Goal: Transaction & Acquisition: Purchase product/service

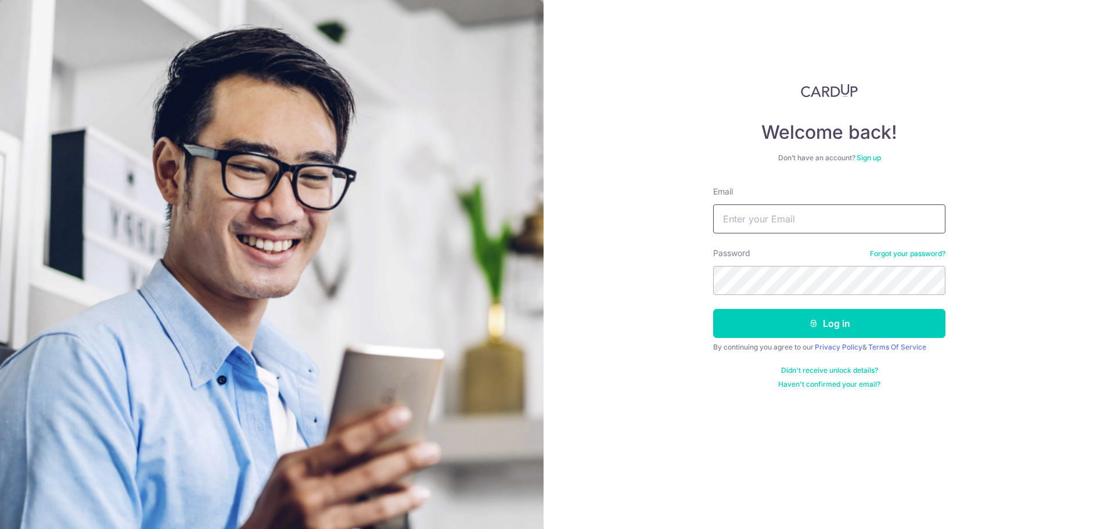
click at [771, 220] on input "Email" at bounding box center [829, 218] width 232 height 29
type input "jonlliong@hotmail.com"
click at [847, 319] on button "Log in" at bounding box center [829, 323] width 232 height 29
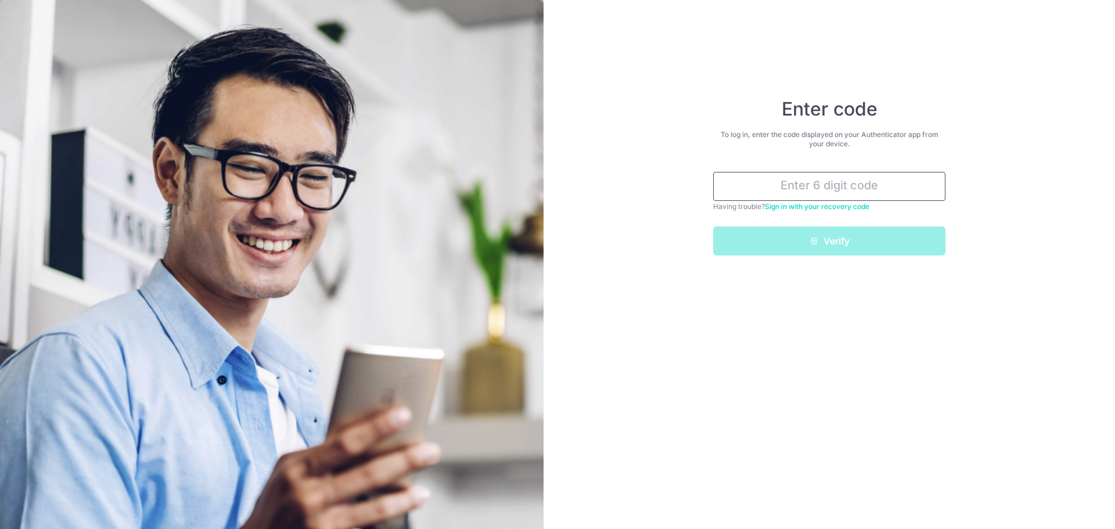
click at [771, 178] on input "text" at bounding box center [829, 186] width 232 height 29
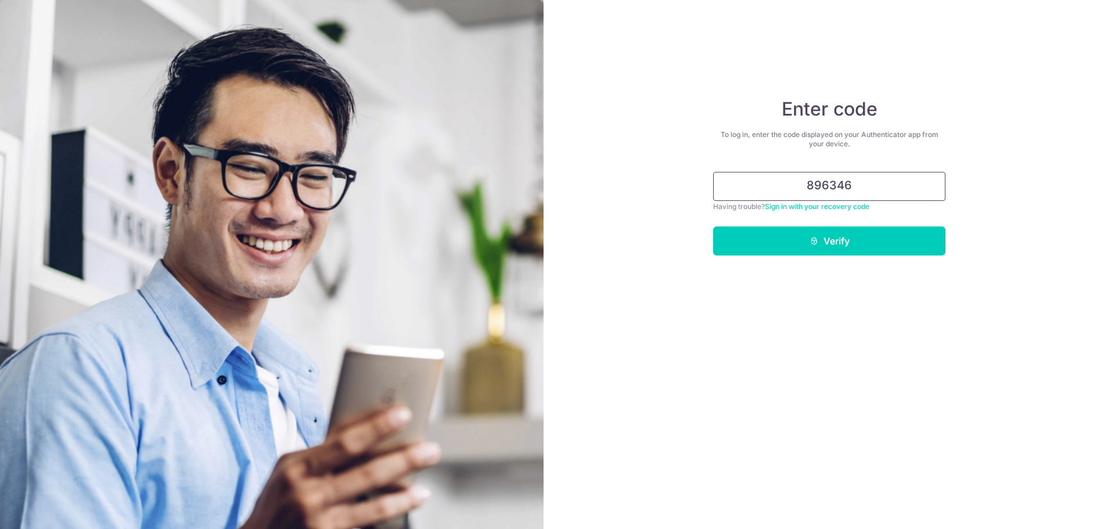
type input "896346"
click at [782, 238] on button "Verify" at bounding box center [829, 241] width 232 height 29
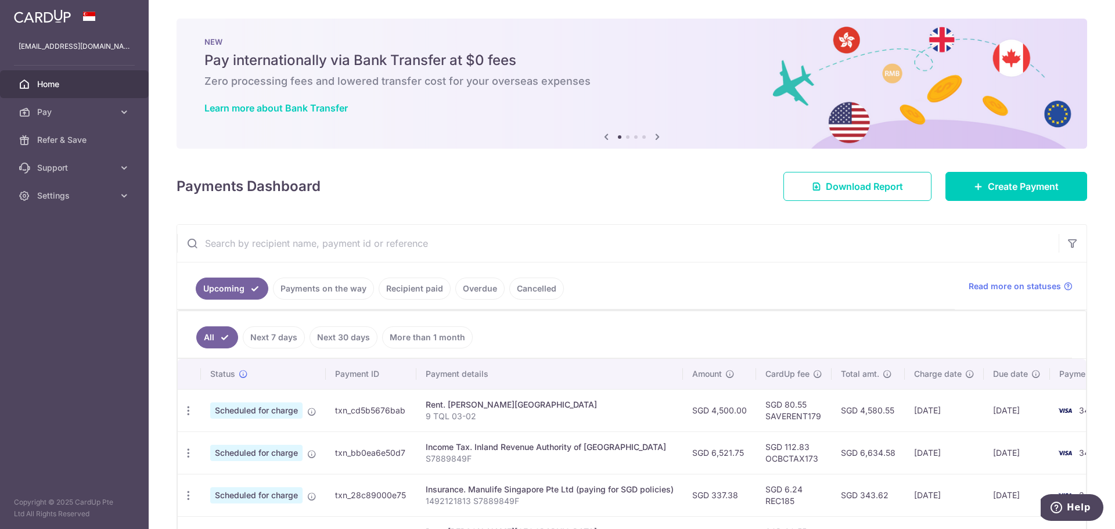
click at [70, 112] on span "Pay" at bounding box center [75, 112] width 77 height 12
click at [66, 138] on span "Payments" at bounding box center [75, 140] width 77 height 12
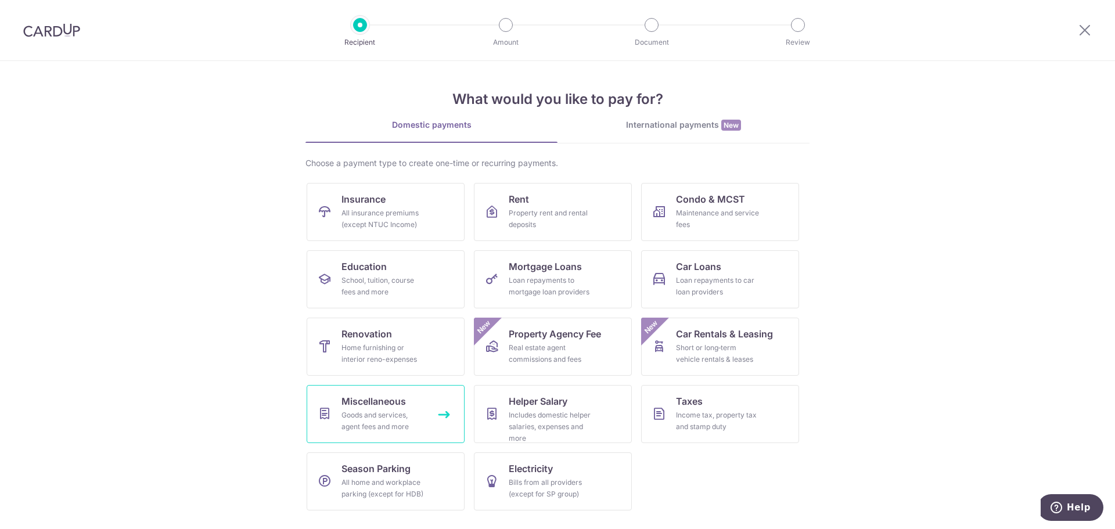
click at [444, 412] on link "Miscellaneous Goods and services, agent fees and more" at bounding box center [386, 414] width 158 height 58
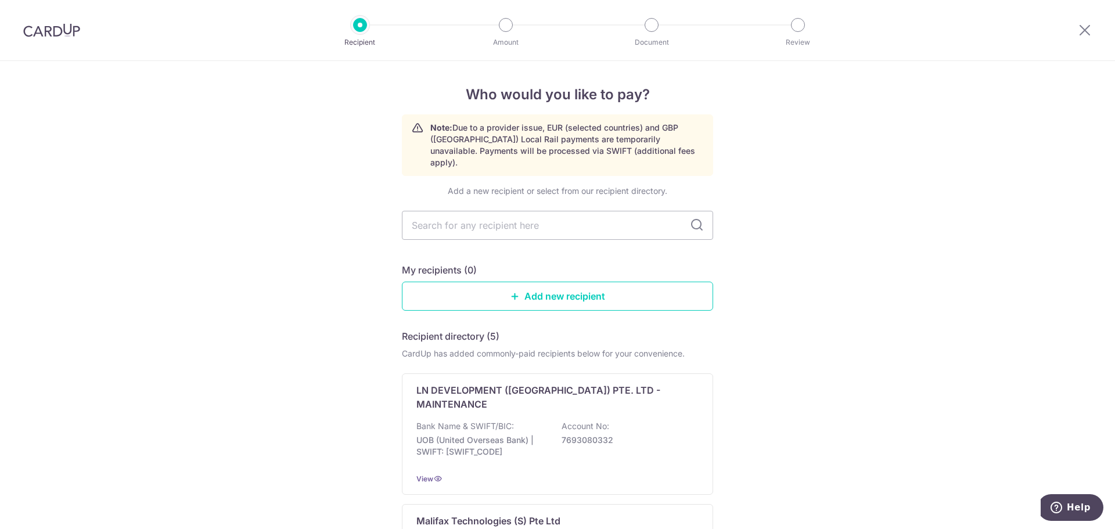
click at [575, 214] on input "text" at bounding box center [557, 225] width 311 height 29
type input "circular"
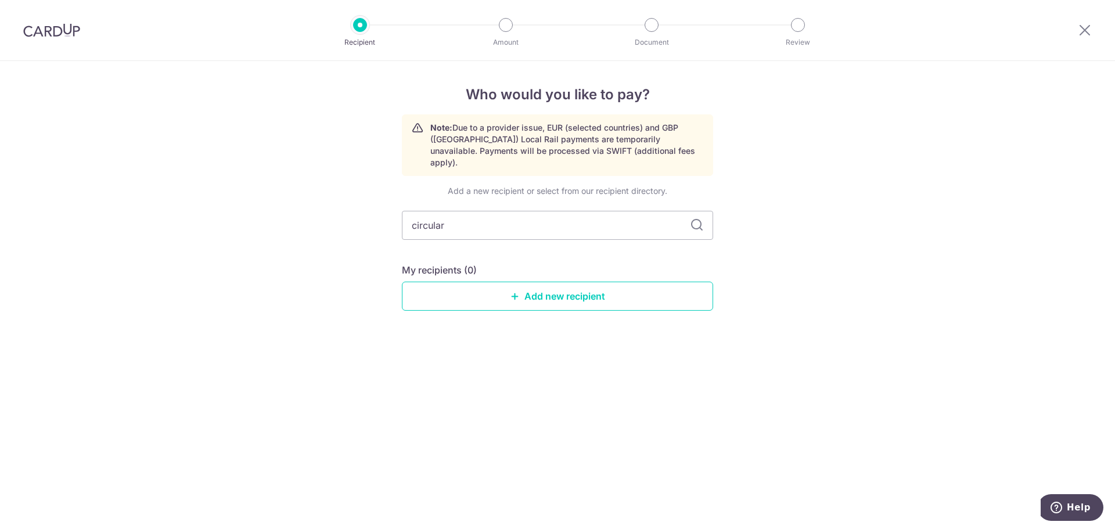
click at [802, 223] on div "Who would you like to pay? Note: Due to a provider issue, EUR (selected countri…" at bounding box center [557, 295] width 1115 height 468
click at [541, 282] on link "Add new recipient" at bounding box center [557, 296] width 311 height 29
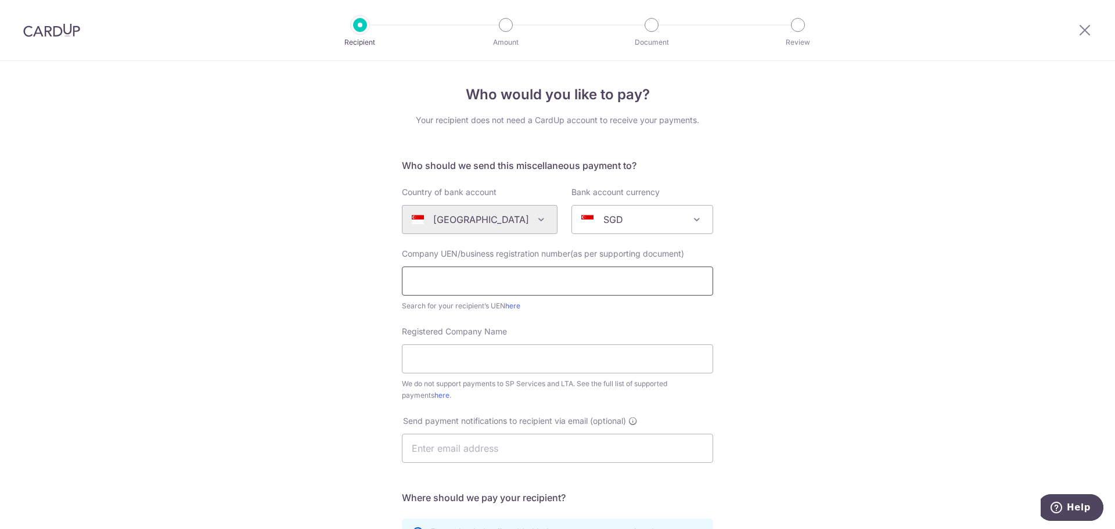
click at [492, 286] on input "text" at bounding box center [557, 281] width 311 height 29
drag, startPoint x: 982, startPoint y: 248, endPoint x: 962, endPoint y: 253, distance: 20.4
click at [979, 250] on div "Who would you like to pay? Your recipient does not need a CardUp account to rec…" at bounding box center [557, 421] width 1115 height 720
click at [454, 279] on input "text" at bounding box center [557, 281] width 311 height 29
click at [450, 276] on input "text" at bounding box center [557, 281] width 311 height 29
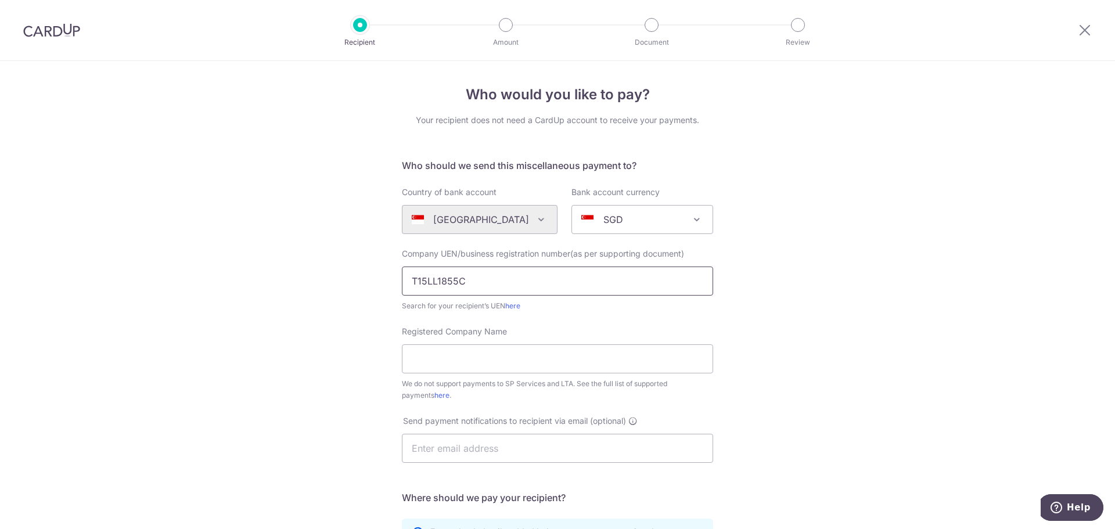
type input "T15LL1855C"
click at [588, 328] on div "Registered Company Name We do not support payments to SP Services and LTA. See …" at bounding box center [557, 364] width 311 height 76
click at [512, 306] on link "here" at bounding box center [512, 305] width 15 height 9
click at [502, 364] on input "Registered Company Name" at bounding box center [557, 358] width 311 height 29
type input "Circular Law Chambers LLP"
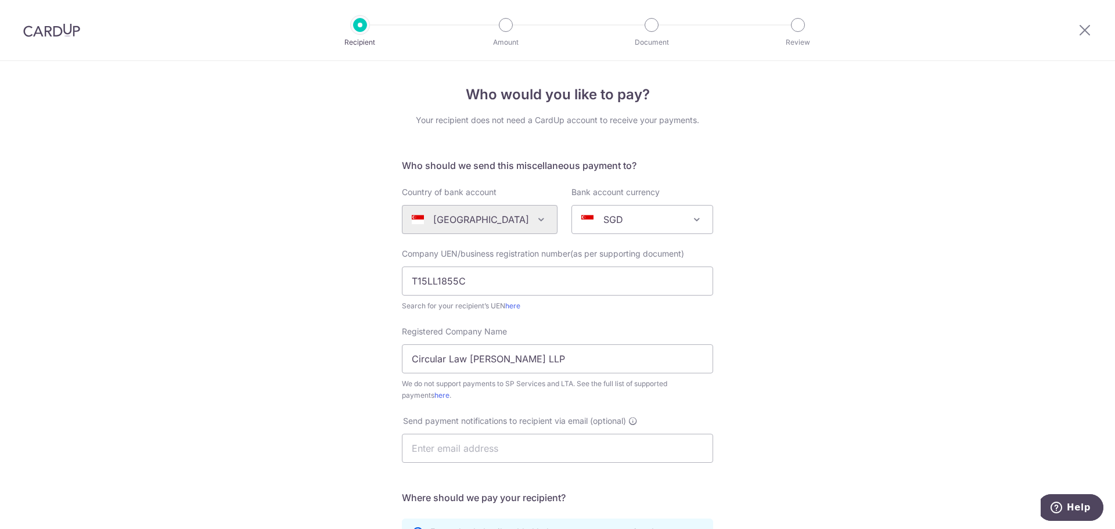
click at [771, 338] on div "Who would you like to pay? Your recipient does not need a CardUp account to rec…" at bounding box center [557, 421] width 1115 height 720
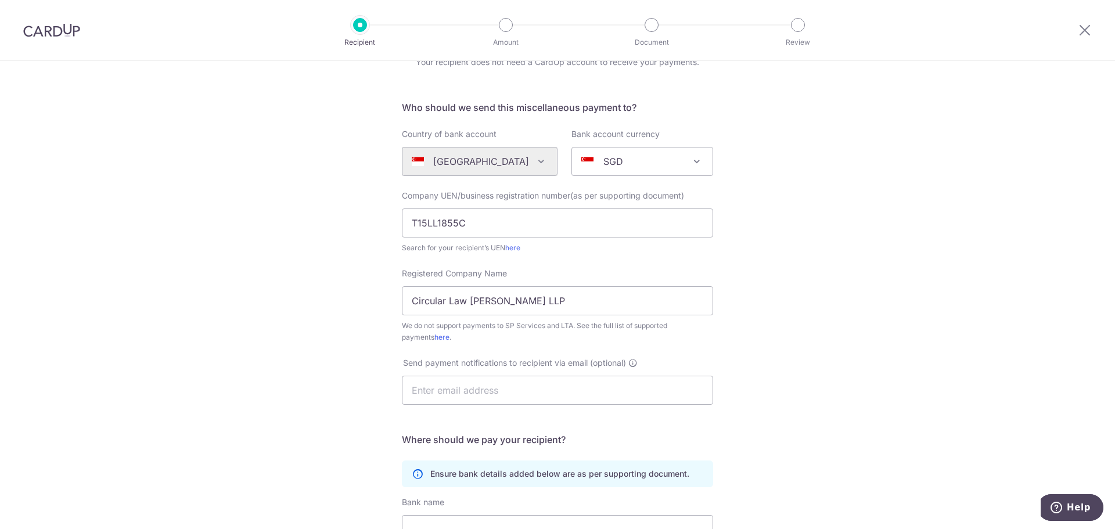
scroll to position [116, 0]
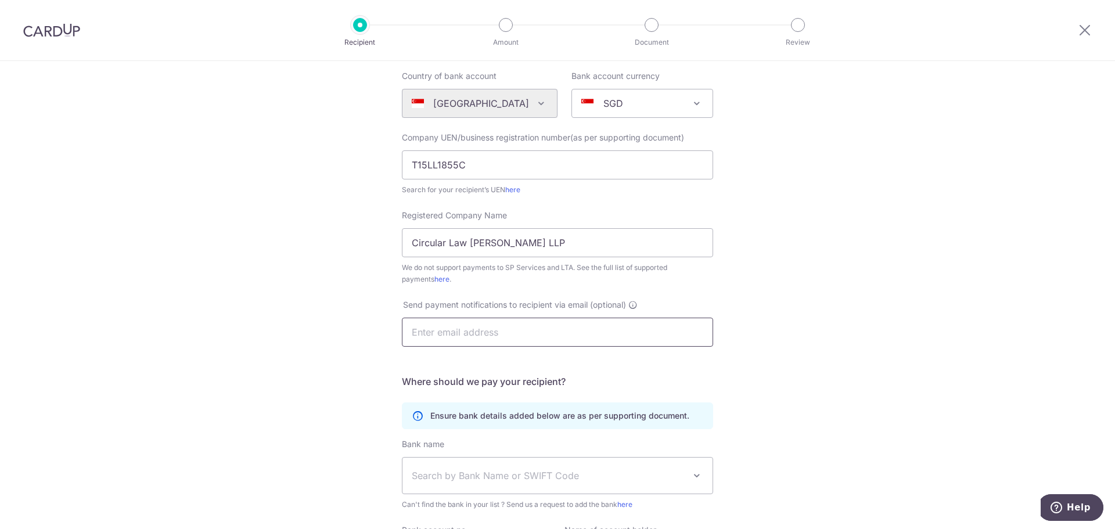
click at [479, 336] on input "text" at bounding box center [557, 332] width 311 height 29
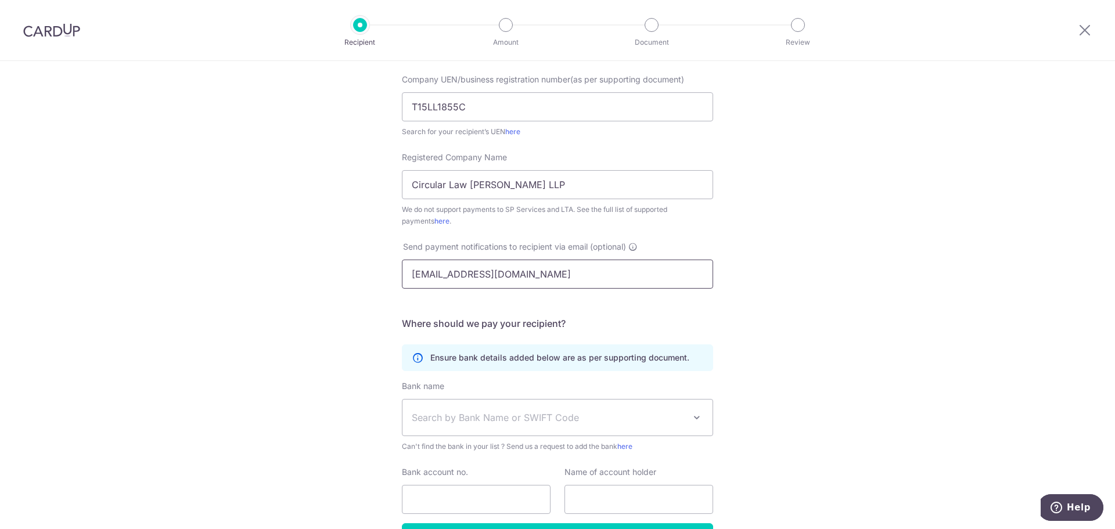
type input "enquiry@circularlaw.com.sg"
click at [616, 320] on h5 "Where should we pay your recipient?" at bounding box center [557, 324] width 311 height 14
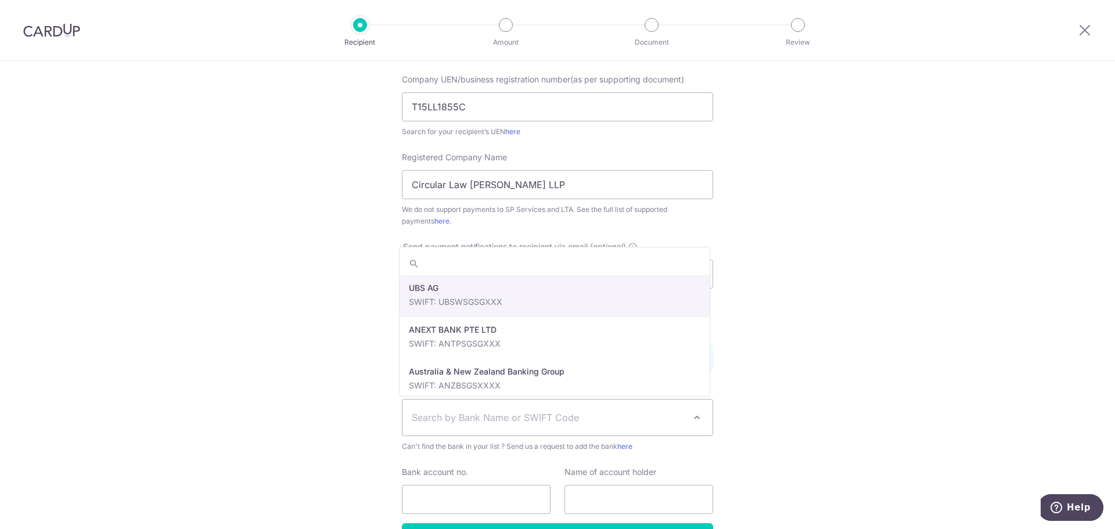
click at [505, 426] on span "Search by Bank Name or SWIFT Code" at bounding box center [557, 418] width 310 height 36
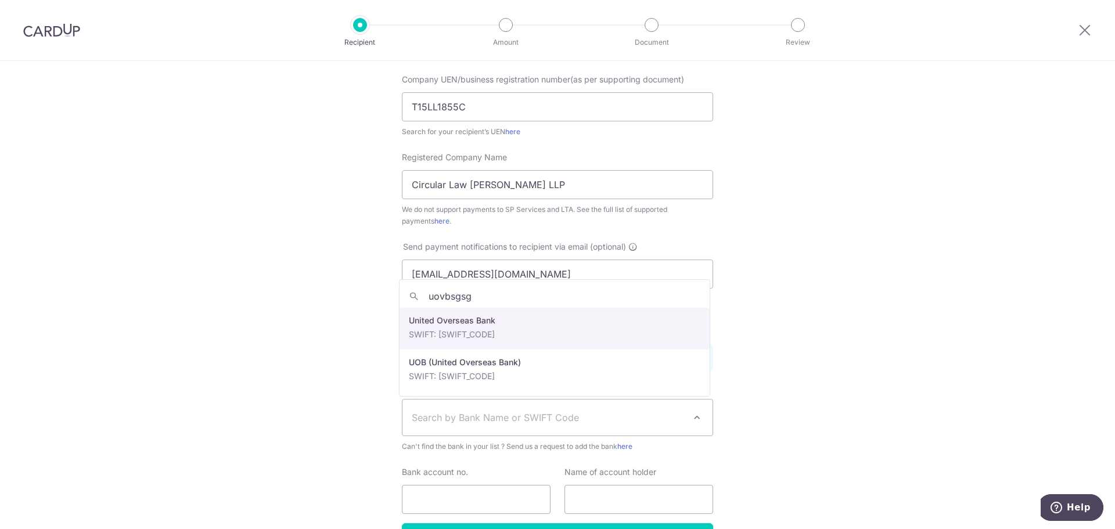
type input "uovbsgsg"
select select "23668"
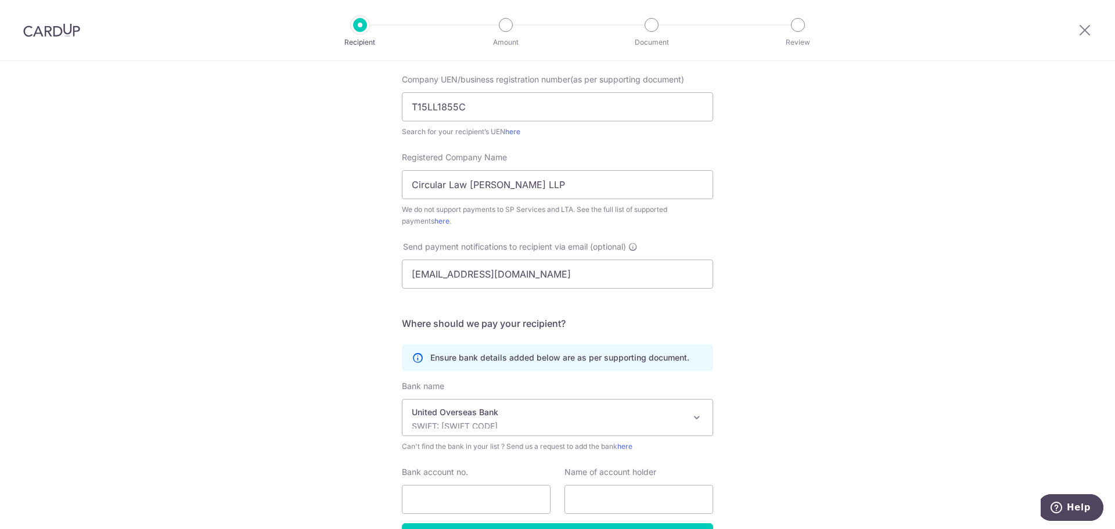
click at [777, 321] on div "Who would you like to pay? Your recipient does not need a CardUp account to rec…" at bounding box center [557, 247] width 1115 height 720
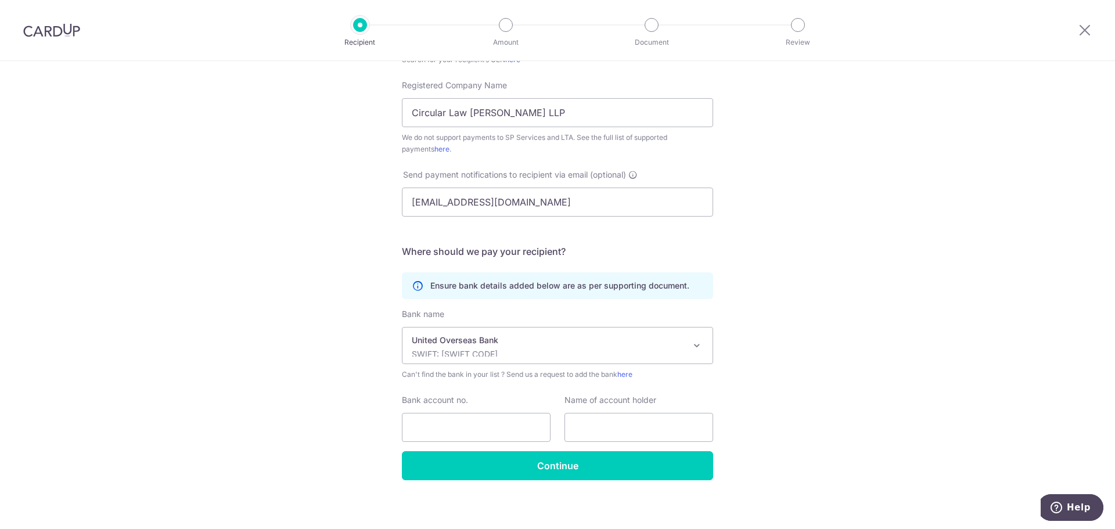
scroll to position [252, 0]
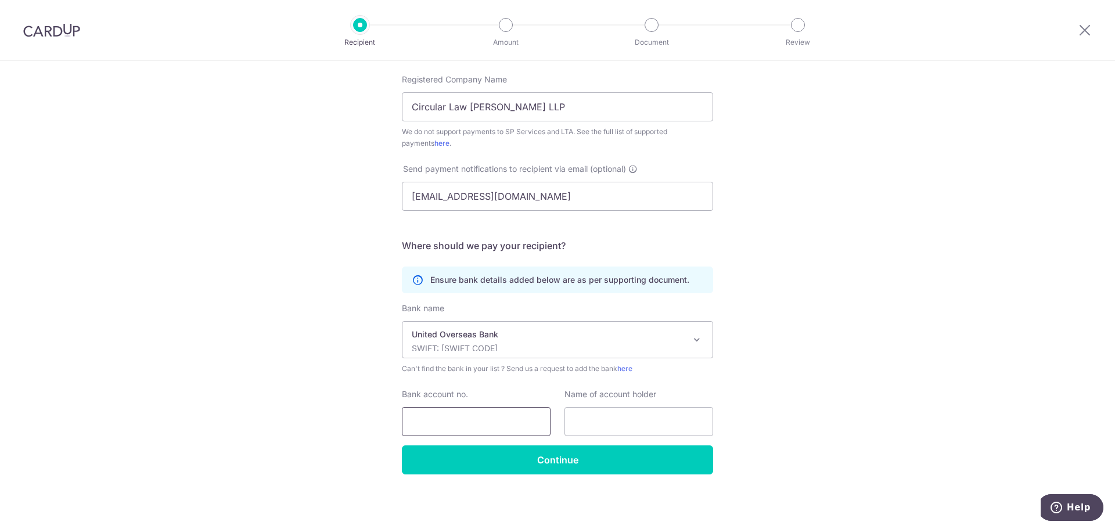
click at [431, 425] on input "Bank account no." at bounding box center [476, 421] width 149 height 29
type input "3743083839"
click at [609, 423] on input "text" at bounding box center [639, 421] width 149 height 29
type input "Circular Law Chambers LLP- Clients' Account 1"
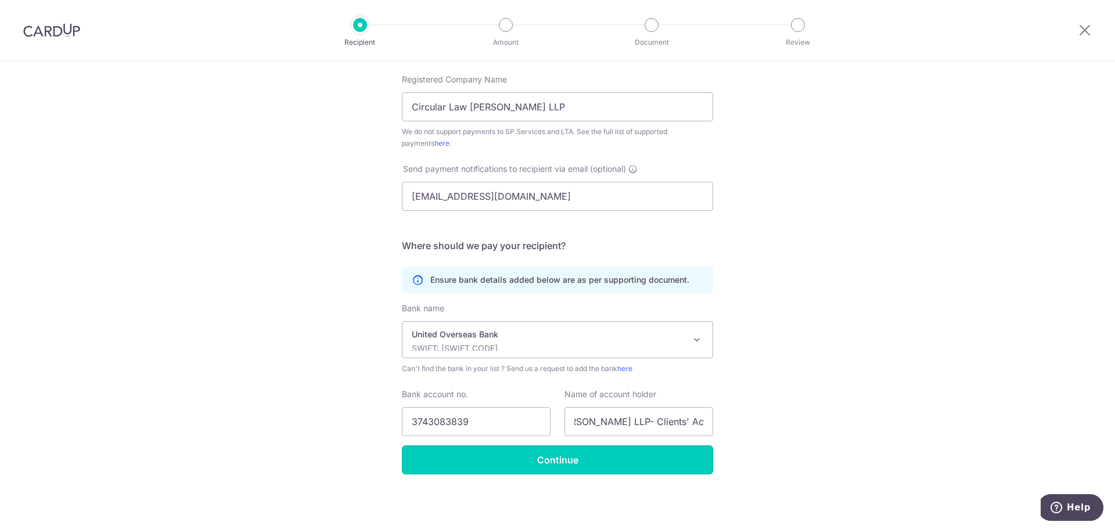
click at [573, 463] on input "Continue" at bounding box center [557, 459] width 311 height 29
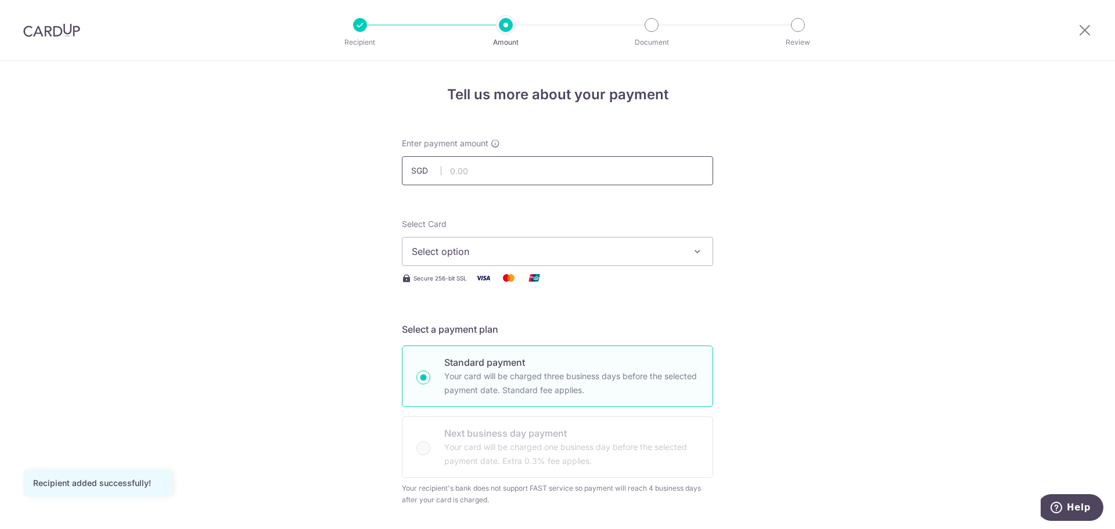
click at [471, 171] on input "text" at bounding box center [557, 170] width 311 height 29
type input "2,888.00"
click at [598, 244] on button "Select option" at bounding box center [557, 251] width 311 height 29
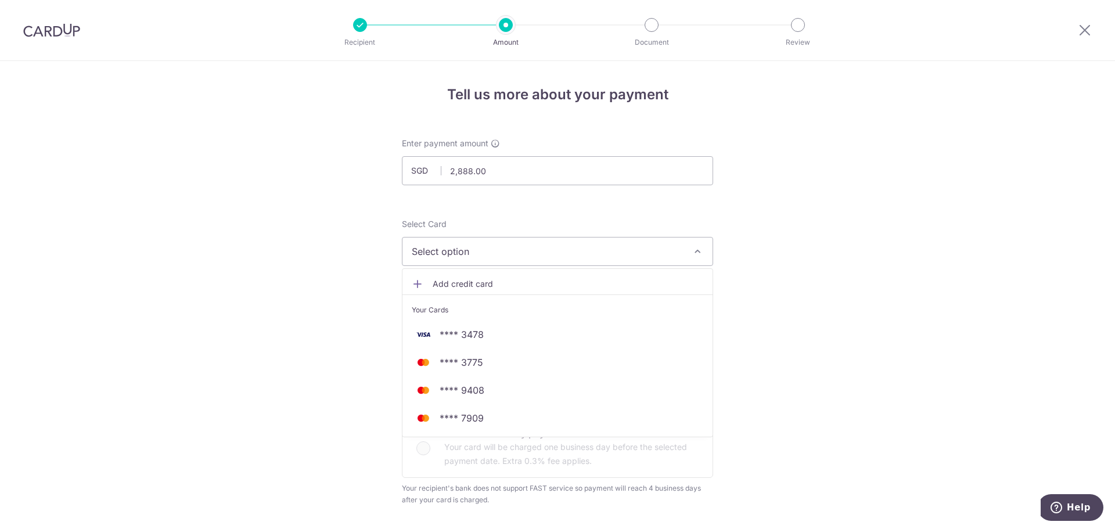
scroll to position [58, 0]
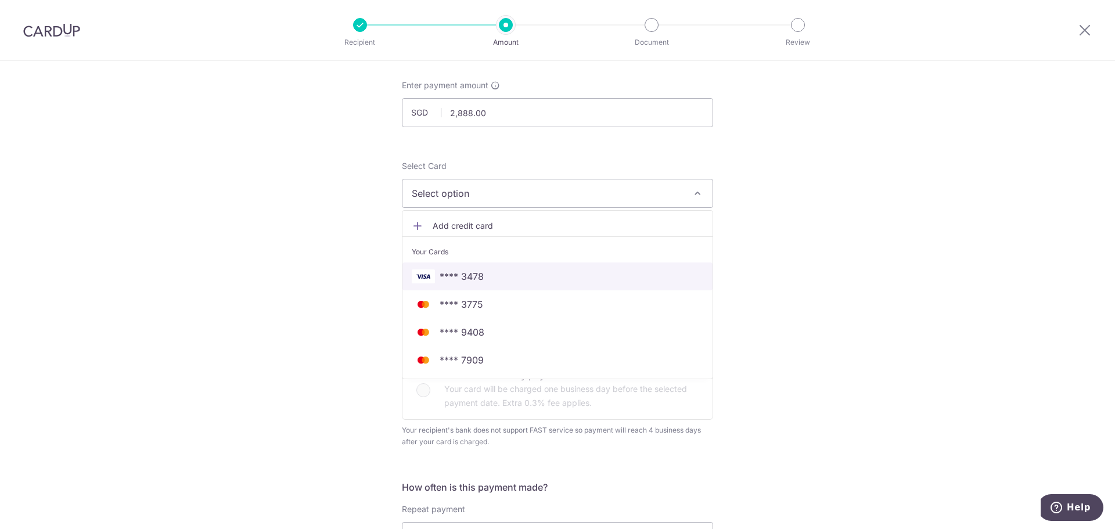
click at [469, 275] on span "**** 3478" at bounding box center [462, 276] width 44 height 14
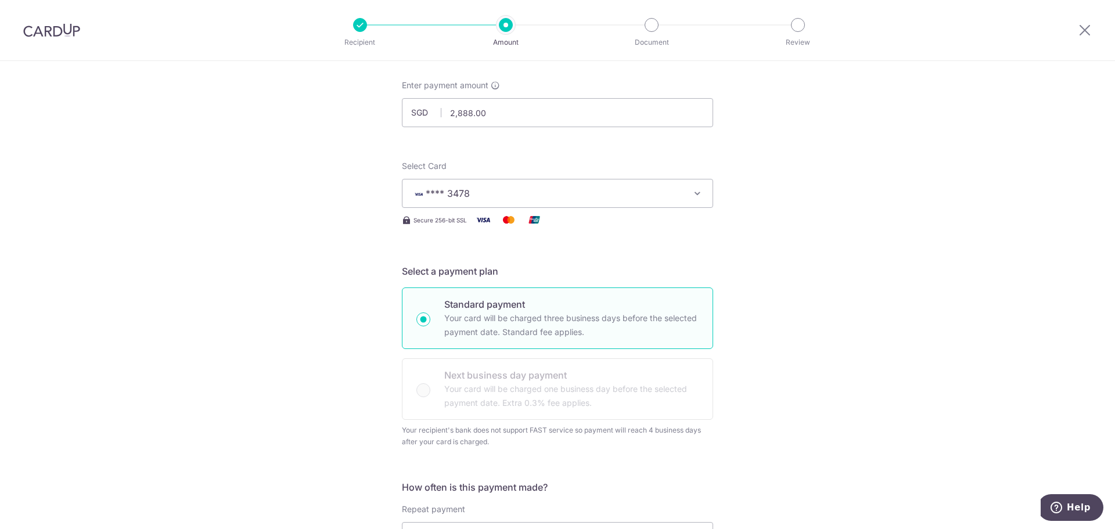
click at [561, 194] on span "**** 3478" at bounding box center [547, 193] width 271 height 14
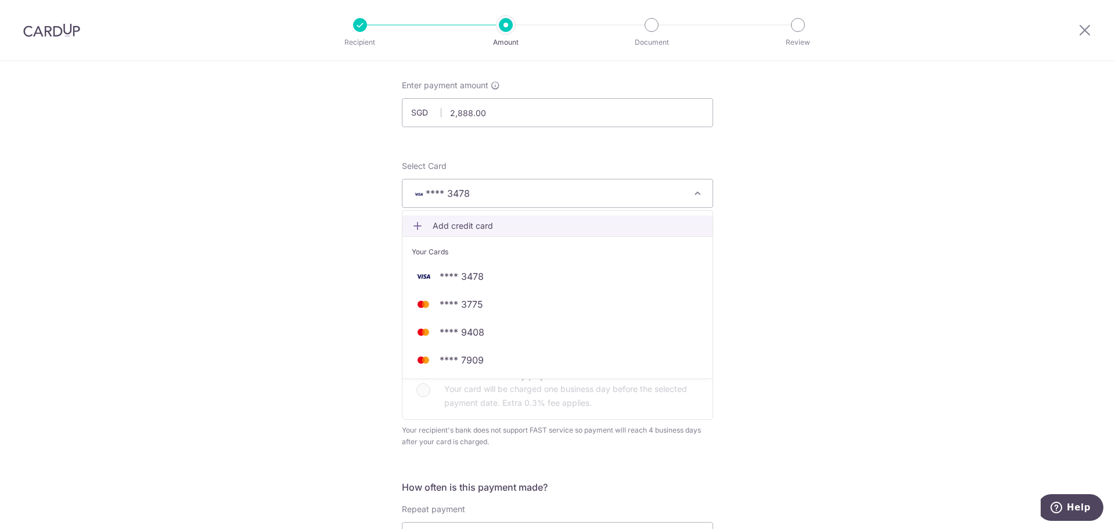
click at [491, 228] on span "Add credit card" at bounding box center [568, 226] width 271 height 12
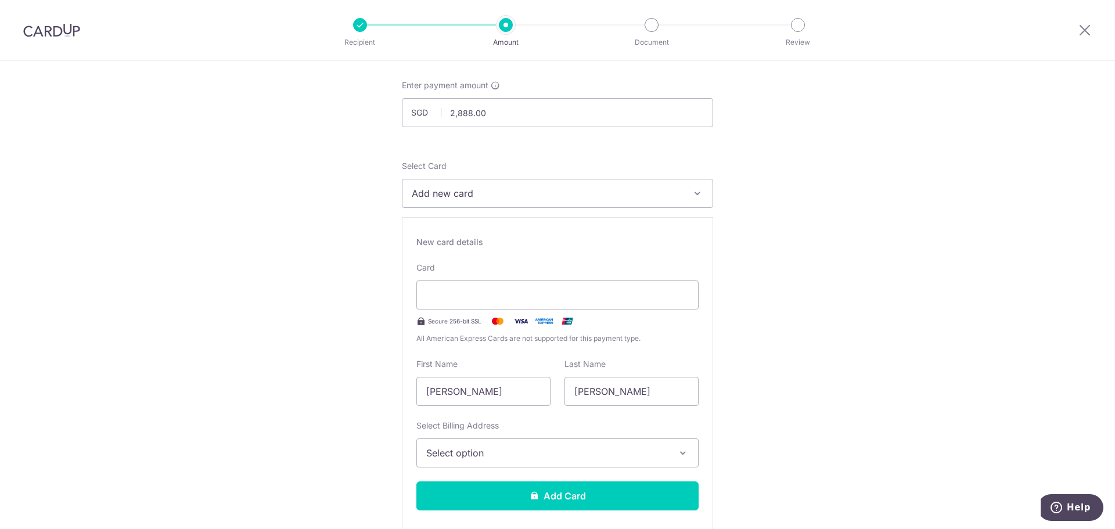
type input "01 / 2028"
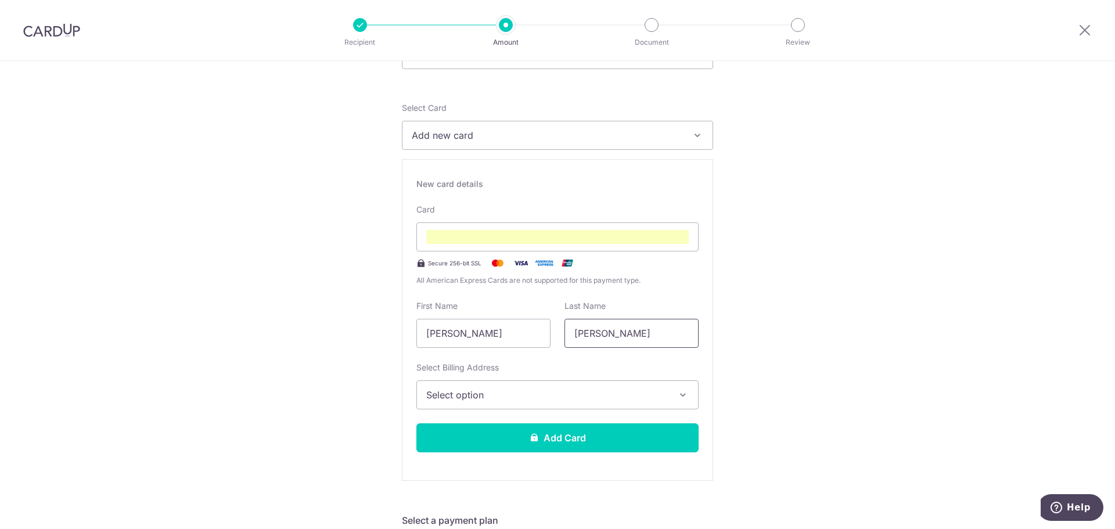
drag, startPoint x: 635, startPoint y: 336, endPoint x: 461, endPoint y: 329, distance: 173.8
click at [461, 329] on div "First Name Lyndon Liong Sazo Last Name Jonathan" at bounding box center [557, 324] width 296 height 48
type input "Liong Sazo"
type input "j"
type input "Jonathan"
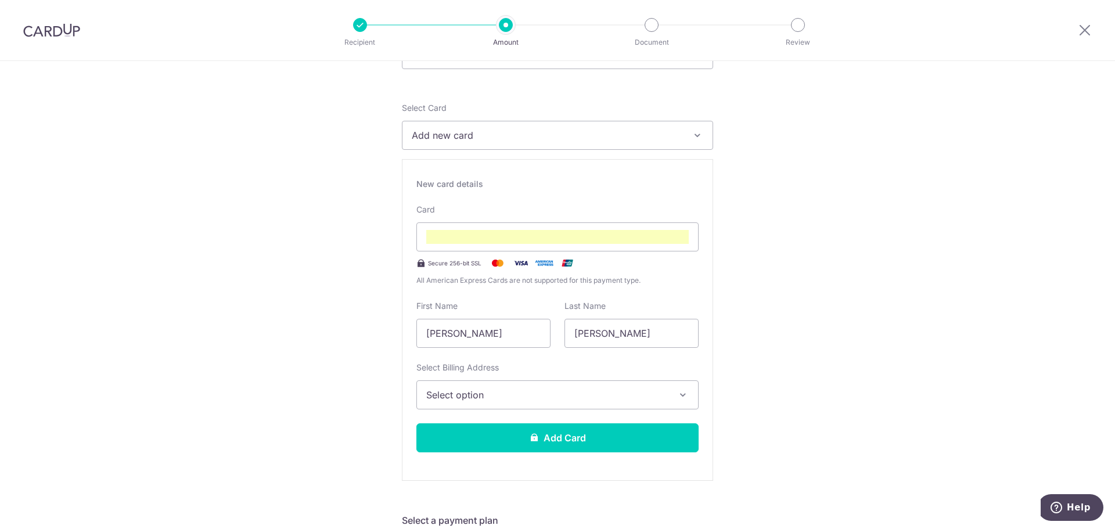
click at [555, 403] on button "Select option" at bounding box center [557, 394] width 282 height 29
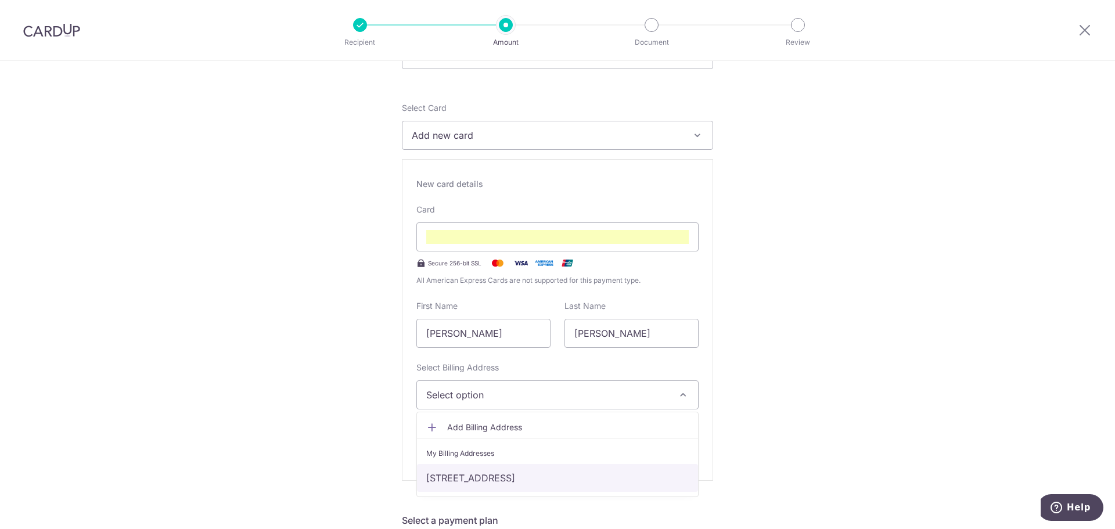
click at [495, 476] on link "9 Tan Quee Lan St, #03-02 , Singapore, Singapore-188098" at bounding box center [557, 478] width 281 height 28
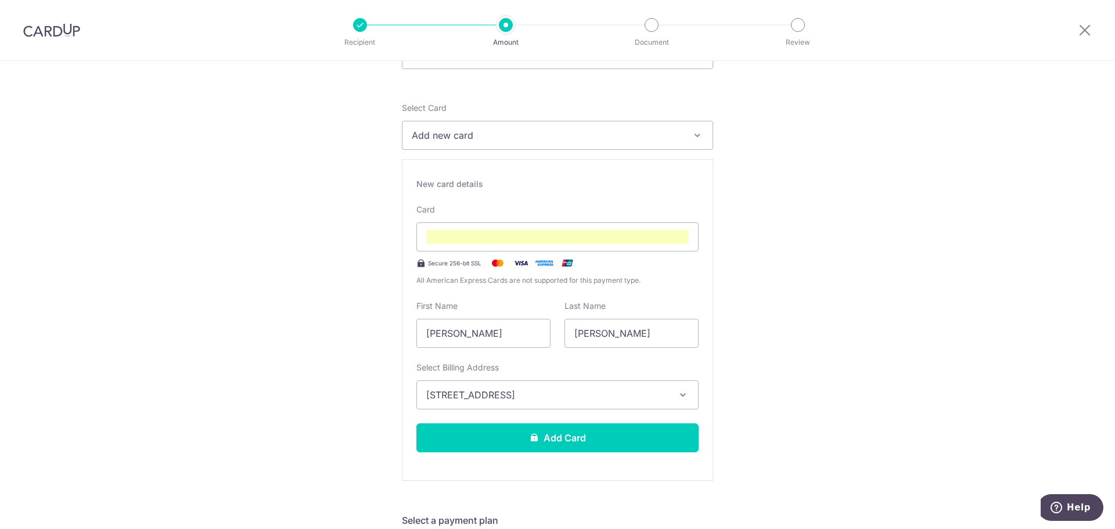
click at [574, 447] on button "Add Card" at bounding box center [557, 437] width 282 height 29
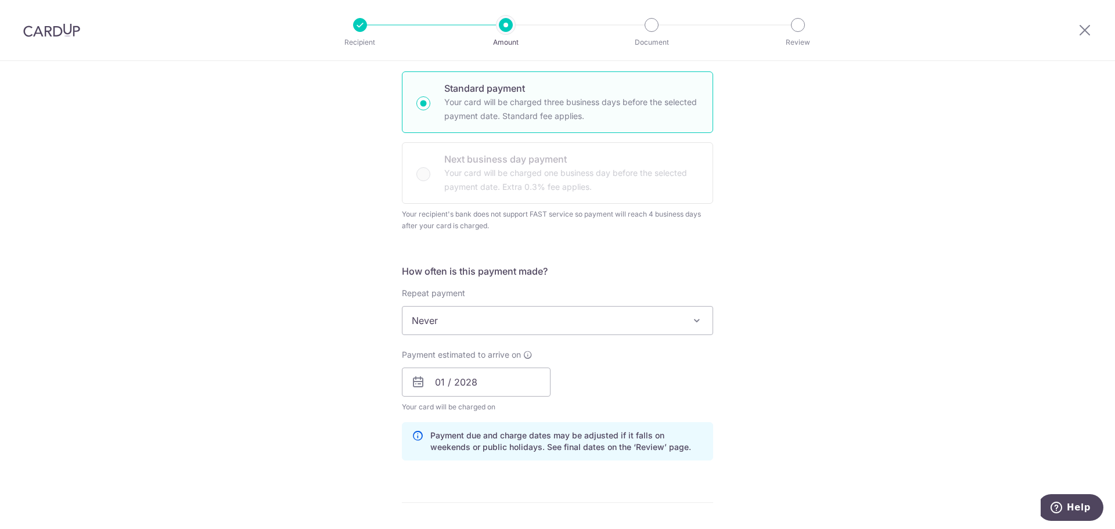
scroll to position [290, 0]
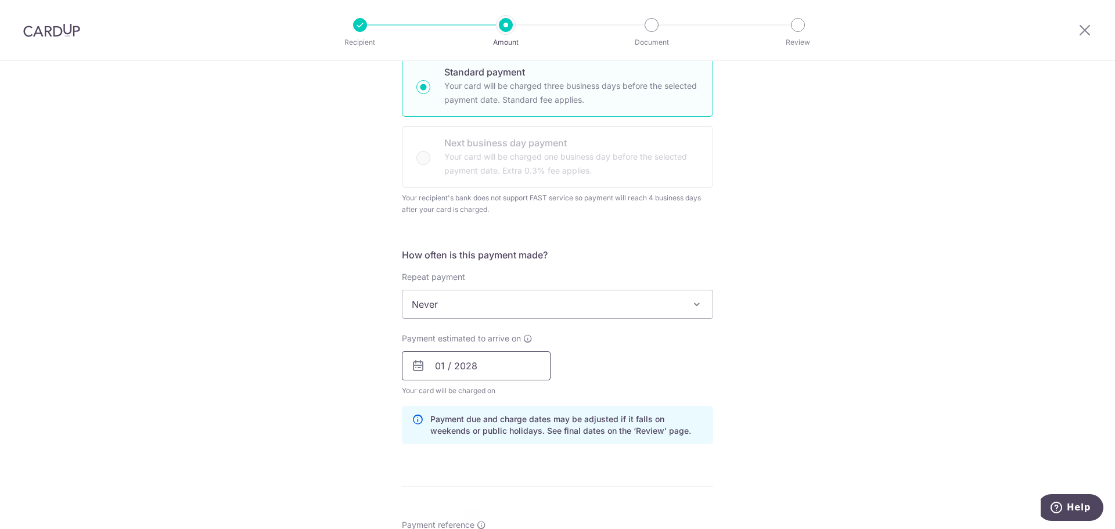
click at [497, 371] on input "01 / 2028" at bounding box center [476, 365] width 149 height 29
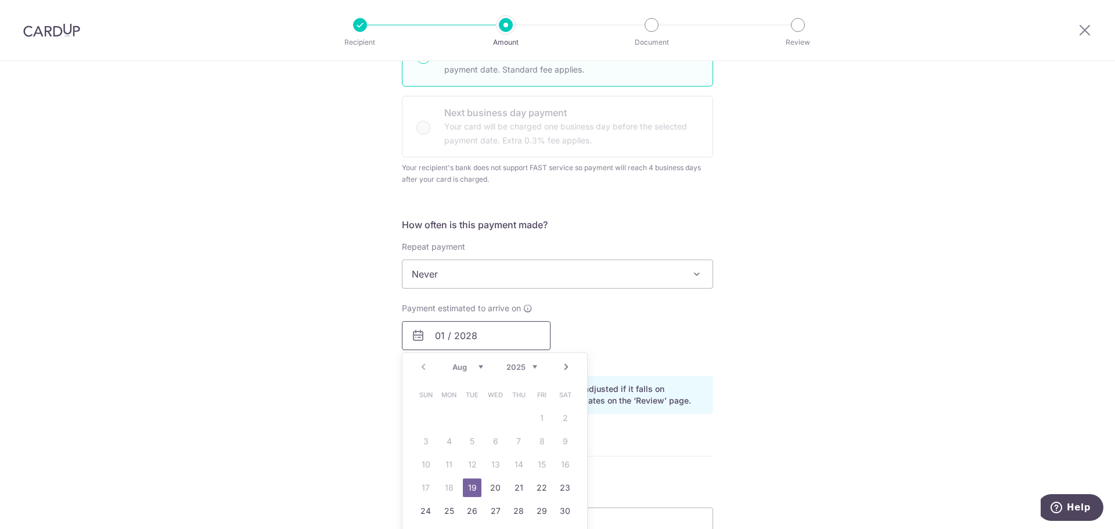
scroll to position [348, 0]
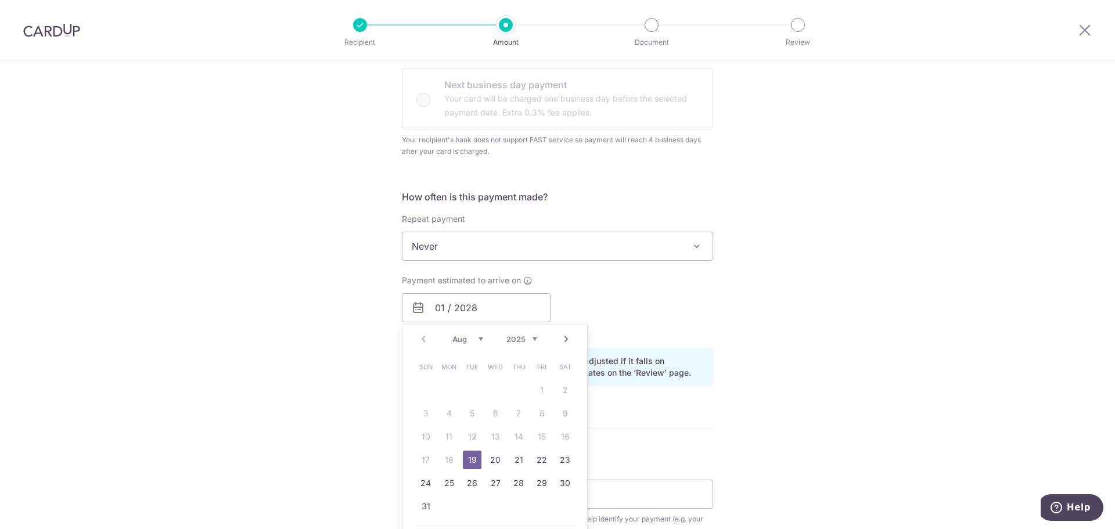
click at [856, 430] on div "Tell us more about your payment Enter payment amount SGD 2,888.00 2888.00 Card …" at bounding box center [557, 276] width 1115 height 1126
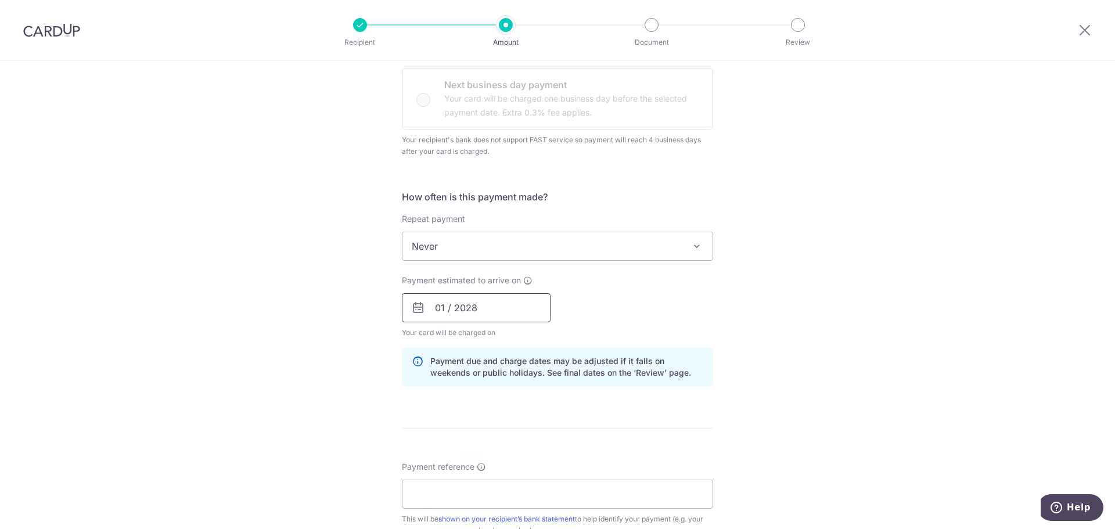
click at [502, 312] on input "01 / 2028" at bounding box center [476, 307] width 149 height 29
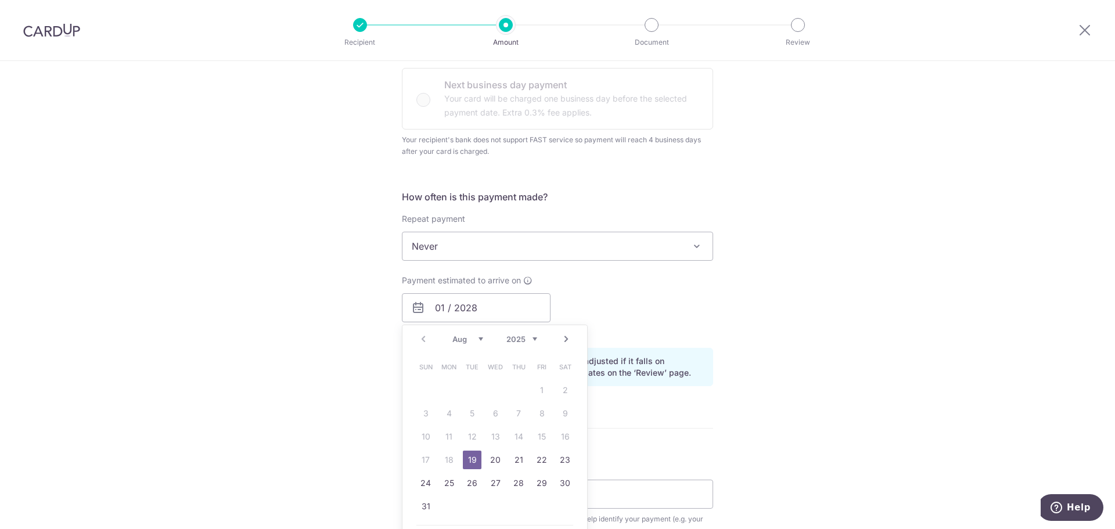
click at [468, 455] on link "19" at bounding box center [472, 460] width 19 height 19
type input "19/08/2025"
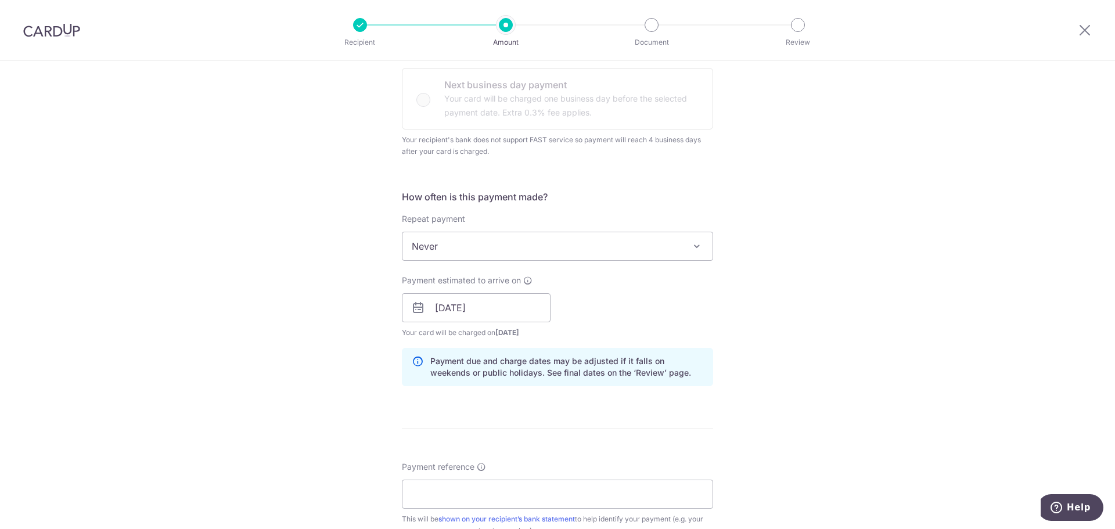
click at [817, 326] on div "Tell us more about your payment Enter payment amount SGD 2,888.00 2888.00 Card …" at bounding box center [557, 276] width 1115 height 1126
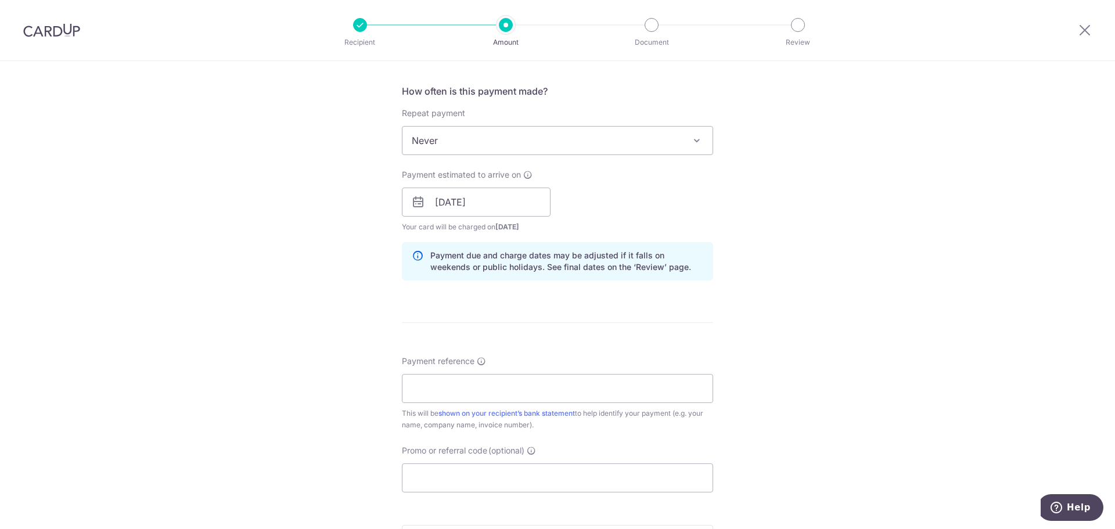
scroll to position [465, 0]
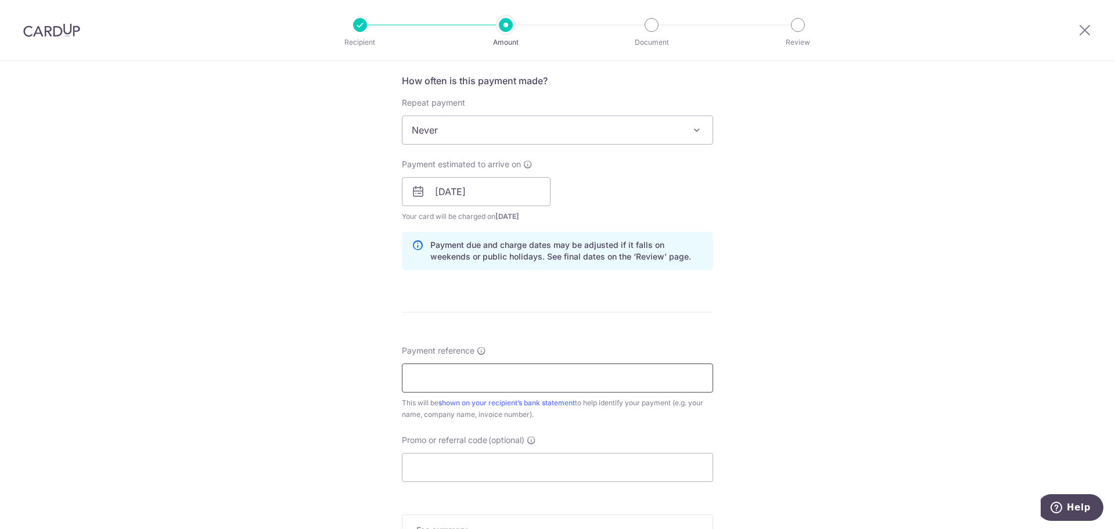
click at [549, 386] on input "Payment reference" at bounding box center [557, 378] width 311 height 29
click at [890, 269] on div "Tell us more about your payment Enter payment amount SGD 2,888.00 2888.00 Card …" at bounding box center [557, 159] width 1115 height 1126
click at [524, 367] on input "Payment reference" at bounding box center [557, 378] width 311 height 29
click at [422, 382] on input "LEgal Fees" at bounding box center [557, 378] width 311 height 29
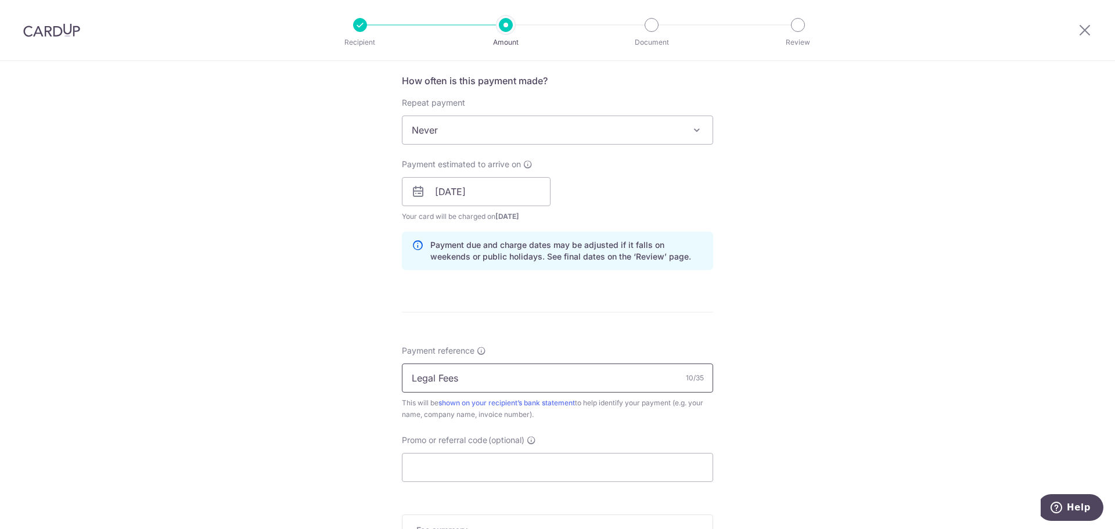
type input "Legal Fees"
click at [630, 305] on form "Enter payment amount SGD 2,888.00 2888.00 Card added successfully Select Card *…" at bounding box center [557, 170] width 311 height 995
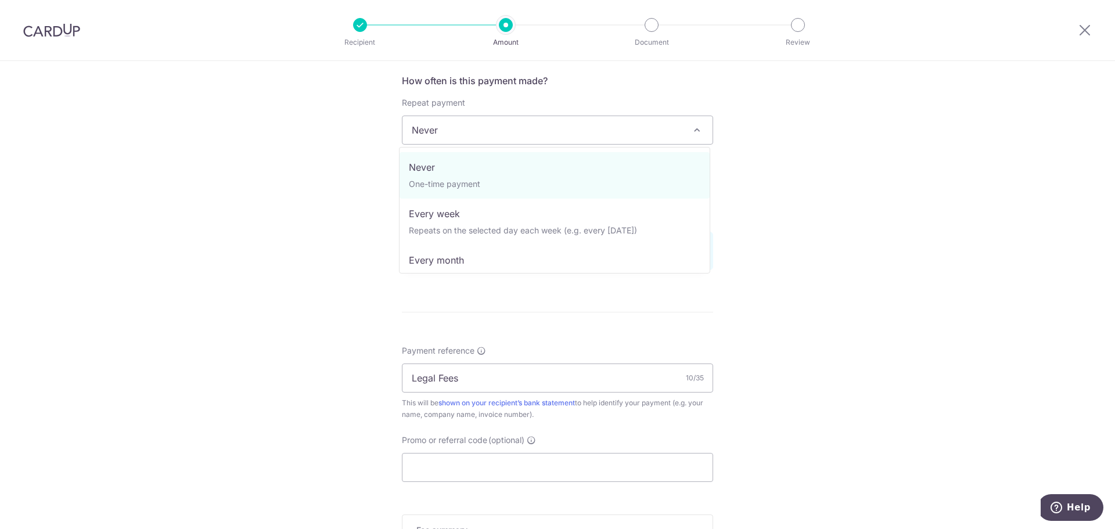
click at [529, 124] on span "Never" at bounding box center [557, 130] width 310 height 28
click at [803, 196] on div "Tell us more about your payment Enter payment amount SGD 2,888.00 2888.00 Card …" at bounding box center [557, 159] width 1115 height 1126
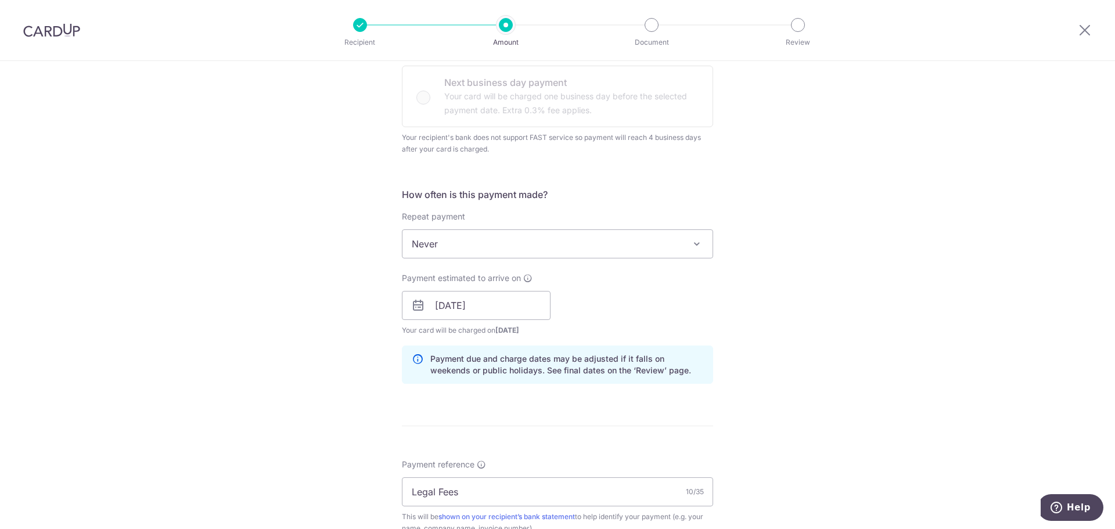
scroll to position [348, 0]
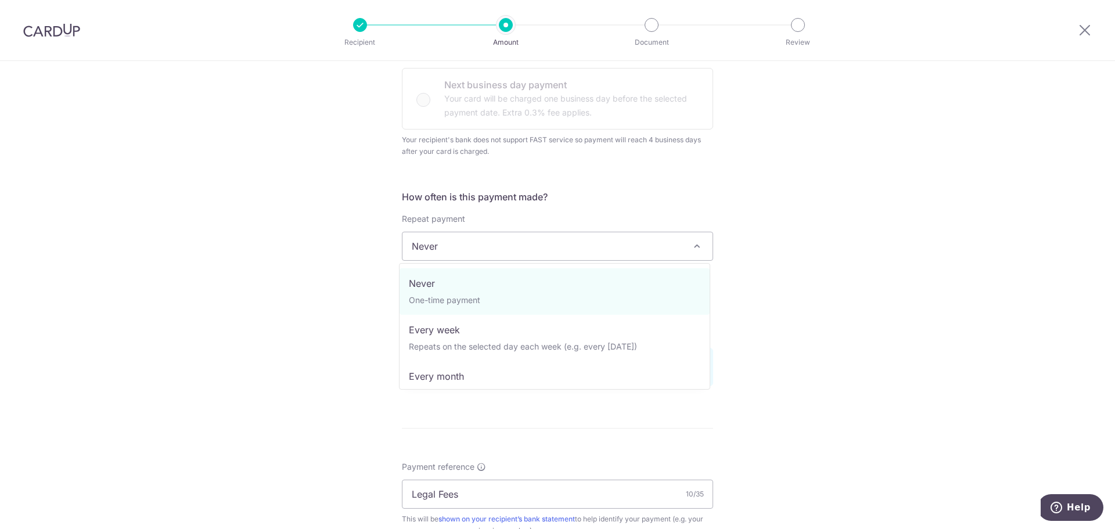
click at [501, 246] on span "Never" at bounding box center [557, 246] width 310 height 28
click at [934, 264] on div "Tell us more about your payment Enter payment amount SGD 2,888.00 2888.00 Card …" at bounding box center [557, 276] width 1115 height 1126
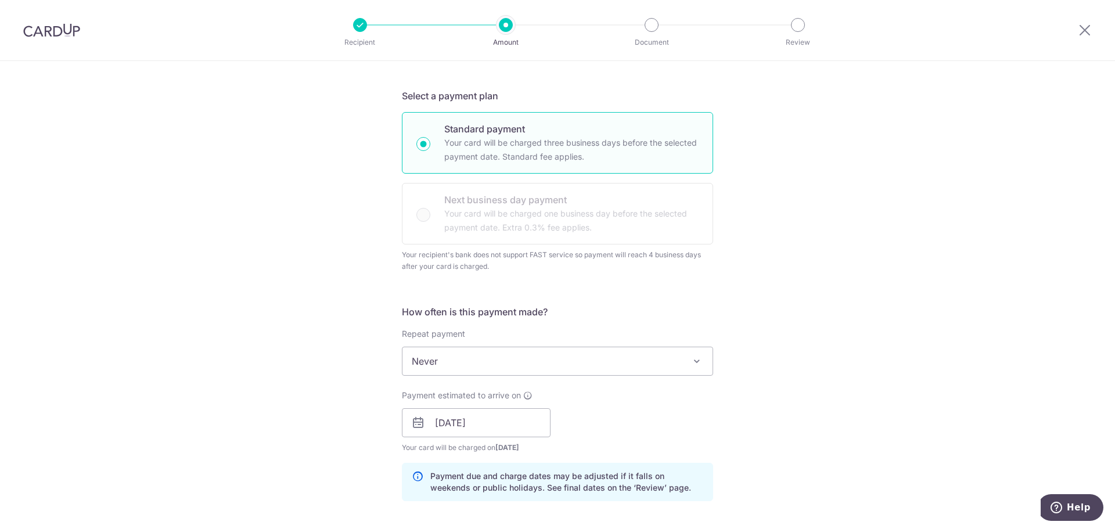
scroll to position [232, 0]
click at [422, 211] on div "Standard payment Your card will be charged three business days before the selec…" at bounding box center [557, 179] width 311 height 132
click at [798, 263] on div "Tell us more about your payment Enter payment amount SGD 2,888.00 2888.00 Card …" at bounding box center [557, 392] width 1115 height 1126
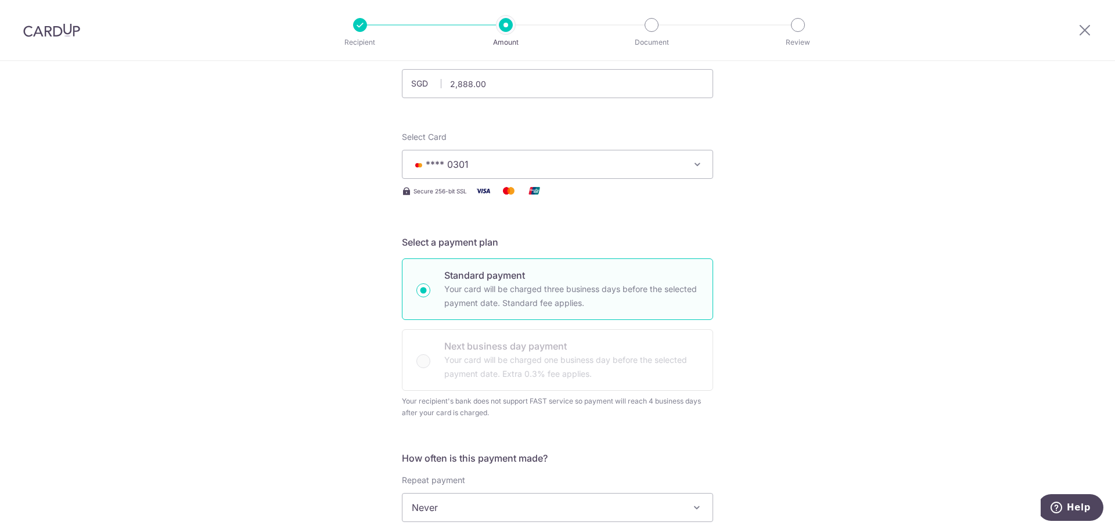
scroll to position [0, 0]
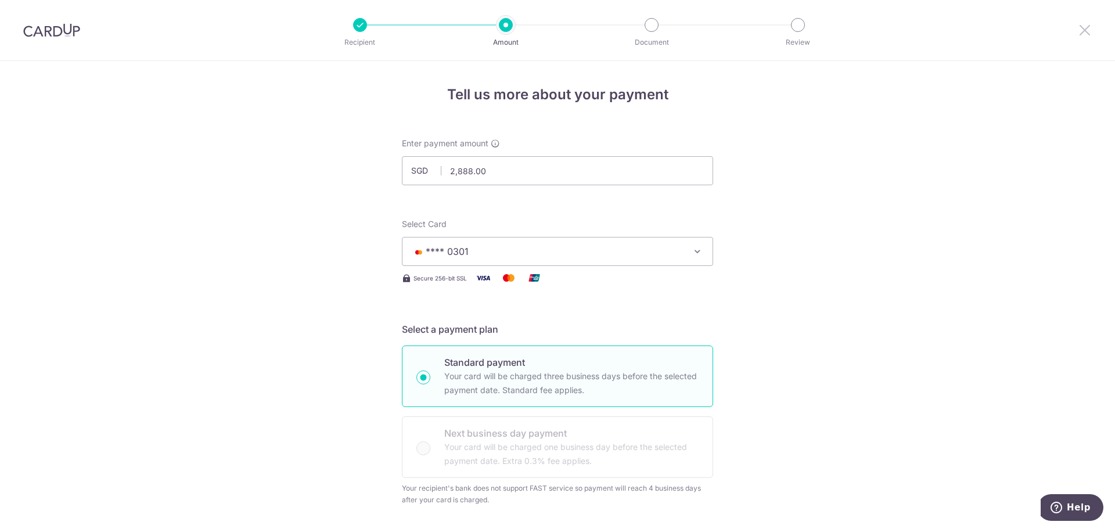
click at [1083, 28] on icon at bounding box center [1085, 30] width 14 height 15
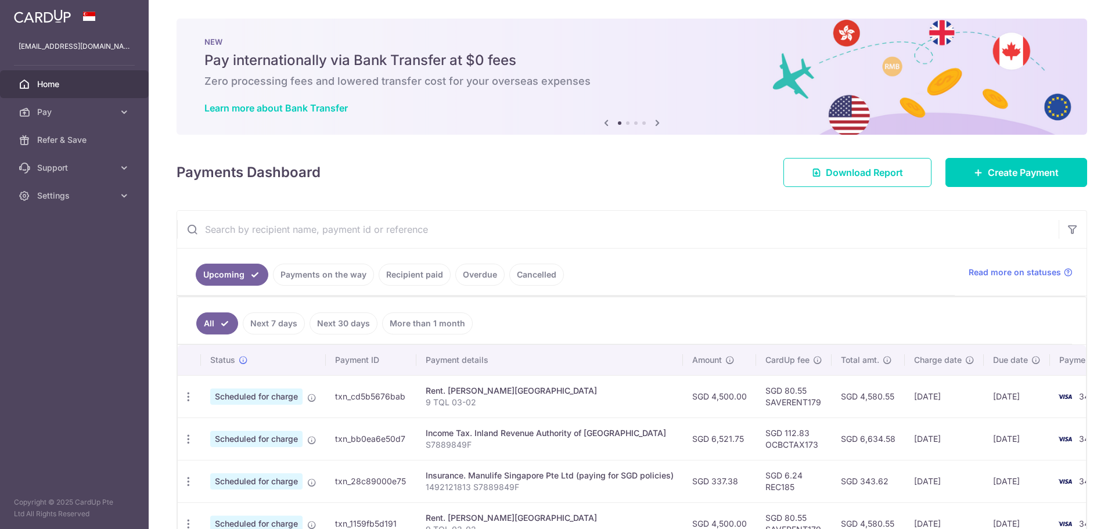
click at [656, 120] on icon at bounding box center [658, 123] width 14 height 15
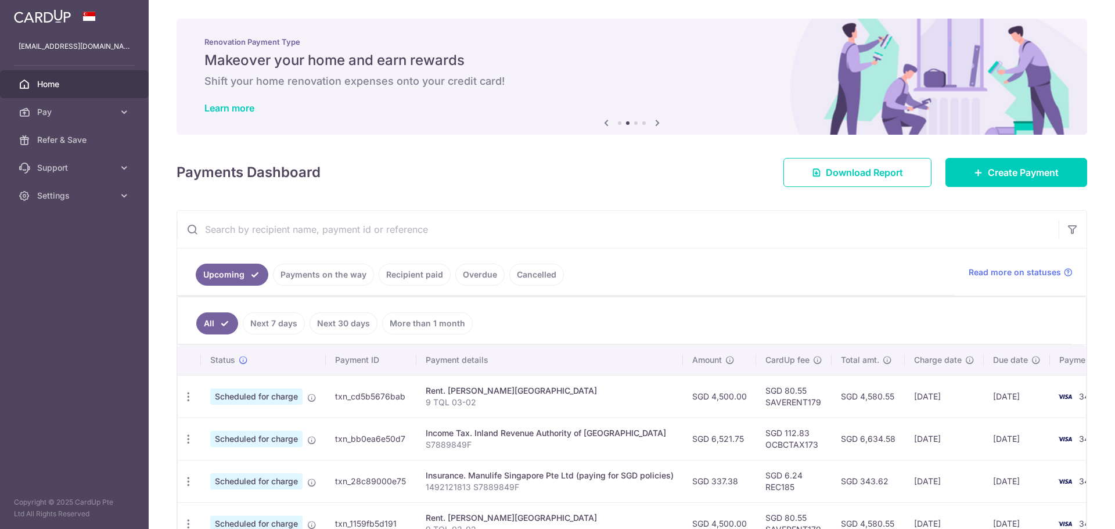
click at [656, 120] on icon at bounding box center [658, 123] width 14 height 15
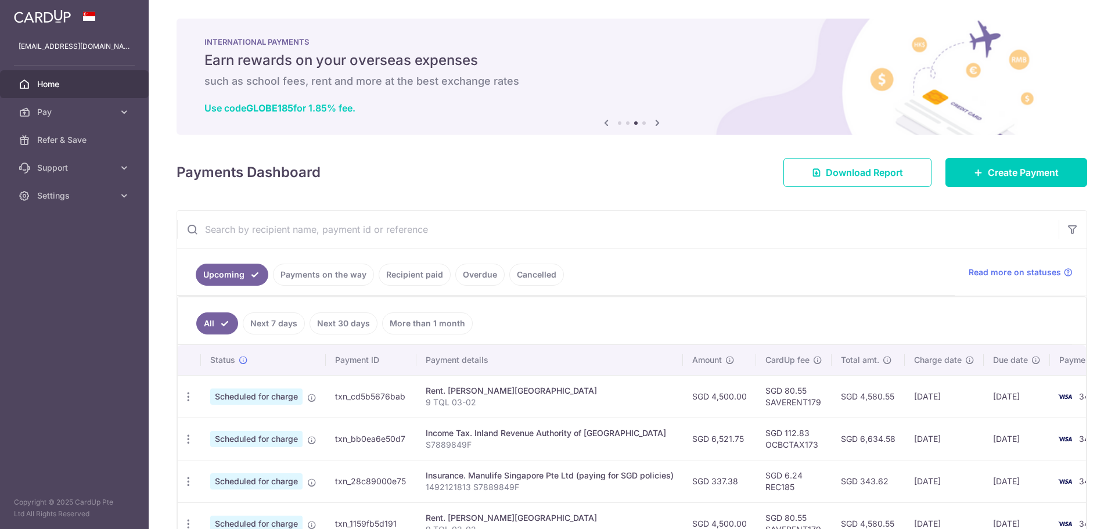
click at [656, 120] on icon at bounding box center [658, 123] width 14 height 15
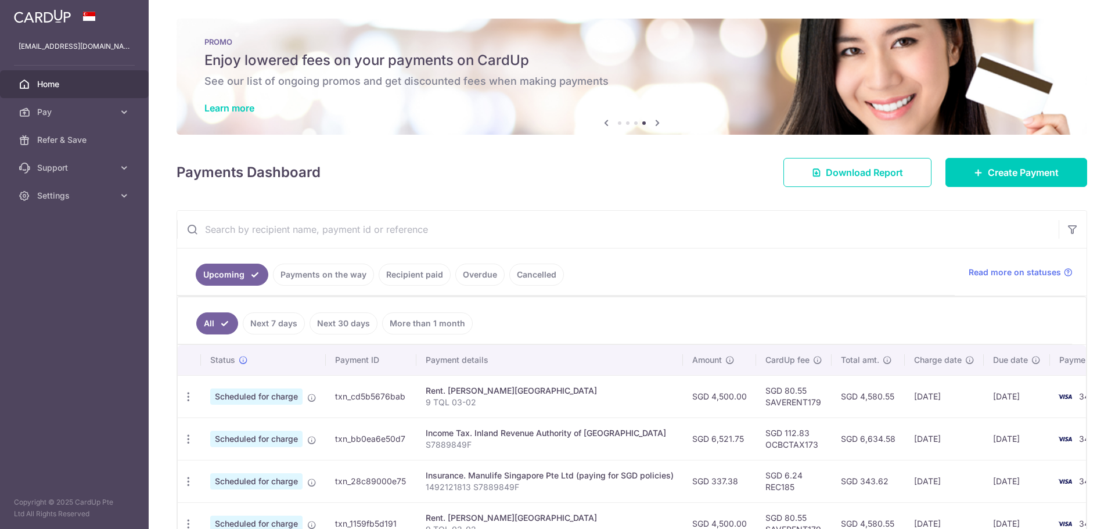
click at [228, 107] on link "Learn more" at bounding box center [229, 108] width 50 height 12
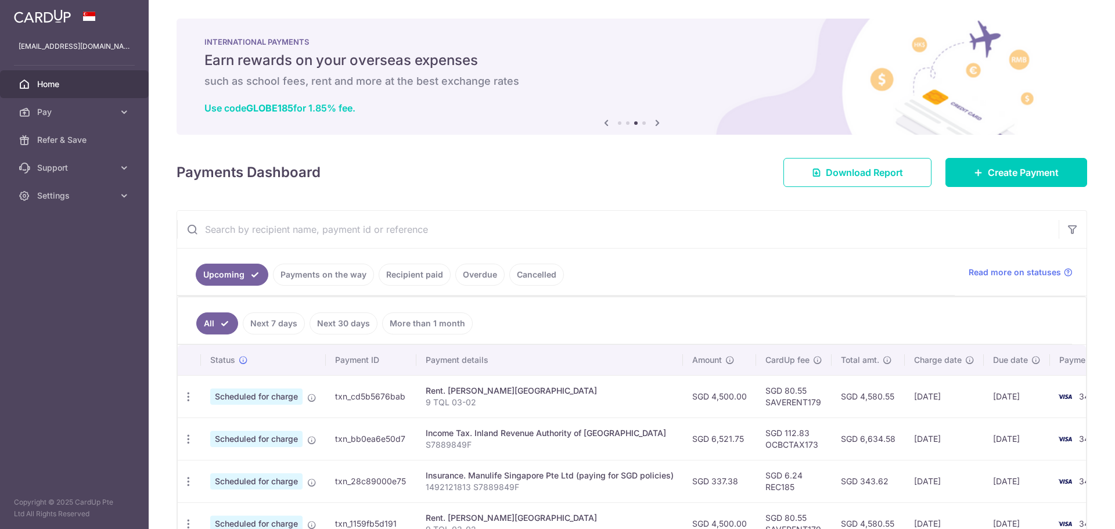
click at [72, 110] on span "Pay" at bounding box center [75, 112] width 77 height 12
click at [66, 142] on span "Payments" at bounding box center [75, 140] width 77 height 12
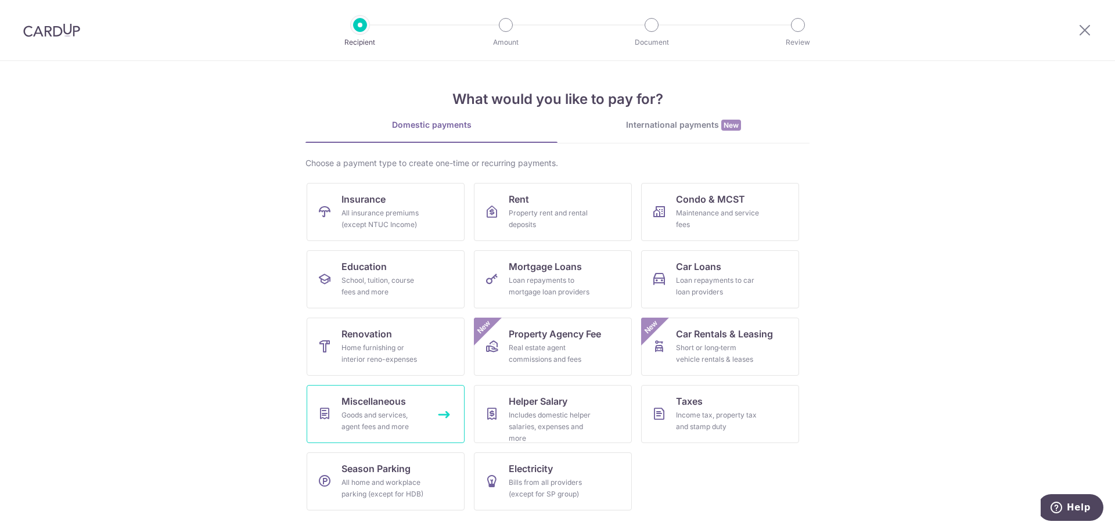
click at [378, 416] on div "Goods and services, agent fees and more" at bounding box center [384, 420] width 84 height 23
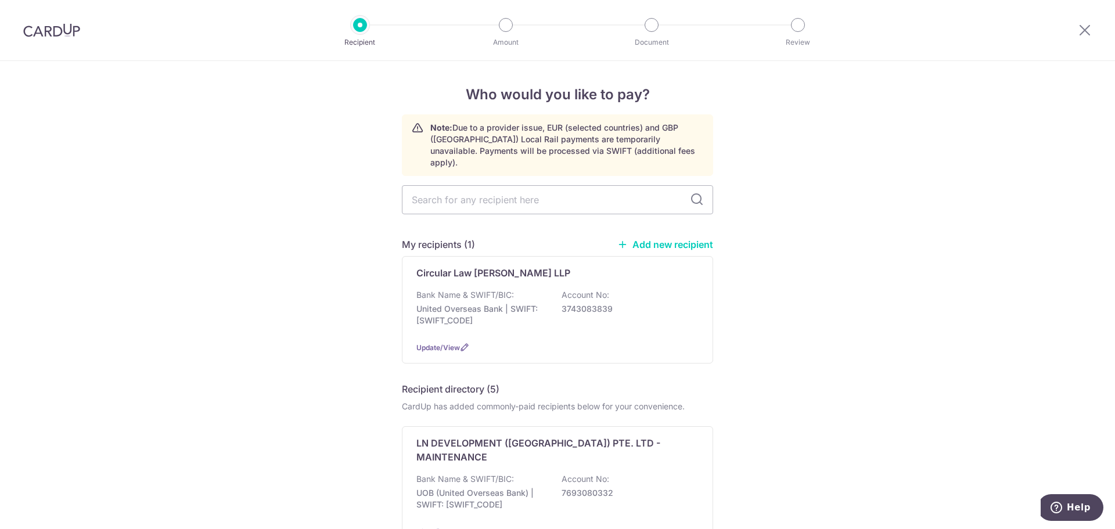
click at [572, 192] on input "text" at bounding box center [557, 199] width 311 height 29
type input "cir"
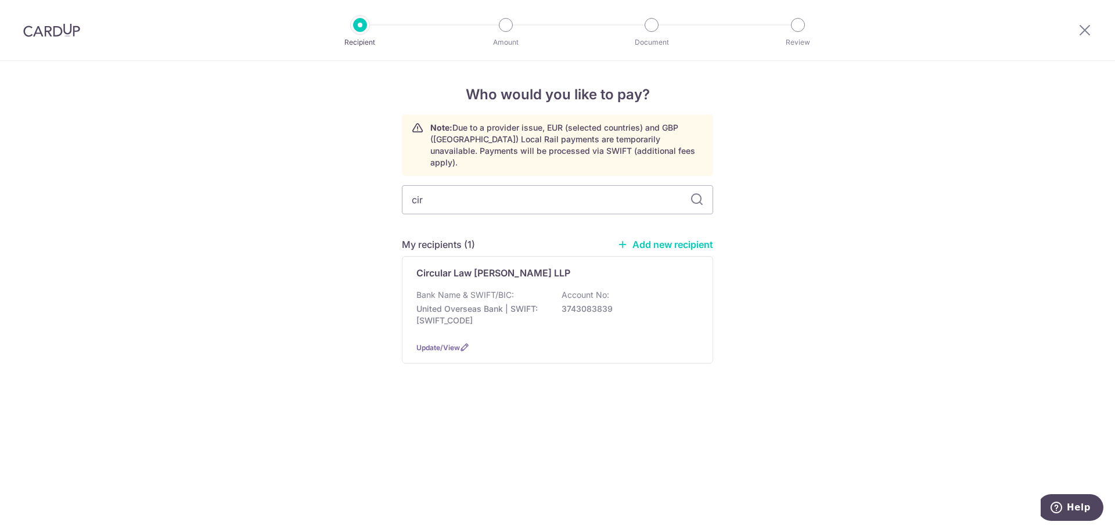
click at [634, 291] on div "Bank Name & SWIFT/BIC: United Overseas Bank | SWIFT: UOVBSGSGXXX Account No: 37…" at bounding box center [557, 310] width 282 height 43
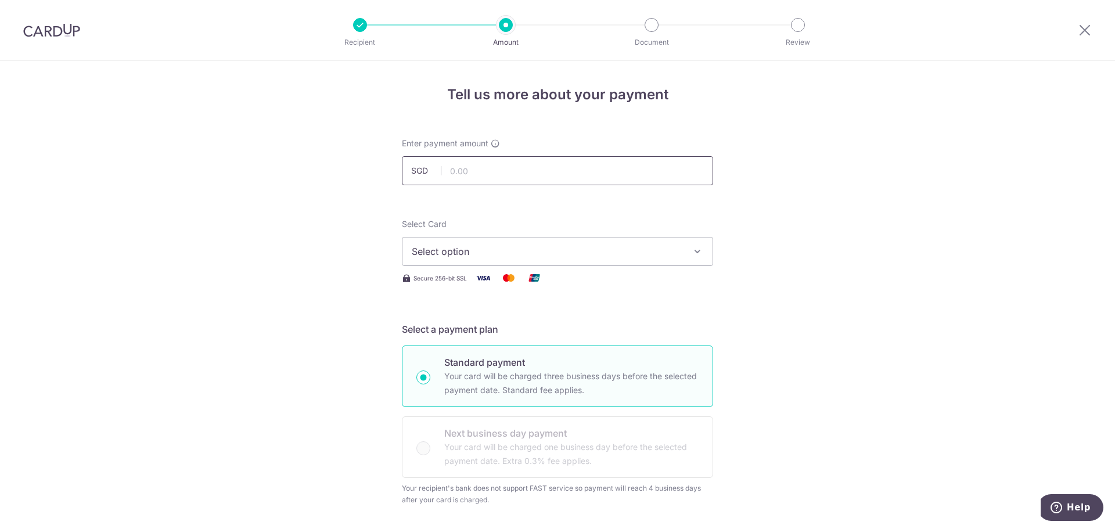
click at [554, 171] on input "text" at bounding box center [557, 170] width 311 height 29
type input "2,888.00"
click at [463, 249] on span "Select option" at bounding box center [547, 252] width 271 height 14
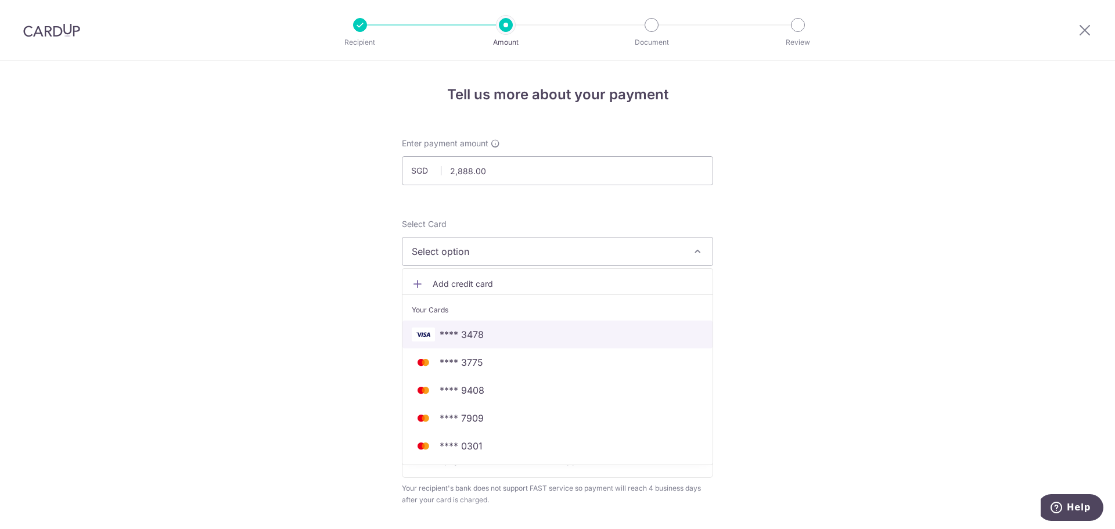
click at [465, 336] on span "**** 3478" at bounding box center [462, 335] width 44 height 14
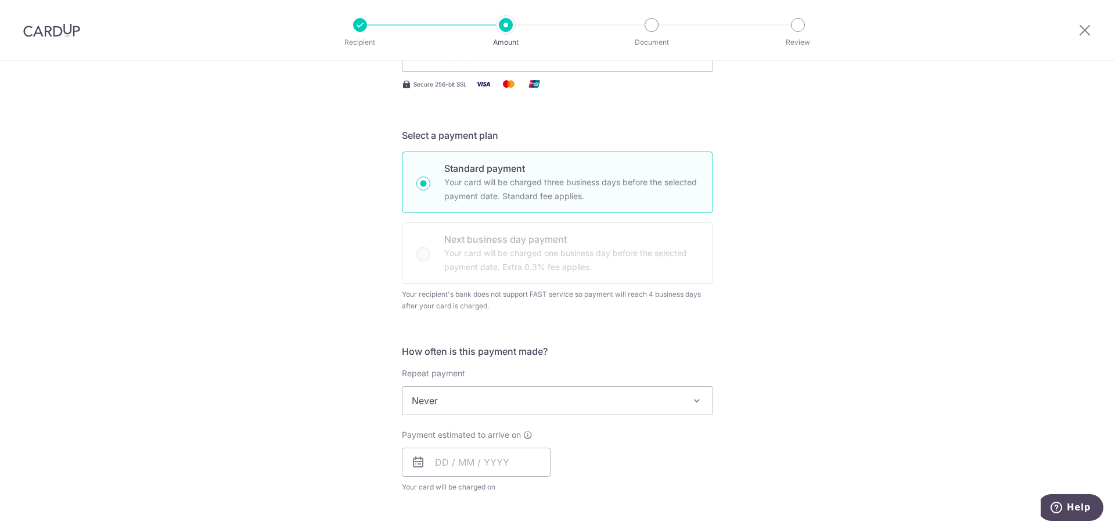
scroll to position [232, 0]
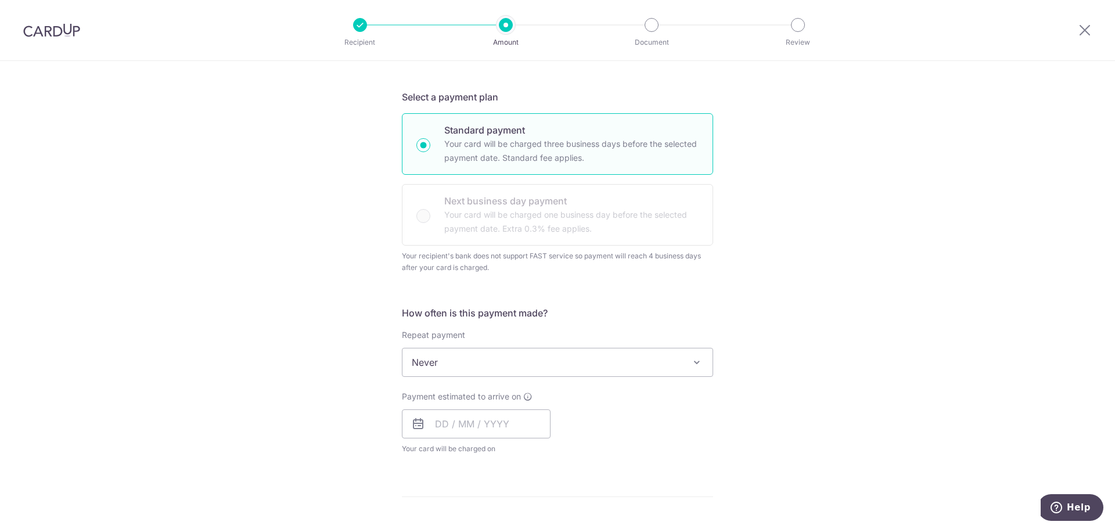
click at [466, 220] on div "Standard payment Your card will be charged three business days before the selec…" at bounding box center [557, 179] width 311 height 132
click at [472, 152] on p "Your card will be charged three business days before the selected payment date.…" at bounding box center [571, 151] width 254 height 28
click at [430, 152] on input "Standard payment Your card will be charged three business days before the selec…" at bounding box center [423, 145] width 14 height 14
radio input "true"
click at [459, 430] on input "text" at bounding box center [476, 423] width 149 height 29
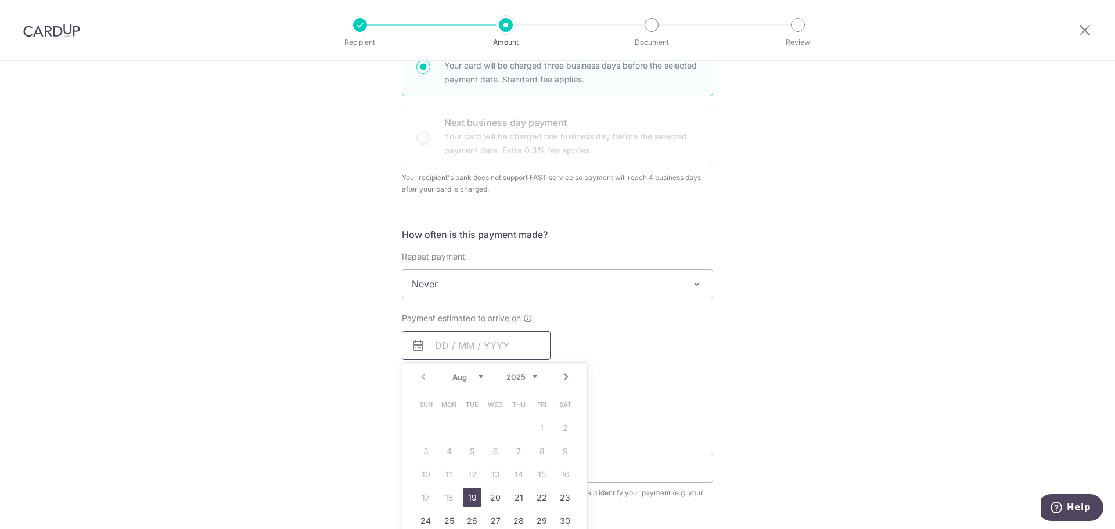
scroll to position [407, 0]
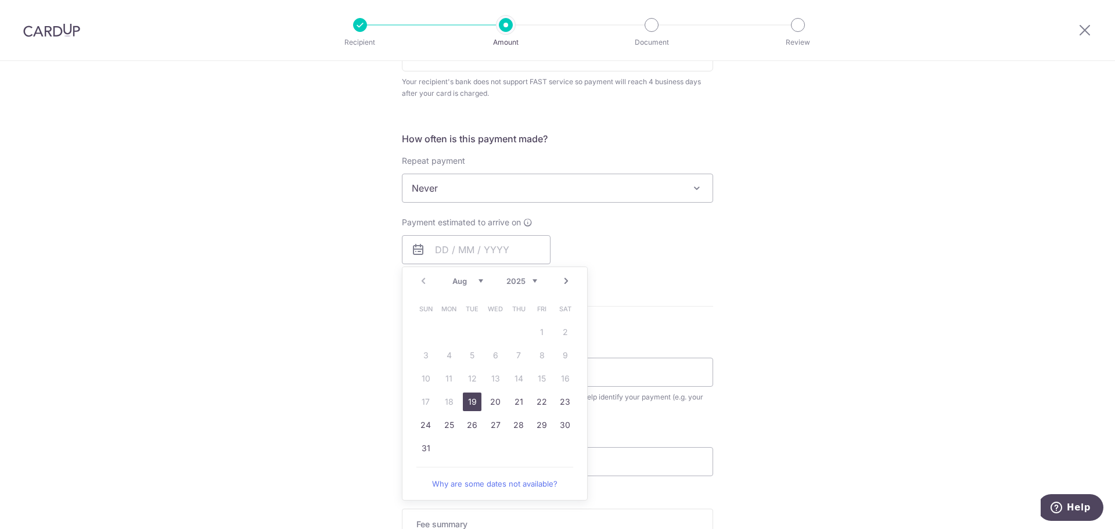
click at [722, 268] on div "Tell us more about your payment Enter payment amount SGD 2,888.00 2888.00 Selec…" at bounding box center [557, 185] width 1115 height 1062
click at [430, 254] on input "text" at bounding box center [476, 249] width 149 height 29
click at [473, 401] on link "19" at bounding box center [472, 402] width 19 height 19
type input "[DATE]"
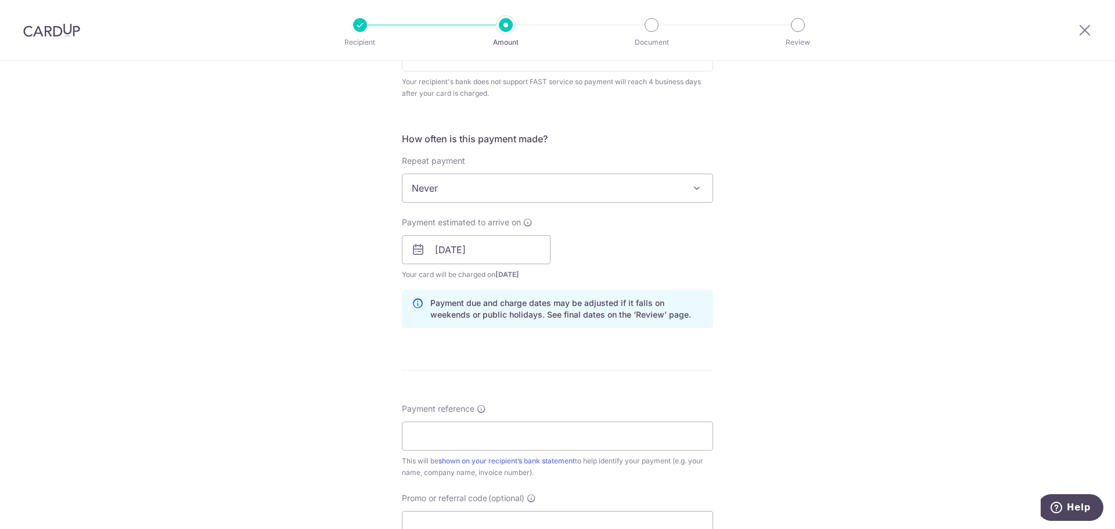
click at [819, 281] on div "Tell us more about your payment Enter payment amount SGD 2,888.00 2888.00 Selec…" at bounding box center [557, 217] width 1115 height 1126
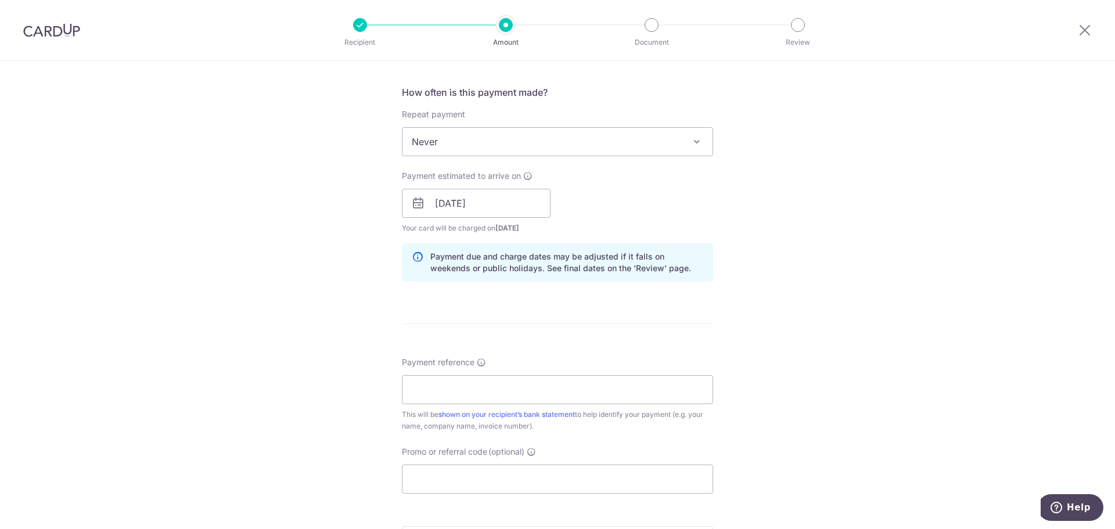
scroll to position [581, 0]
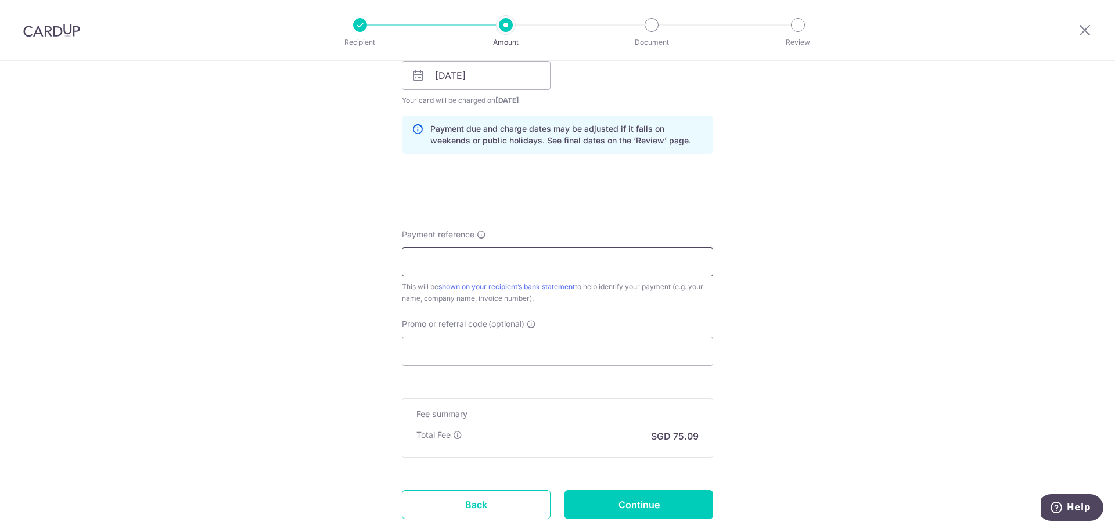
click at [483, 258] on input "Payment reference" at bounding box center [557, 261] width 311 height 29
click at [469, 353] on input "Promo or referral code (optional)" at bounding box center [557, 351] width 311 height 29
paste input "VTAX25ONE"
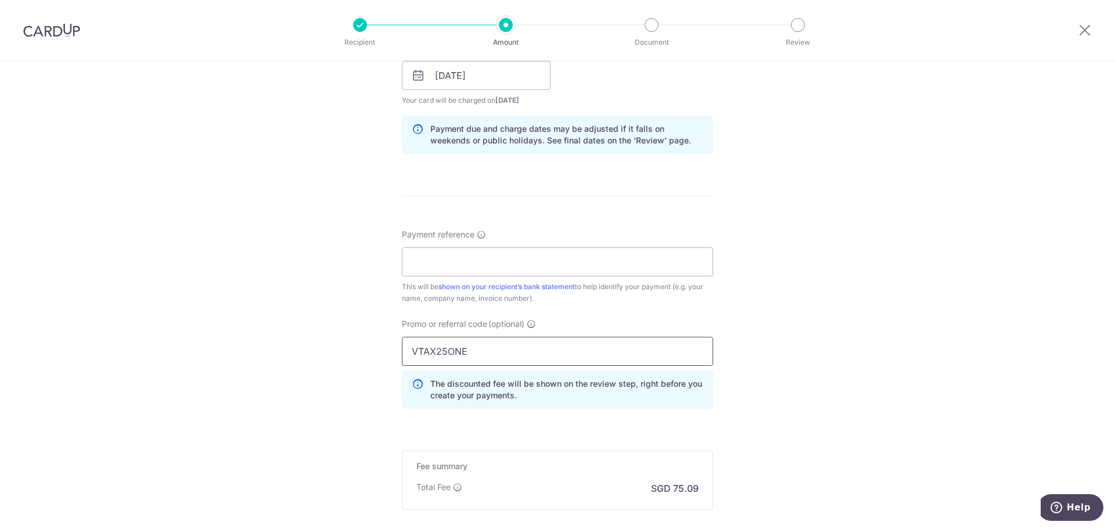
type input "VTAX25ONE"
click at [788, 387] on div "Tell us more about your payment Enter payment amount SGD 2,888.00 2888.00 Selec…" at bounding box center [557, 69] width 1115 height 1178
click at [533, 267] on input "Payment reference" at bounding box center [557, 261] width 311 height 29
type input "Legal Fees"
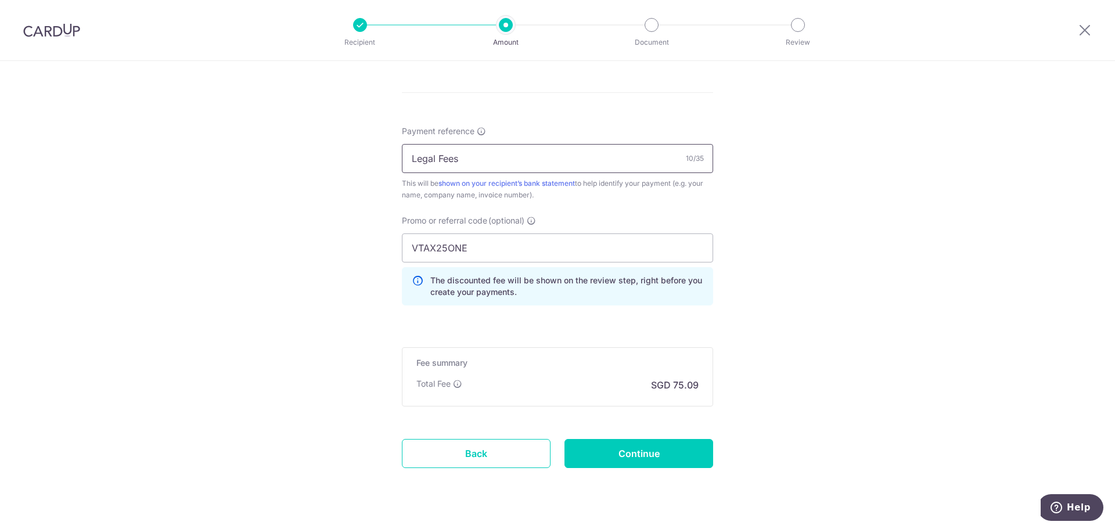
scroll to position [710, 0]
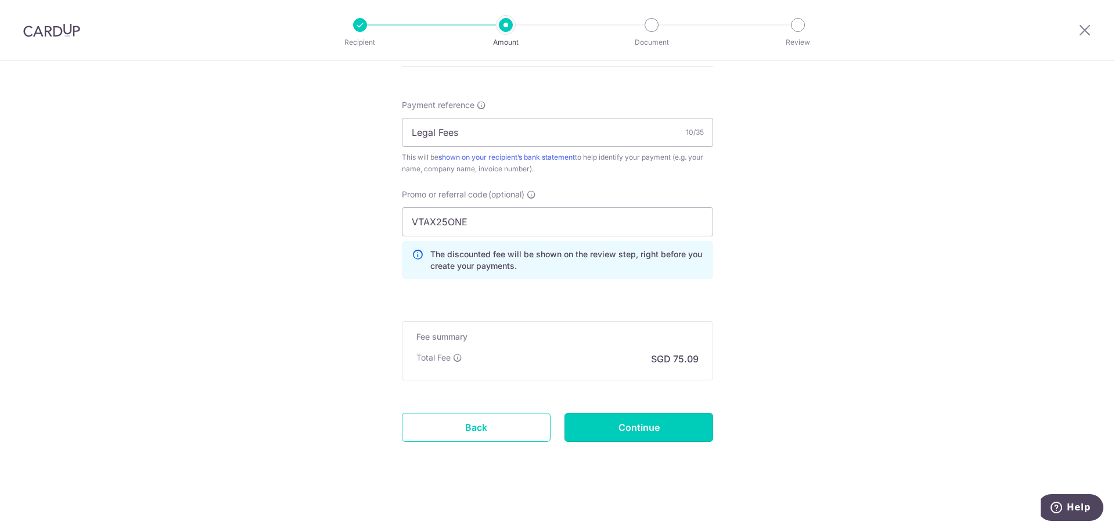
drag, startPoint x: 652, startPoint y: 422, endPoint x: 645, endPoint y: 418, distance: 8.4
click at [651, 420] on input "Continue" at bounding box center [639, 427] width 149 height 29
type input "Create Schedule"
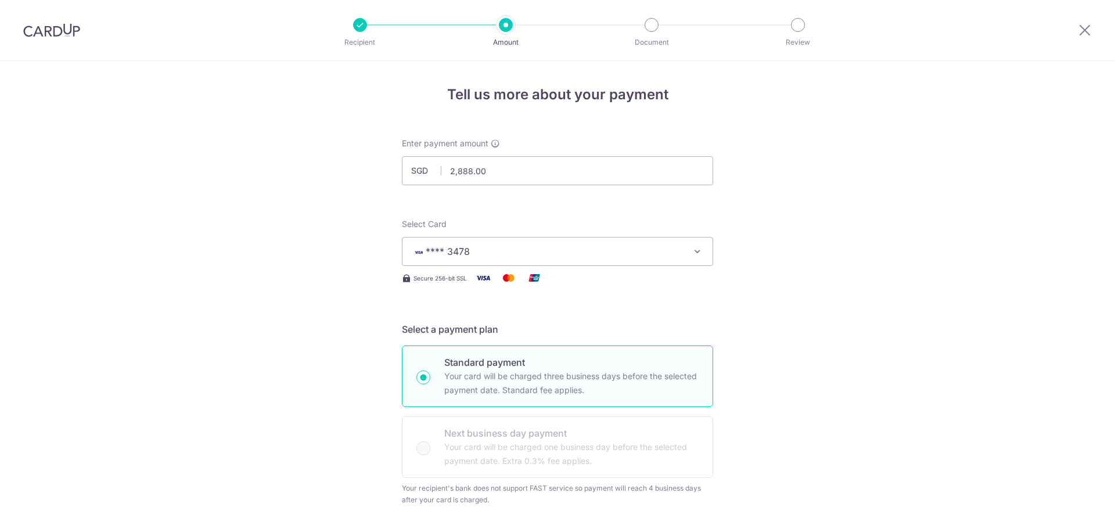
scroll to position [727, 0]
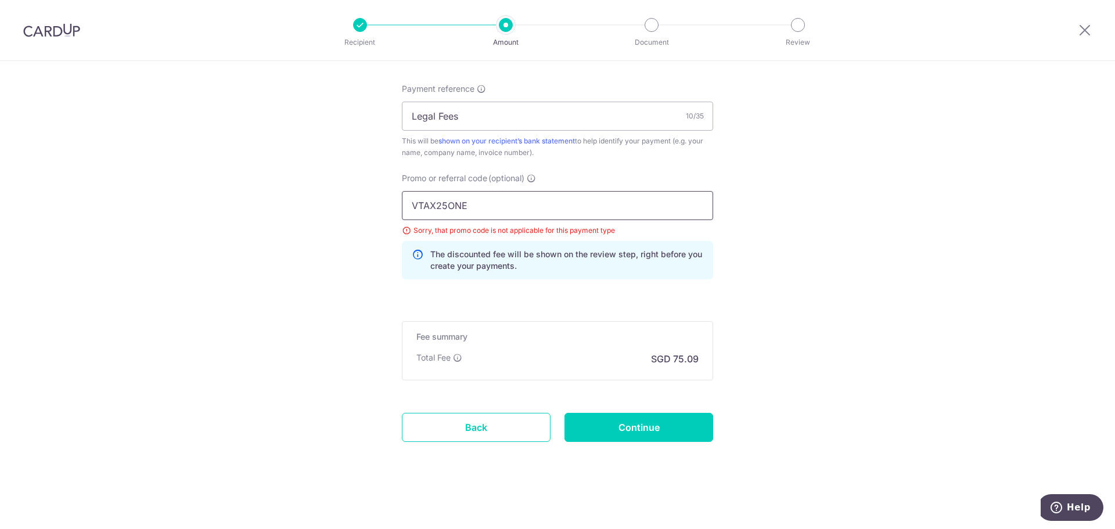
drag, startPoint x: 477, startPoint y: 207, endPoint x: 276, endPoint y: 189, distance: 201.7
paste input "OCBC155"
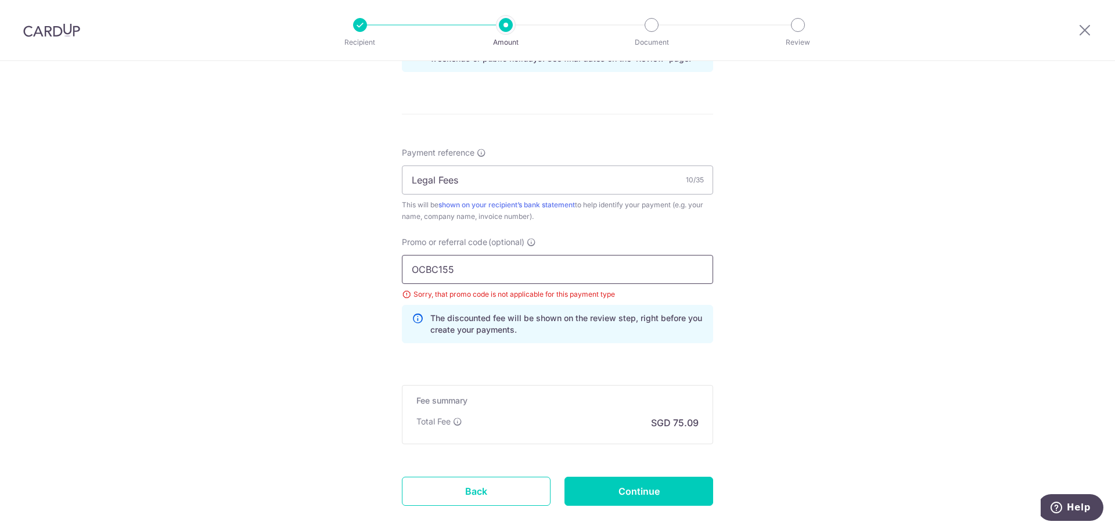
scroll to position [669, 0]
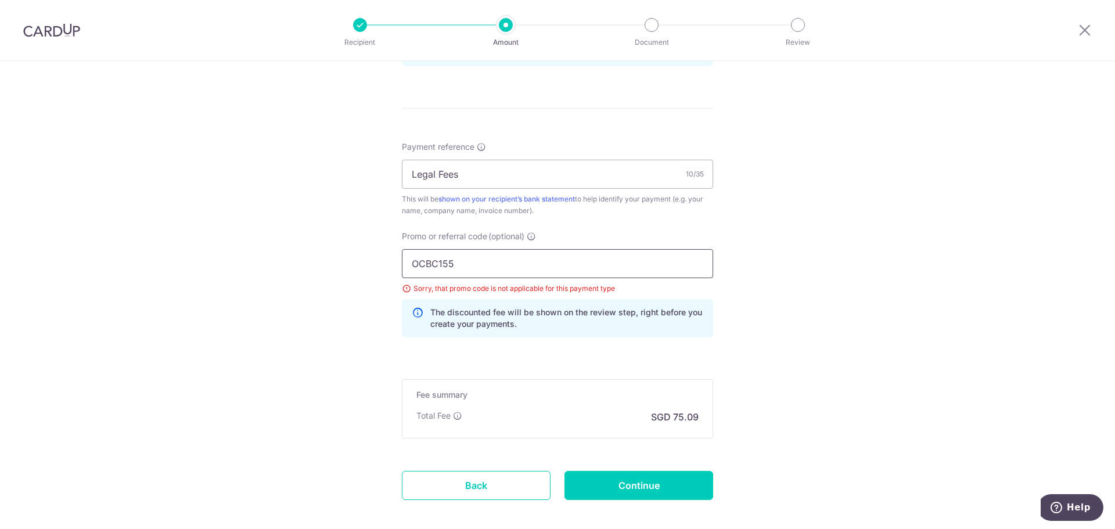
type input "OCBC155"
click at [640, 484] on input "Continue" at bounding box center [639, 485] width 149 height 29
type input "Update Schedule"
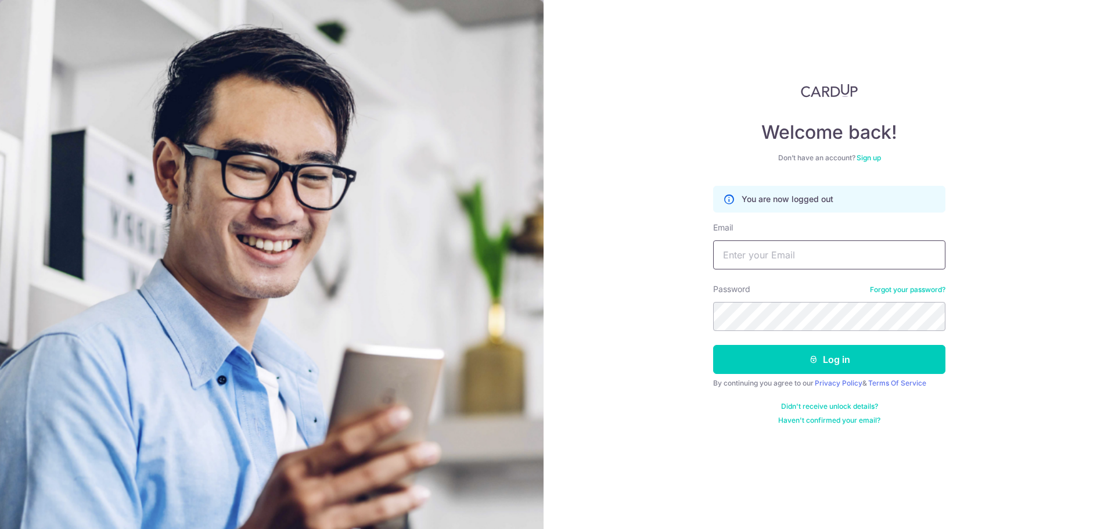
click at [833, 263] on input "Email" at bounding box center [829, 254] width 232 height 29
type input "[EMAIL_ADDRESS][DOMAIN_NAME]"
click at [819, 361] on button "Log in" at bounding box center [829, 359] width 232 height 29
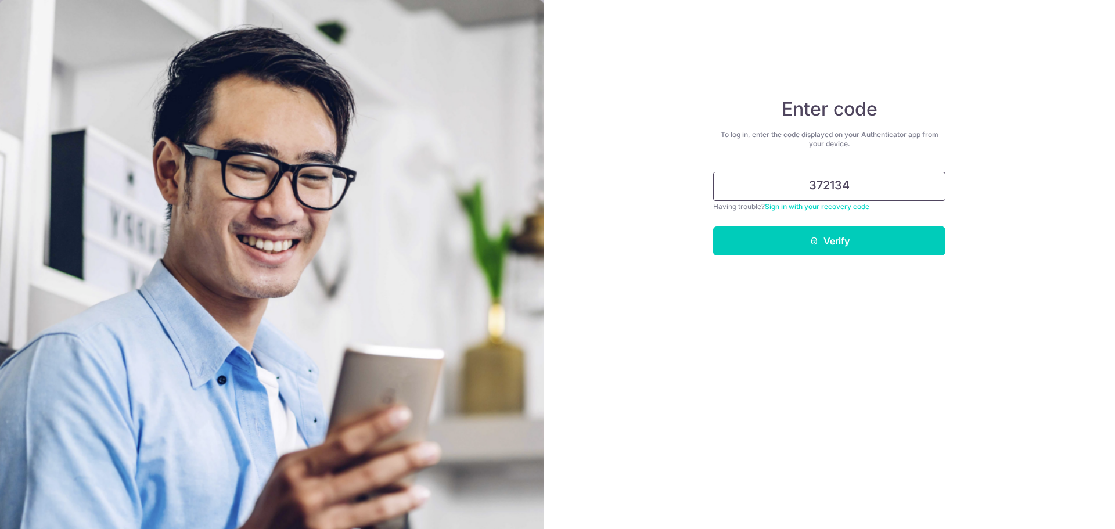
type input "372134"
click at [865, 240] on button "Verify" at bounding box center [829, 241] width 232 height 29
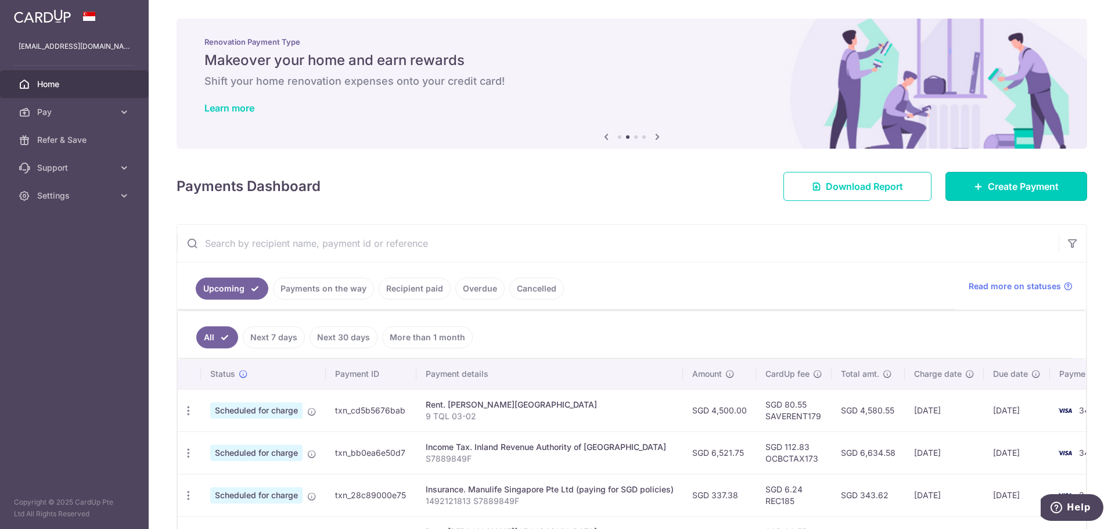
drag, startPoint x: 998, startPoint y: 188, endPoint x: 817, endPoint y: 239, distance: 187.9
click at [998, 188] on span "Create Payment" at bounding box center [1023, 186] width 71 height 14
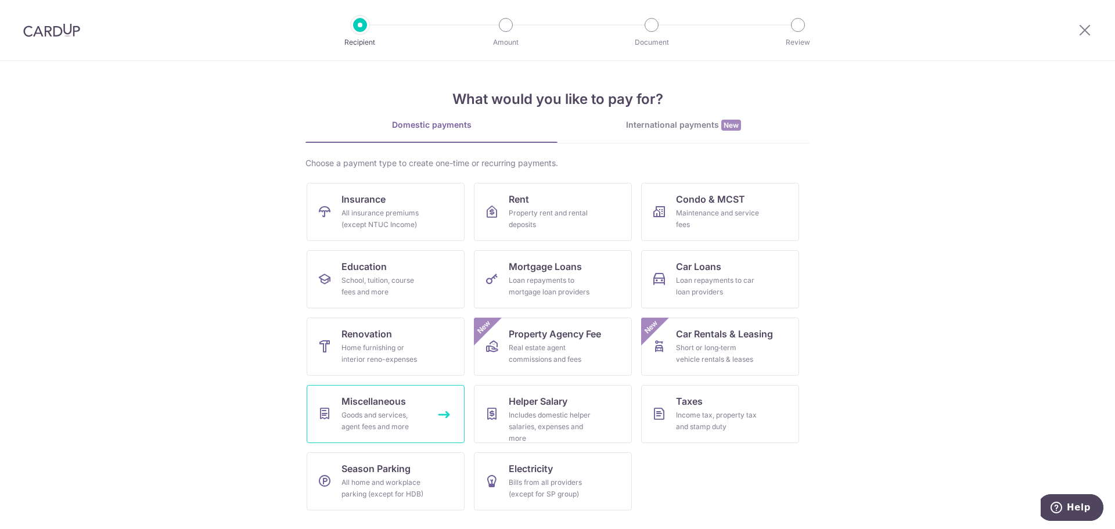
click at [367, 394] on span "Miscellaneous" at bounding box center [374, 401] width 64 height 14
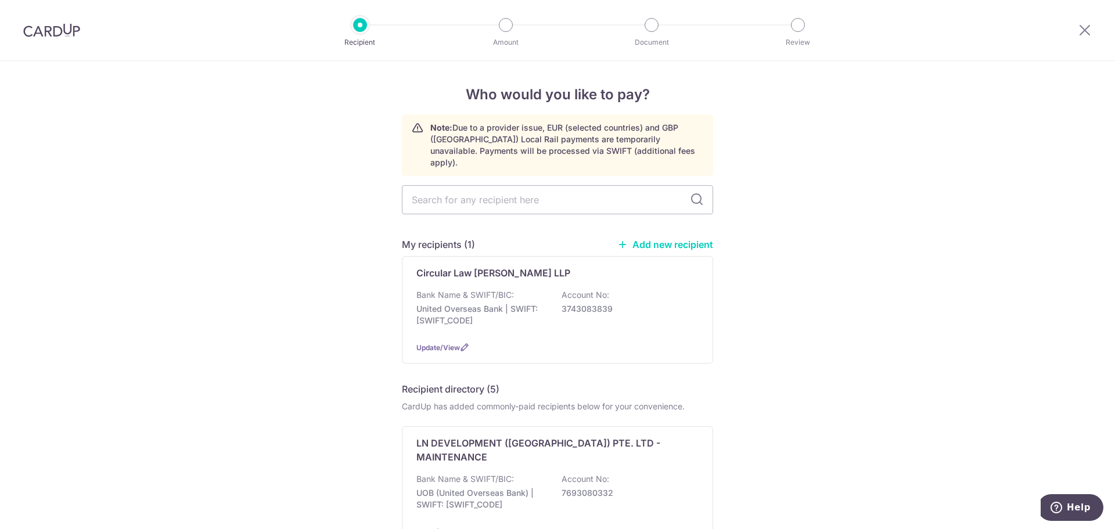
click at [537, 289] on div "Bank Name & SWIFT/BIC: United Overseas Bank | SWIFT: [SWIFT_CODE] Account No: 3…" at bounding box center [557, 310] width 282 height 43
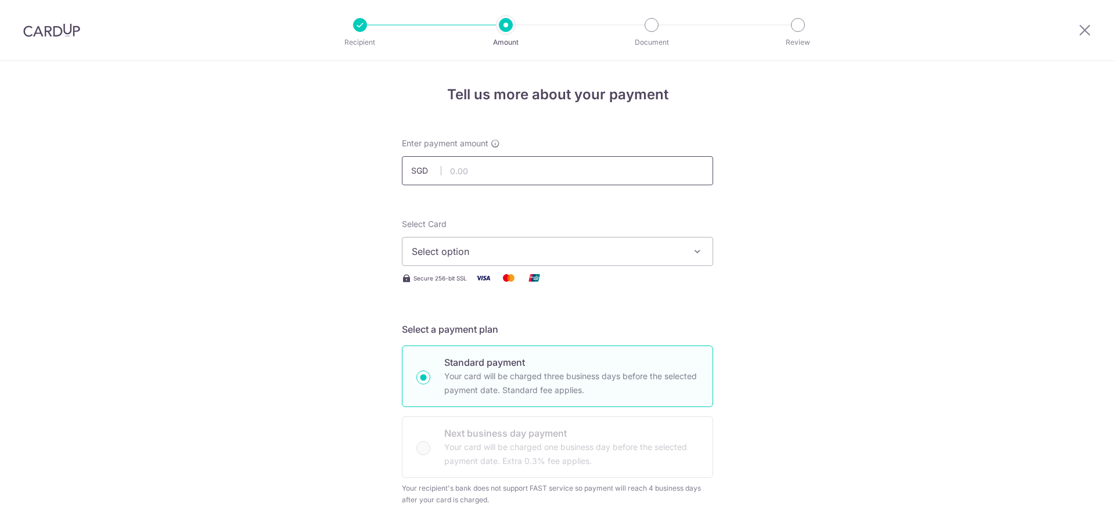
click at [569, 170] on input "text" at bounding box center [557, 170] width 311 height 29
type input "2,888.00"
click at [593, 243] on button "Select option" at bounding box center [557, 251] width 311 height 29
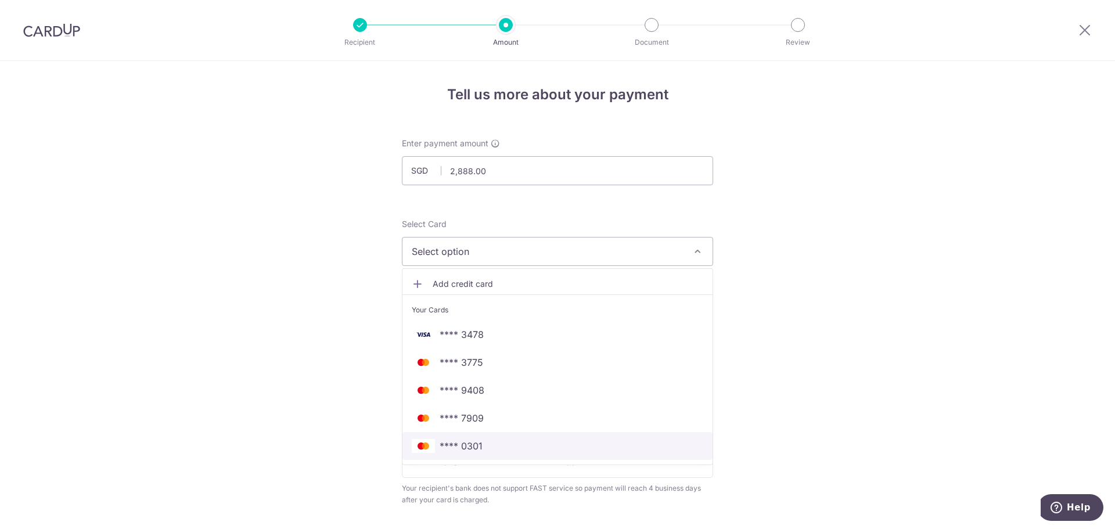
click at [457, 440] on span "**** 0301" at bounding box center [461, 446] width 43 height 14
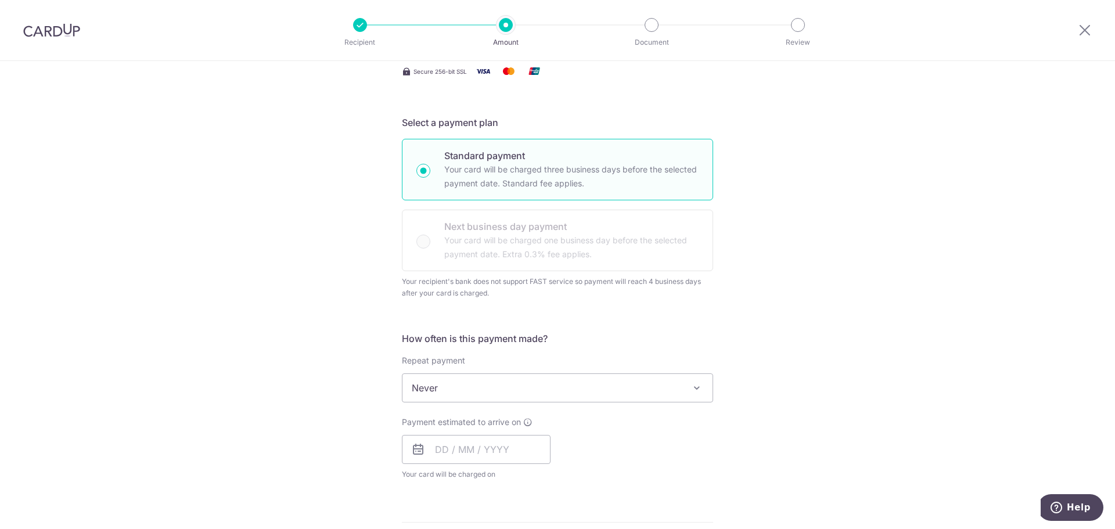
scroll to position [232, 0]
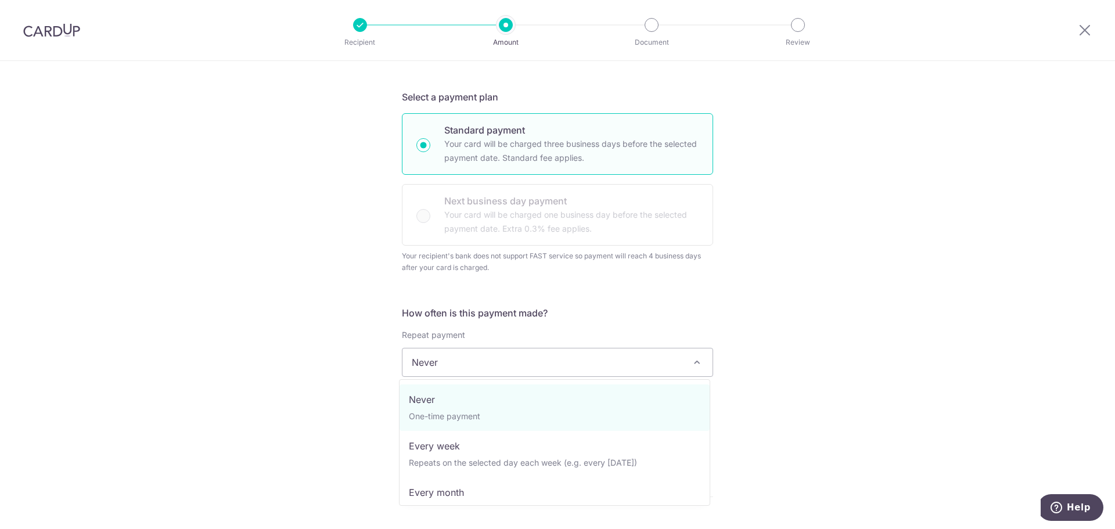
click at [517, 368] on span "Never" at bounding box center [557, 362] width 310 height 28
click at [860, 327] on div "Tell us more about your payment Enter payment amount SGD 2,888.00 2888.00 Selec…" at bounding box center [557, 368] width 1115 height 1079
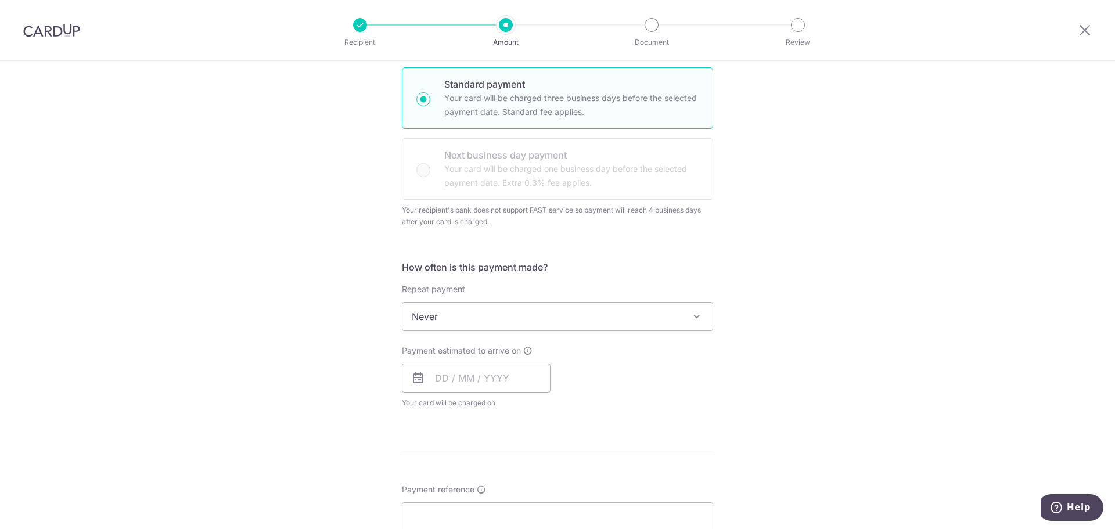
scroll to position [348, 0]
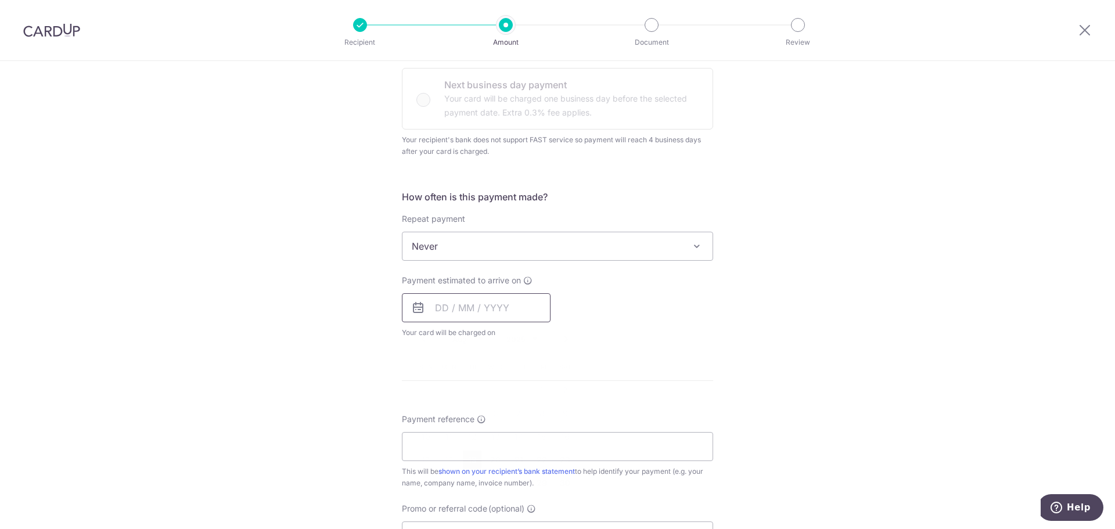
click at [470, 309] on input "text" at bounding box center [476, 307] width 149 height 29
click at [468, 437] on table "Sun Mon Tue Wed Thu Fri Sat 1 2 3 4 5 6 7 8 9 10 11 12 13 14 15 16 17 18 19 20 …" at bounding box center [495, 436] width 163 height 163
click at [450, 455] on table "Sun Mon Tue Wed Thu Fri Sat 1 2 3 4 5 6 7 8 9 10 11 12 13 14 15 16 17 18 19 20 …" at bounding box center [495, 436] width 163 height 163
click at [470, 459] on link "19" at bounding box center [472, 460] width 19 height 19
type input "[DATE]"
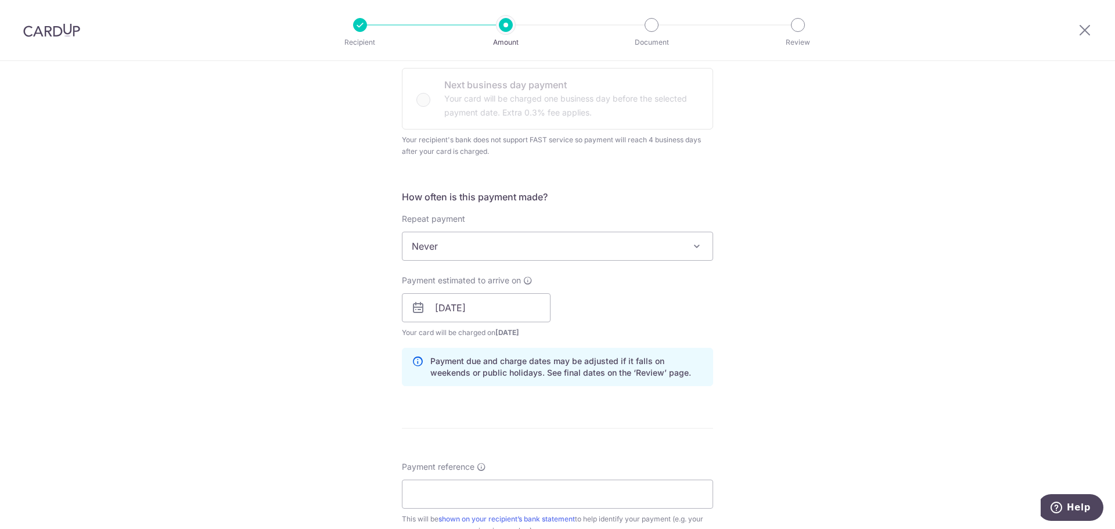
click at [749, 339] on div "Tell us more about your payment Enter payment amount SGD 2,888.00 2888.00 Selec…" at bounding box center [557, 276] width 1115 height 1126
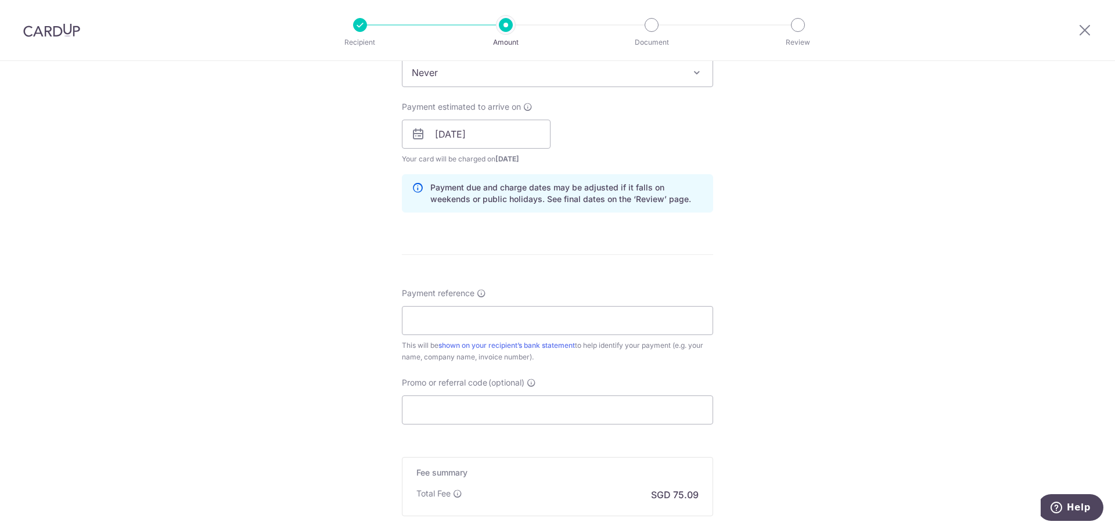
scroll to position [523, 0]
click at [515, 314] on input "Payment reference" at bounding box center [557, 320] width 311 height 29
type input "Legal Fees"
click at [448, 409] on input "Promo or referral code (optional)" at bounding box center [557, 409] width 311 height 29
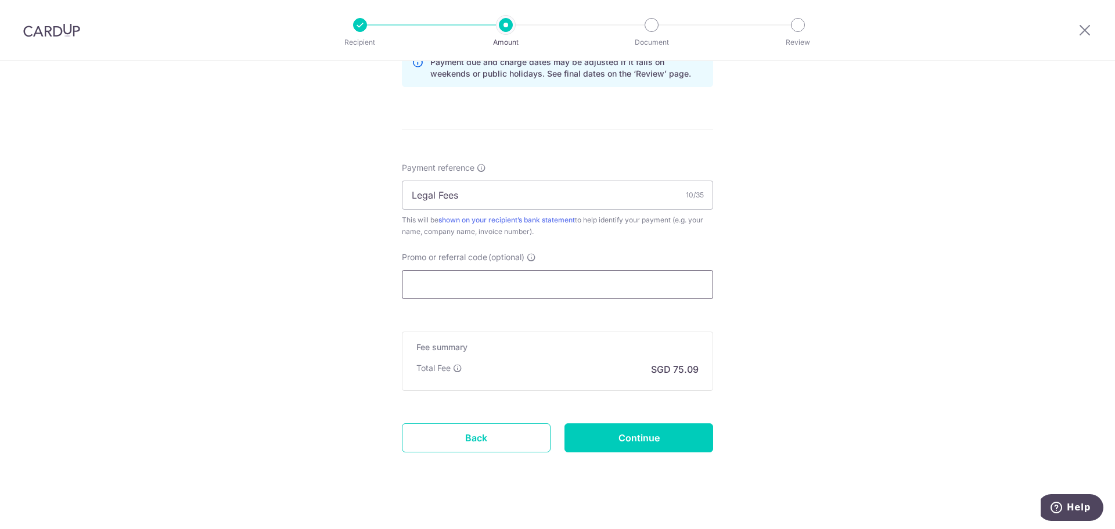
scroll to position [658, 0]
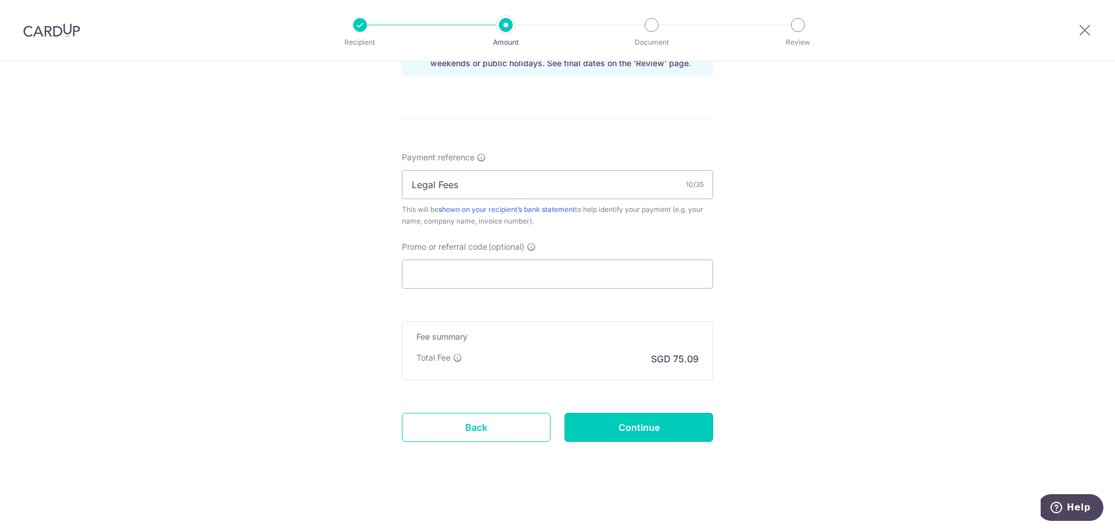
click at [606, 433] on input "Continue" at bounding box center [639, 427] width 149 height 29
type input "Create Schedule"
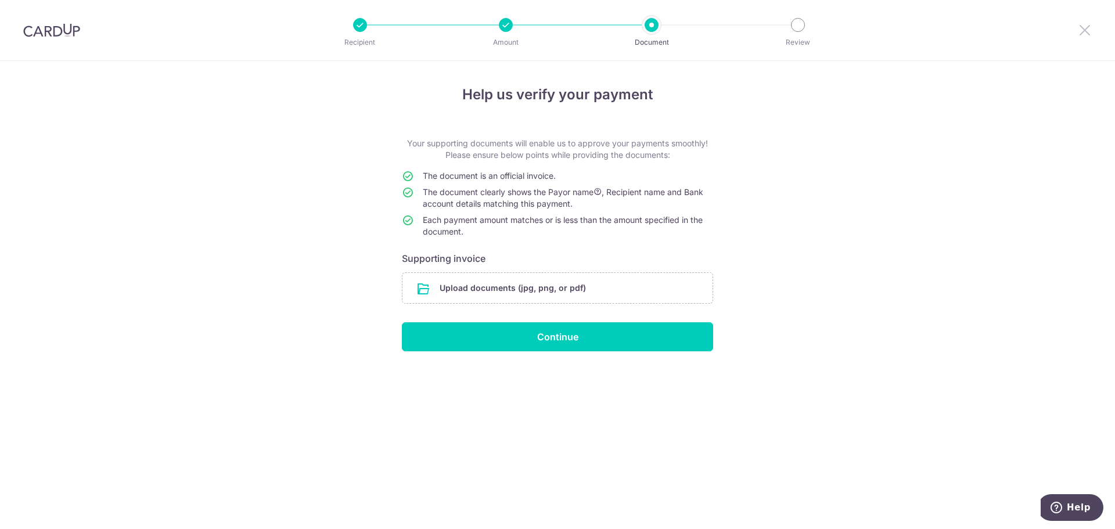
click at [1088, 27] on icon at bounding box center [1085, 30] width 14 height 15
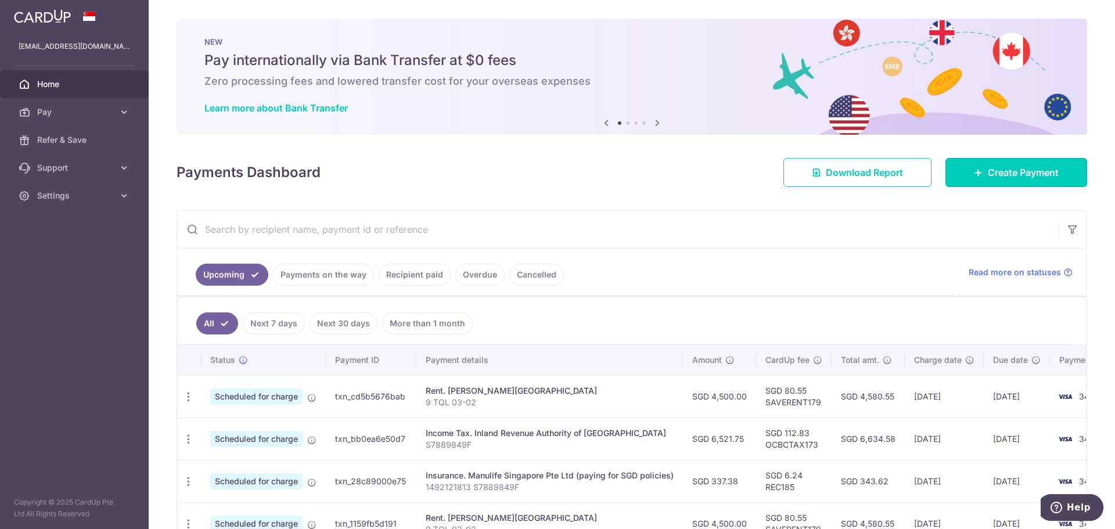
click at [992, 176] on span "Create Payment" at bounding box center [1023, 173] width 71 height 14
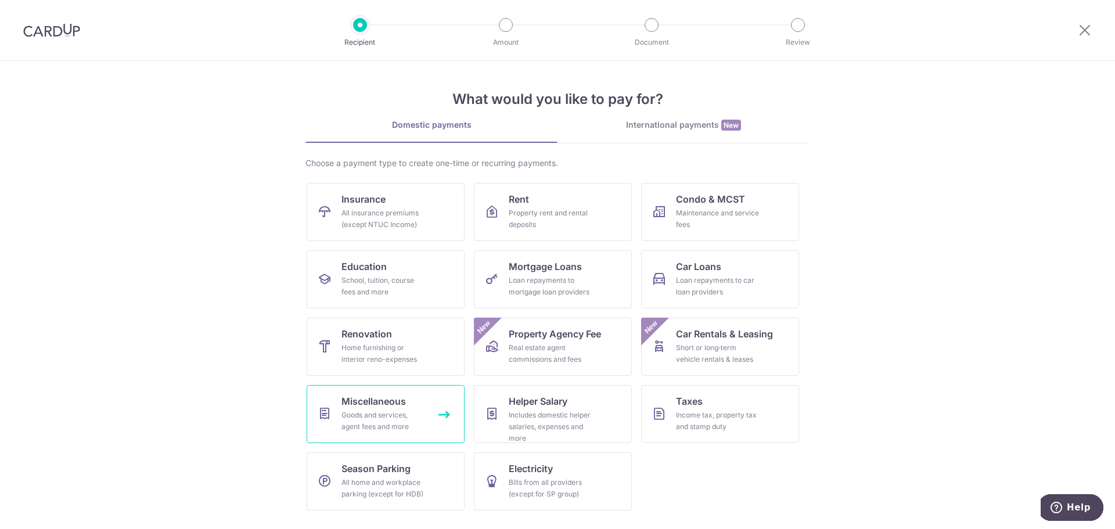
click at [383, 419] on div "Goods and services, agent fees and more" at bounding box center [384, 420] width 84 height 23
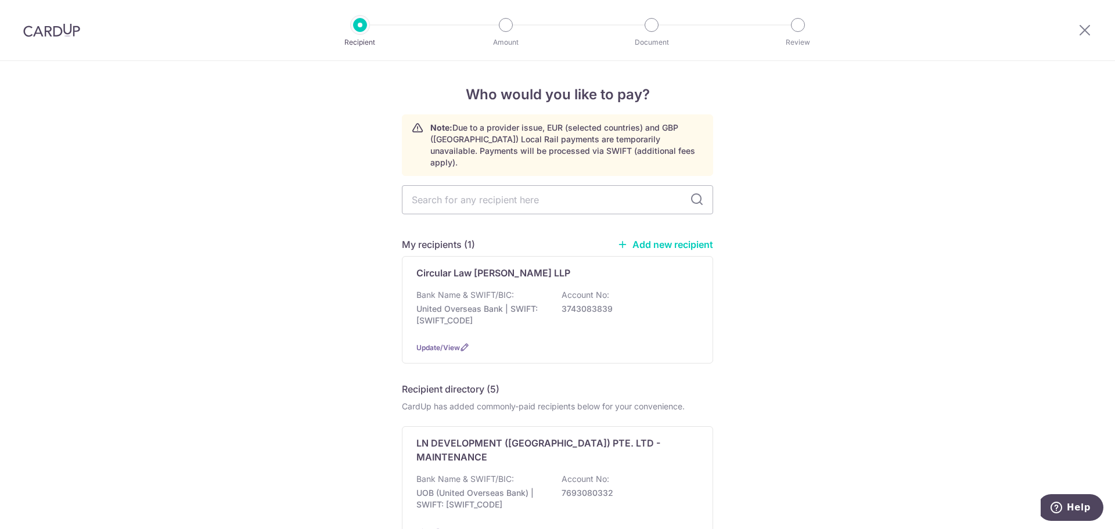
click at [603, 303] on p "3743083839" at bounding box center [627, 309] width 130 height 12
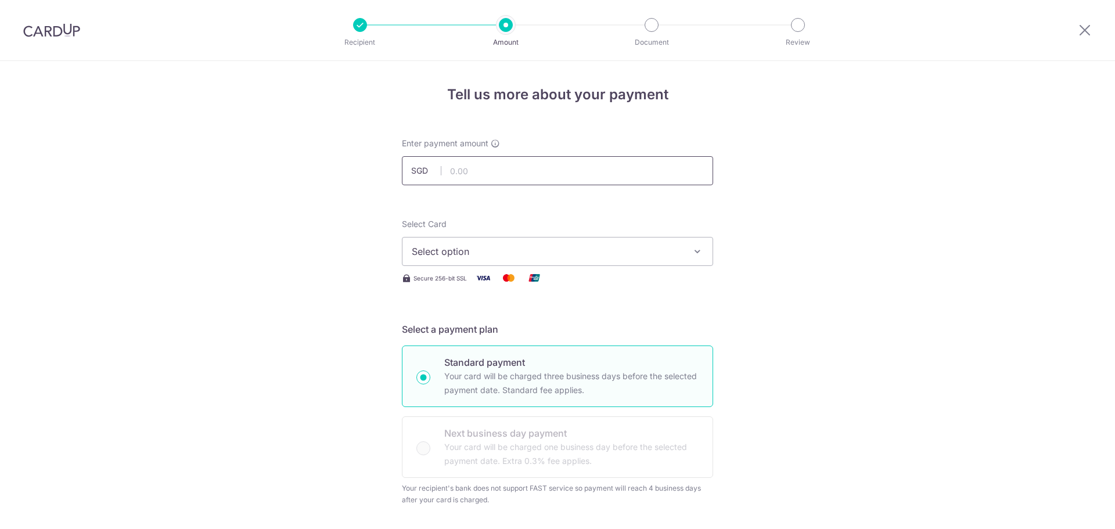
click at [514, 178] on input "text" at bounding box center [557, 170] width 311 height 29
click at [480, 258] on button "Select option" at bounding box center [557, 251] width 311 height 29
type input "2,888.00"
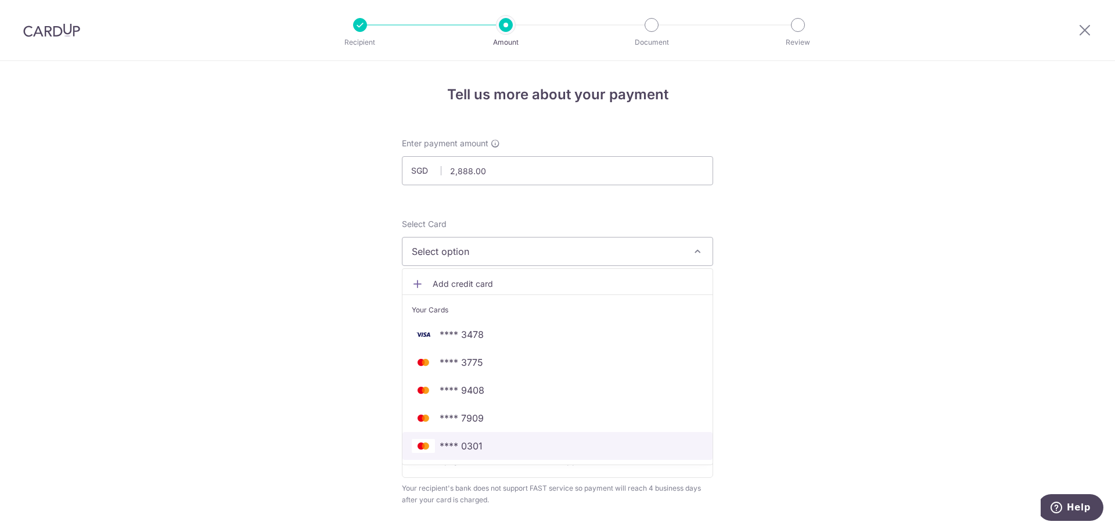
click at [467, 448] on span "**** 0301" at bounding box center [461, 446] width 43 height 14
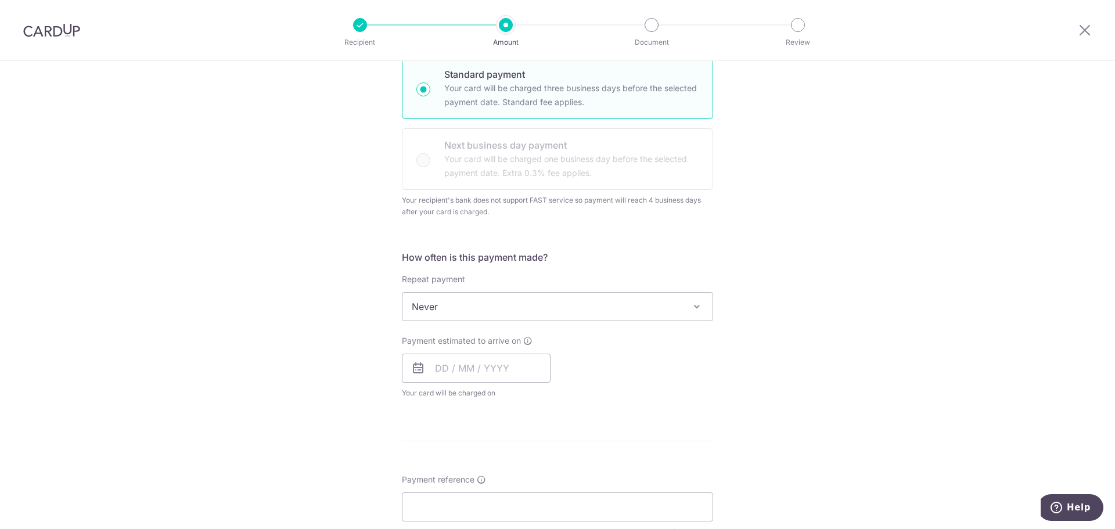
scroll to position [290, 0]
click at [501, 304] on span "Never" at bounding box center [557, 304] width 310 height 28
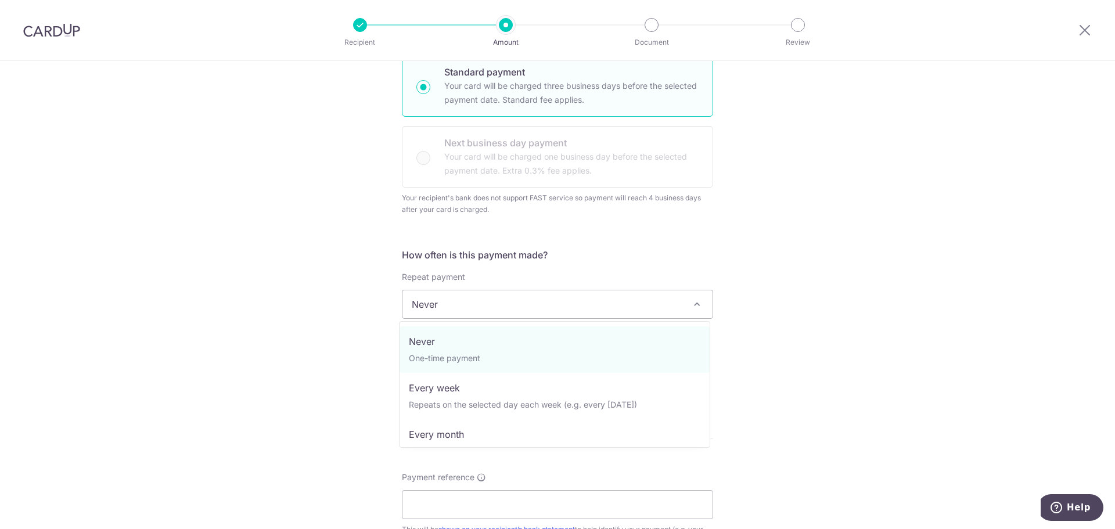
click at [946, 207] on div "Tell us more about your payment Enter payment amount SGD 2,888.00 2888.00 Selec…" at bounding box center [557, 310] width 1115 height 1079
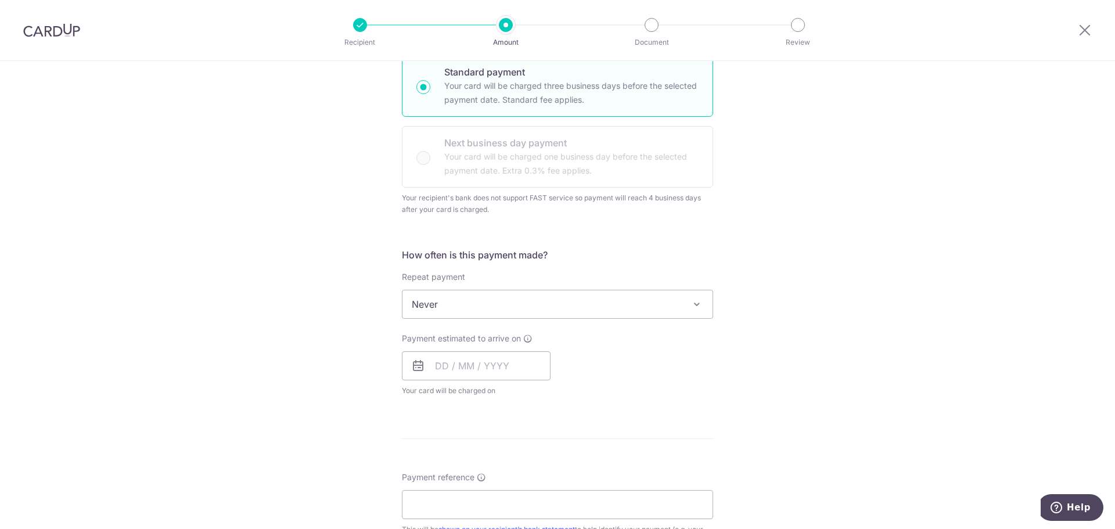
click at [480, 299] on span "Never" at bounding box center [557, 304] width 310 height 28
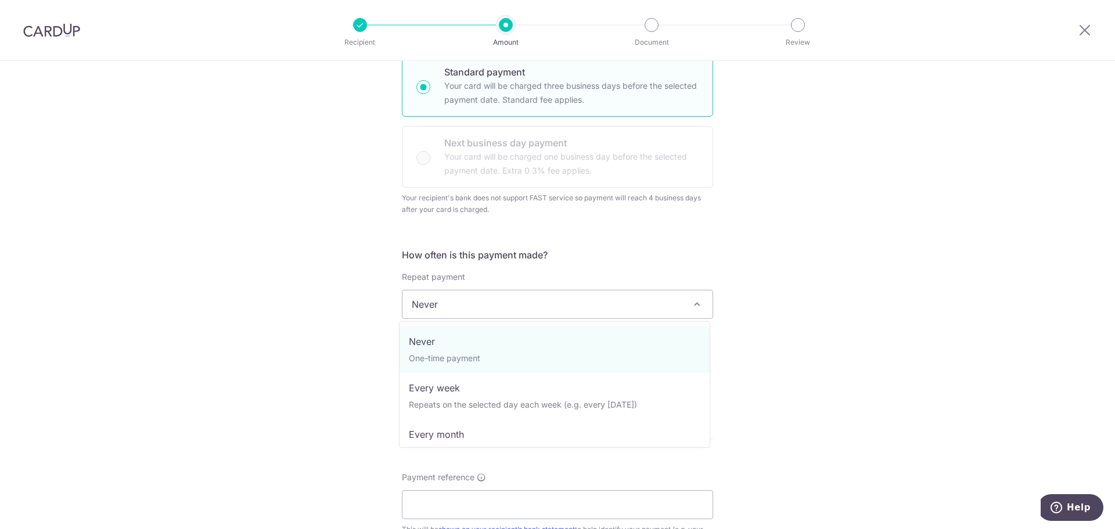
click at [806, 283] on div "Tell us more about your payment Enter payment amount SGD 2,888.00 2888.00 Selec…" at bounding box center [557, 310] width 1115 height 1079
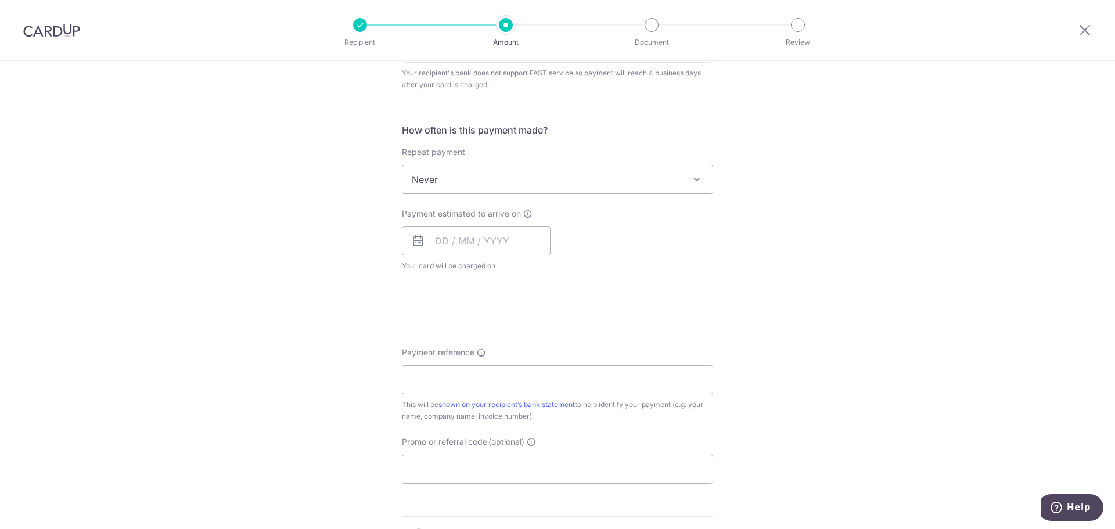
scroll to position [465, 0]
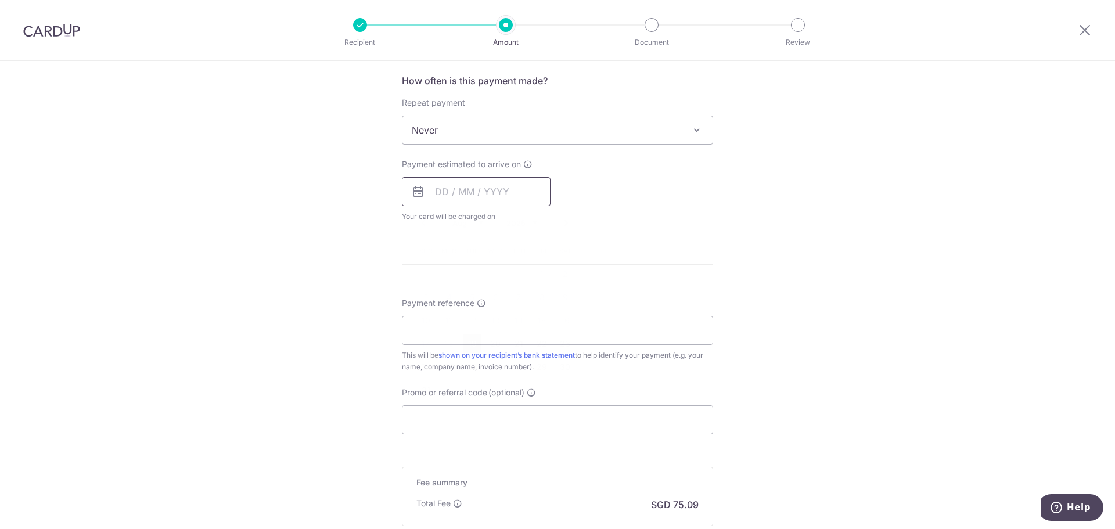
click at [437, 182] on input "text" at bounding box center [476, 191] width 149 height 29
click at [659, 207] on div "Payment estimated to arrive on Prev Next Aug Sep Oct Nov [DATE] 2026 2027 2028 …" at bounding box center [557, 191] width 325 height 64
click at [438, 193] on input "text" at bounding box center [476, 191] width 149 height 29
click at [468, 346] on link "19" at bounding box center [472, 344] width 19 height 19
type input "[DATE]"
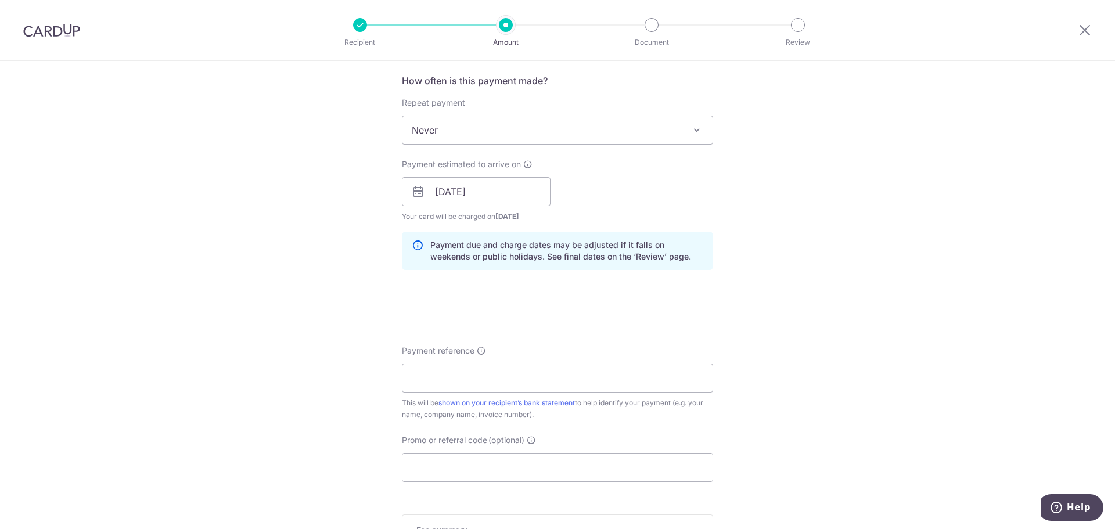
click at [818, 240] on div "Tell us more about your payment Enter payment amount SGD 2,888.00 2888.00 Selec…" at bounding box center [557, 159] width 1115 height 1126
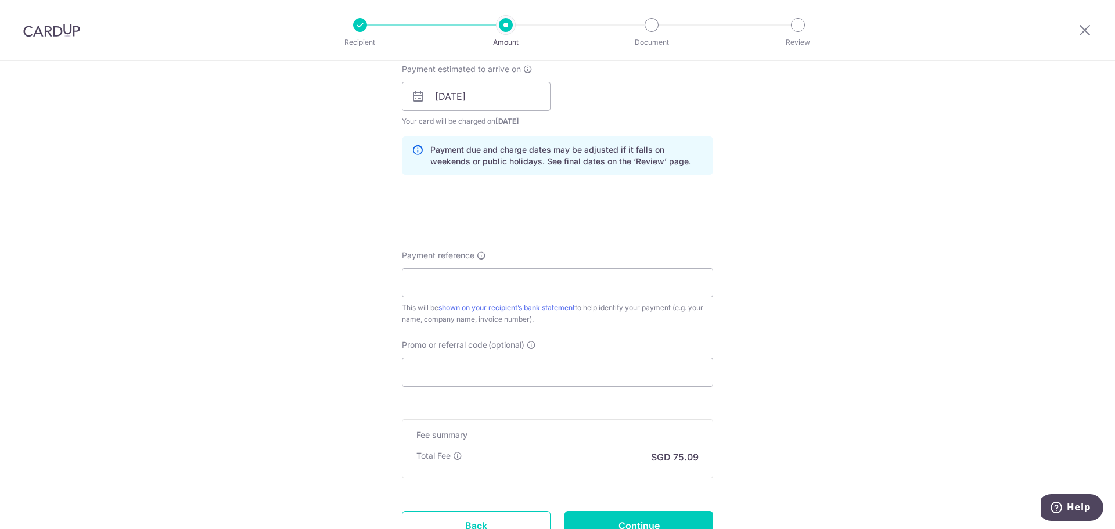
scroll to position [581, 0]
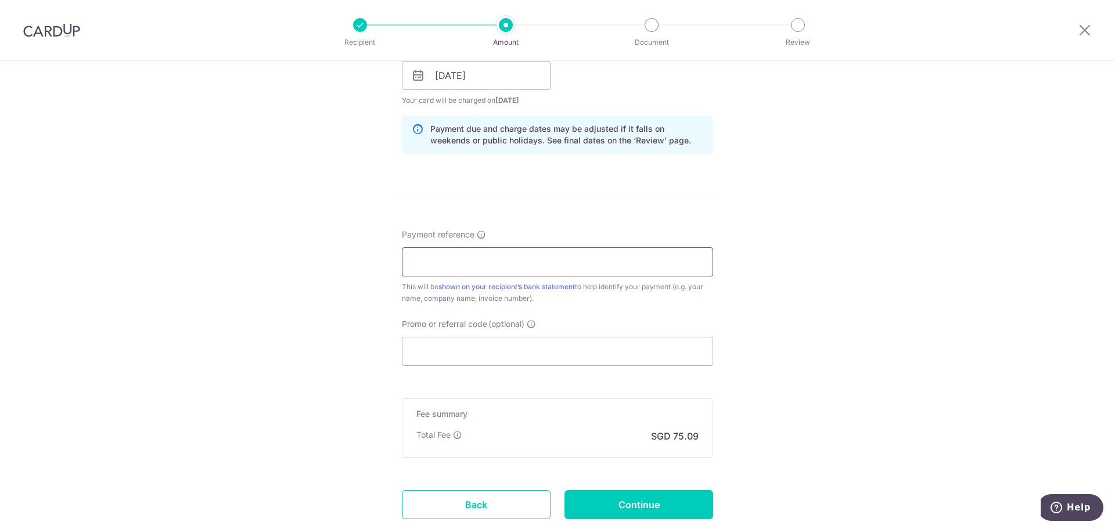
click at [471, 261] on input "Payment reference" at bounding box center [557, 261] width 311 height 29
type input "Legal Fees"
click at [778, 308] on div "Tell us more about your payment Enter payment amount SGD 2,888.00 2888.00 Selec…" at bounding box center [557, 43] width 1115 height 1126
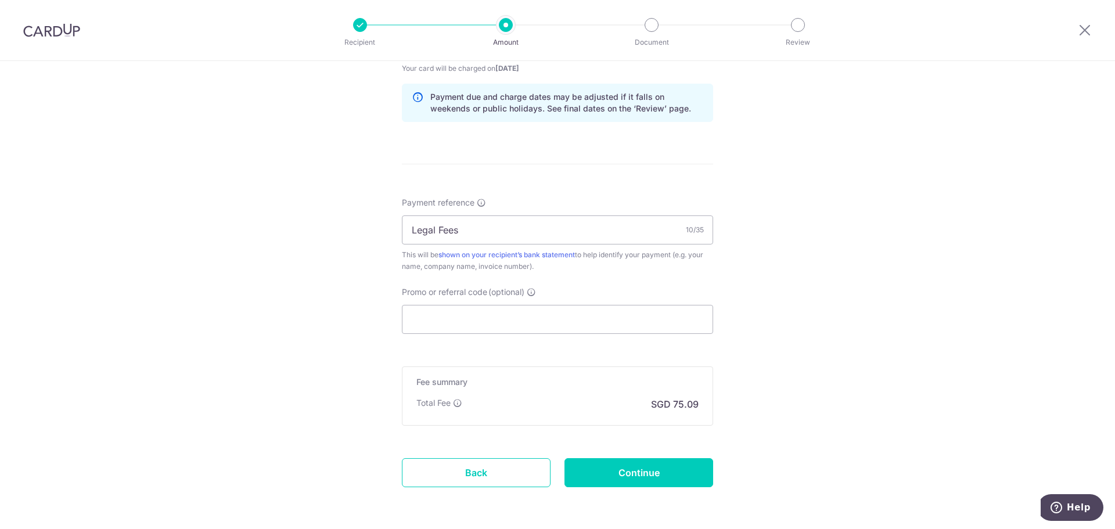
scroll to position [658, 0]
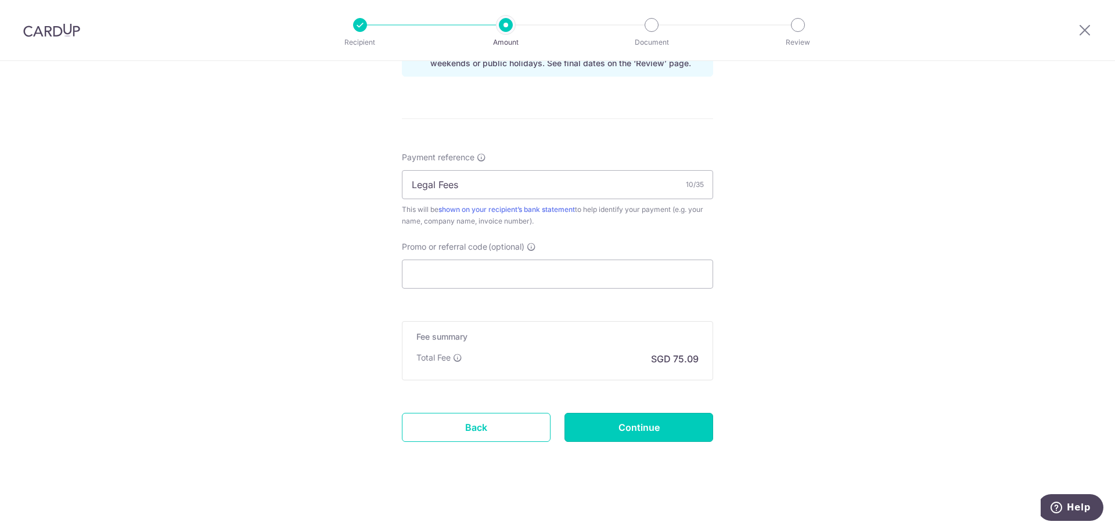
click at [642, 429] on input "Continue" at bounding box center [639, 427] width 149 height 29
type input "Create Schedule"
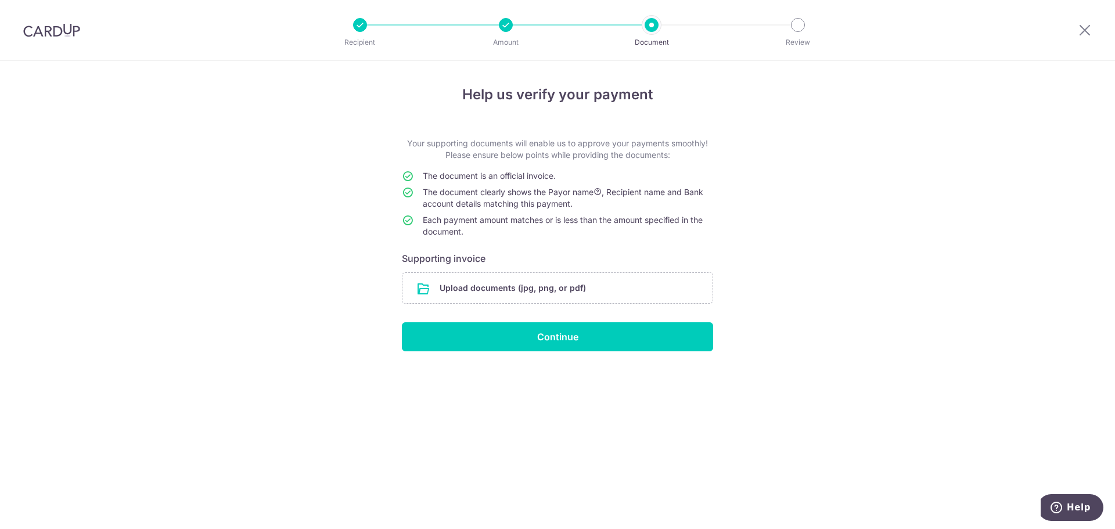
click at [520, 289] on input "file" at bounding box center [557, 288] width 310 height 30
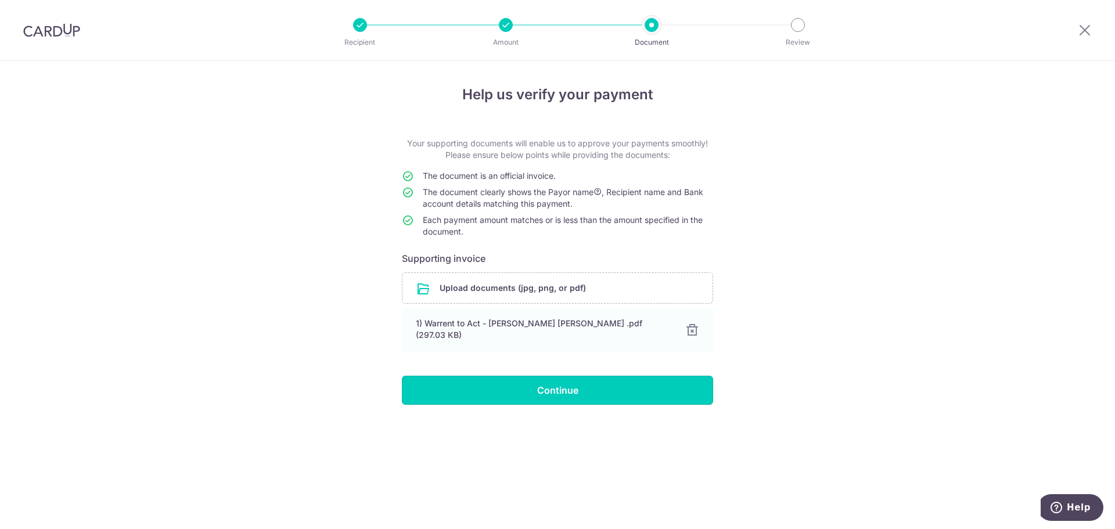
click at [595, 401] on input "Continue" at bounding box center [557, 390] width 311 height 29
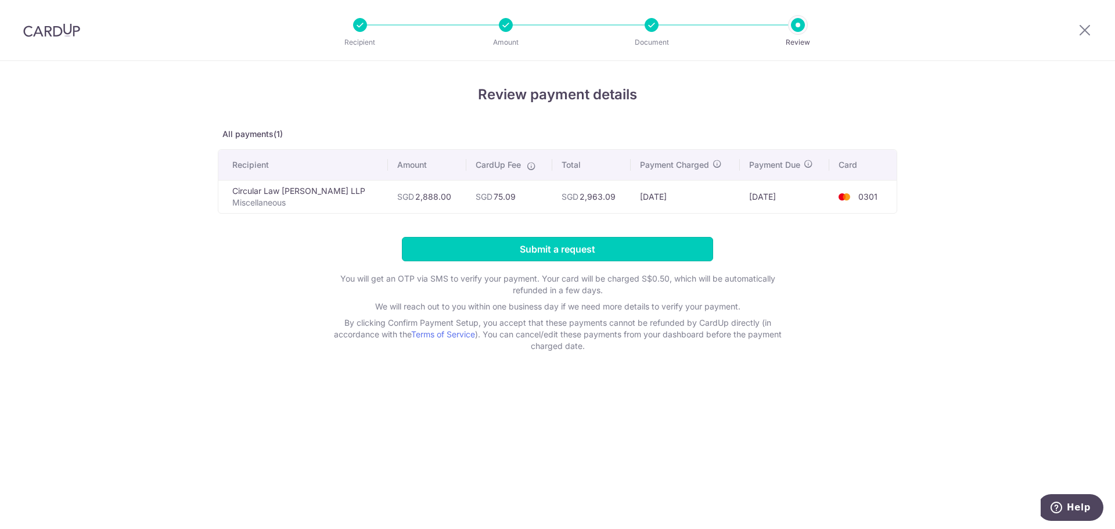
click at [539, 249] on input "Submit a request" at bounding box center [557, 249] width 311 height 24
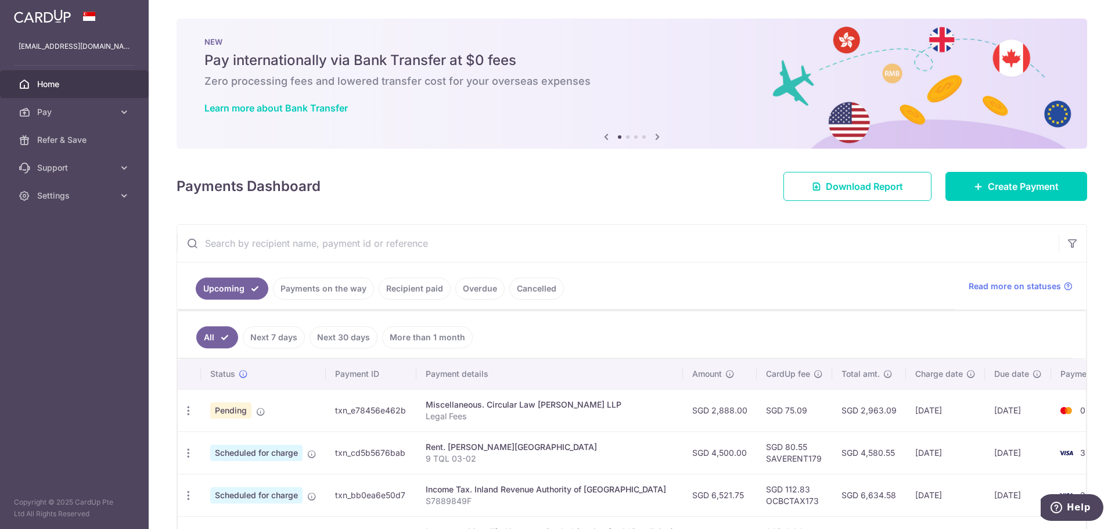
click at [185, 414] on icon "button" at bounding box center [188, 411] width 12 height 12
click at [231, 440] on span "Update payment" at bounding box center [250, 443] width 79 height 14
radio input "true"
type input "2,888.00"
type input "19/08/2025"
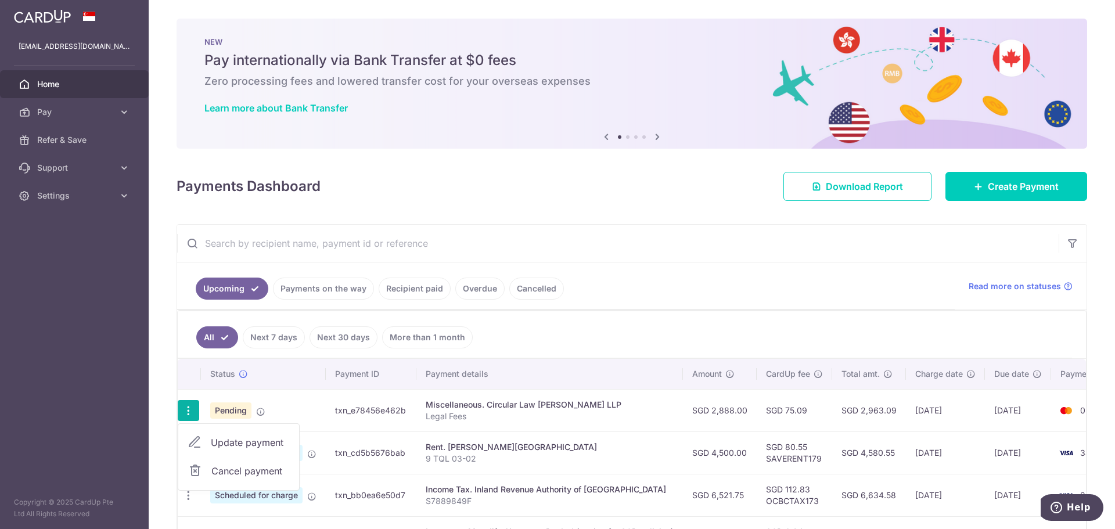
type input "Legal Fees"
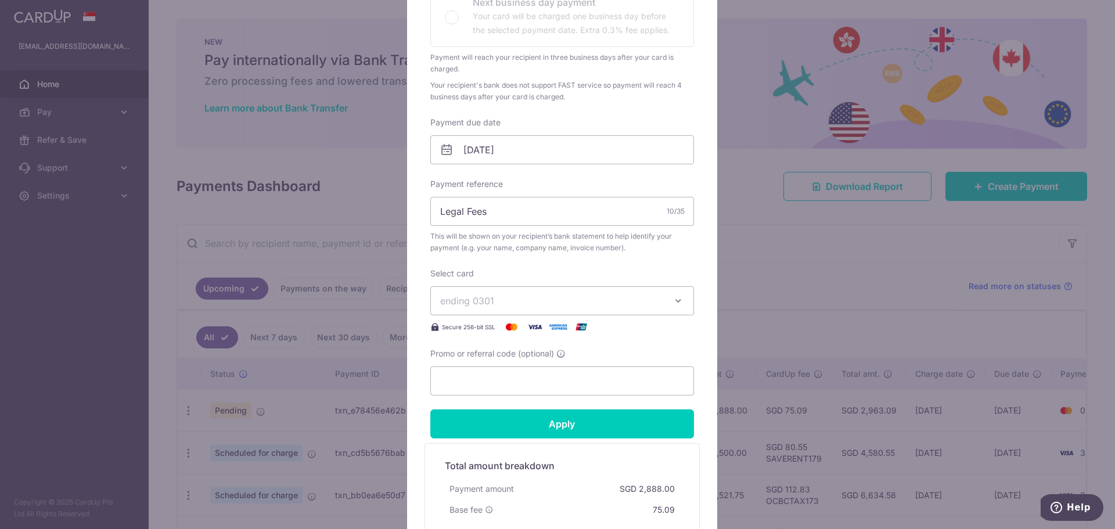
scroll to position [290, 0]
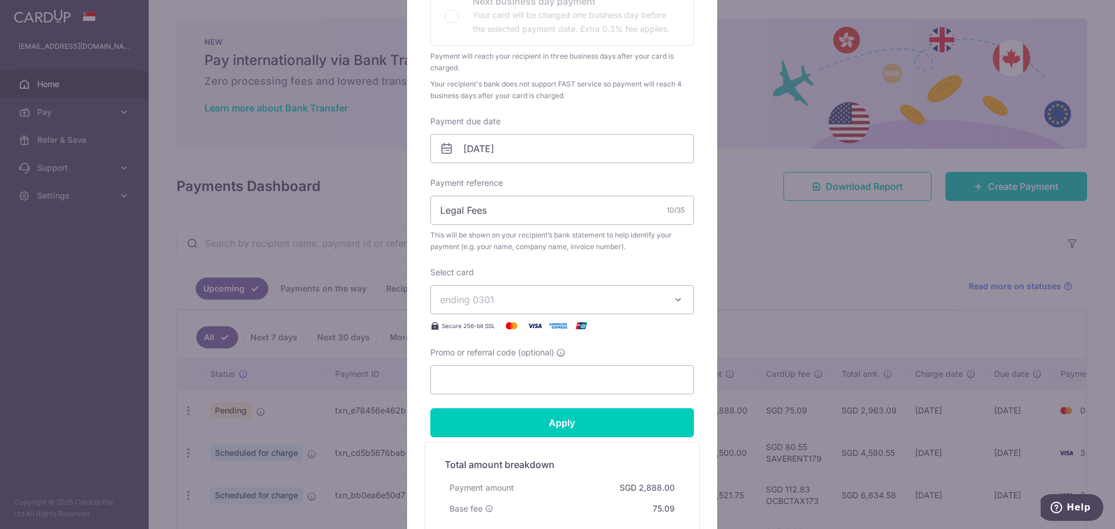
click at [573, 301] on span "ending 0301" at bounding box center [551, 300] width 223 height 14
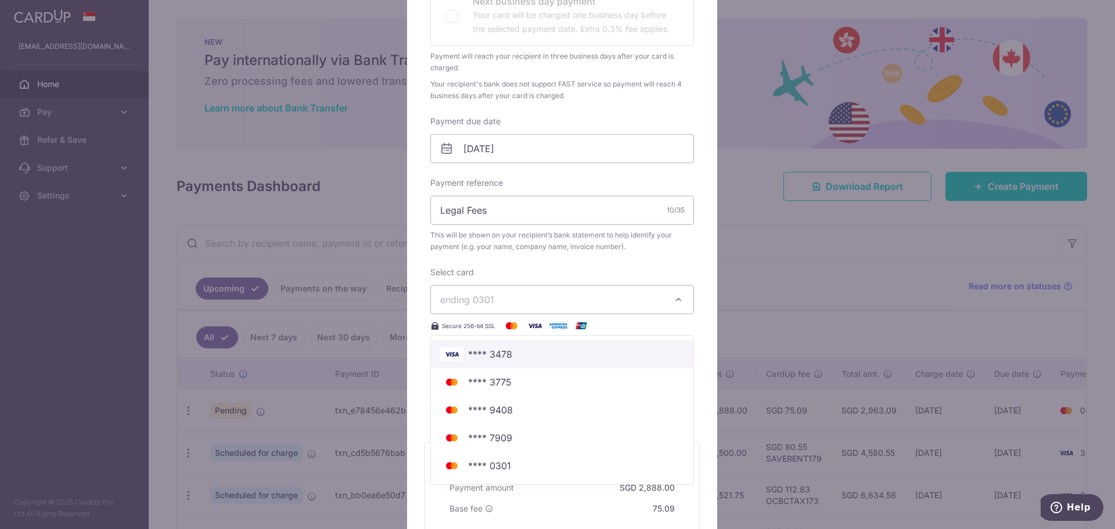
click at [499, 350] on span "**** 3478" at bounding box center [490, 354] width 44 height 14
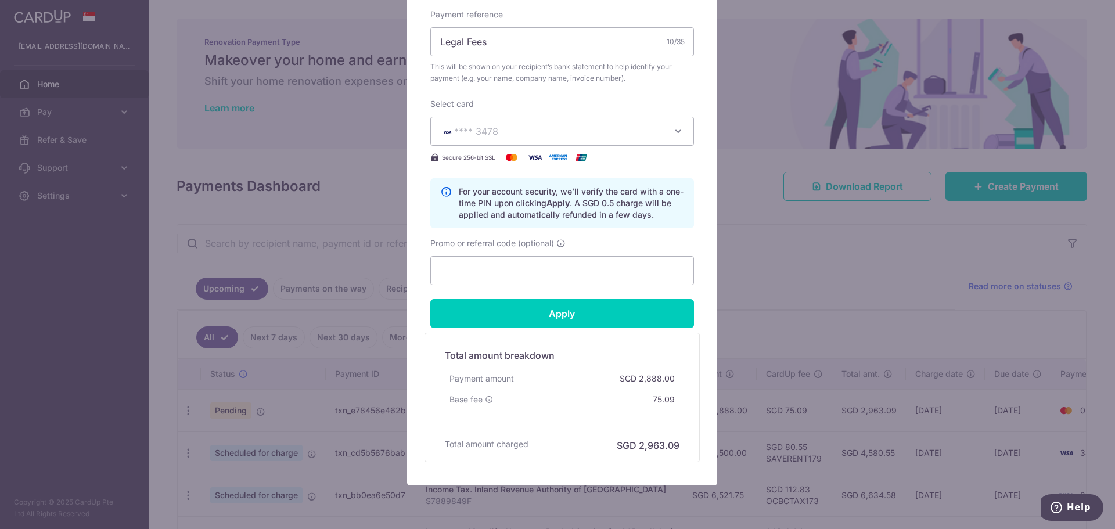
scroll to position [465, 0]
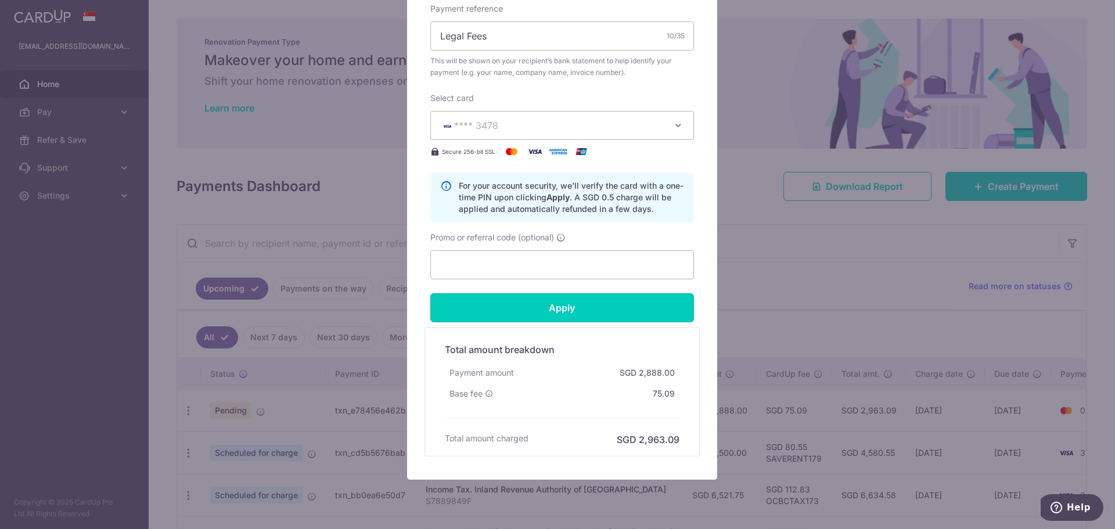
click at [548, 308] on input "Apply" at bounding box center [562, 307] width 264 height 29
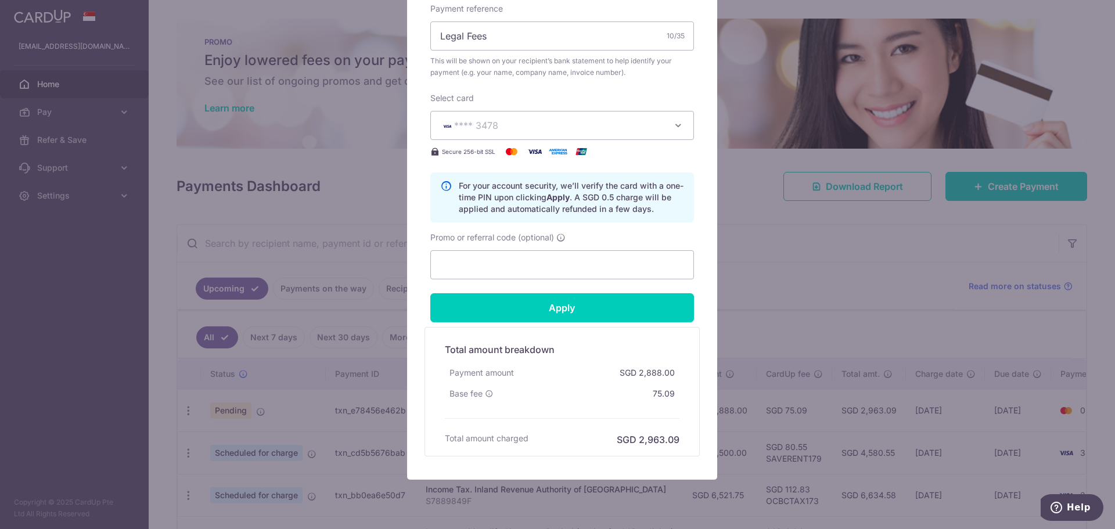
type input "Successfully Applied"
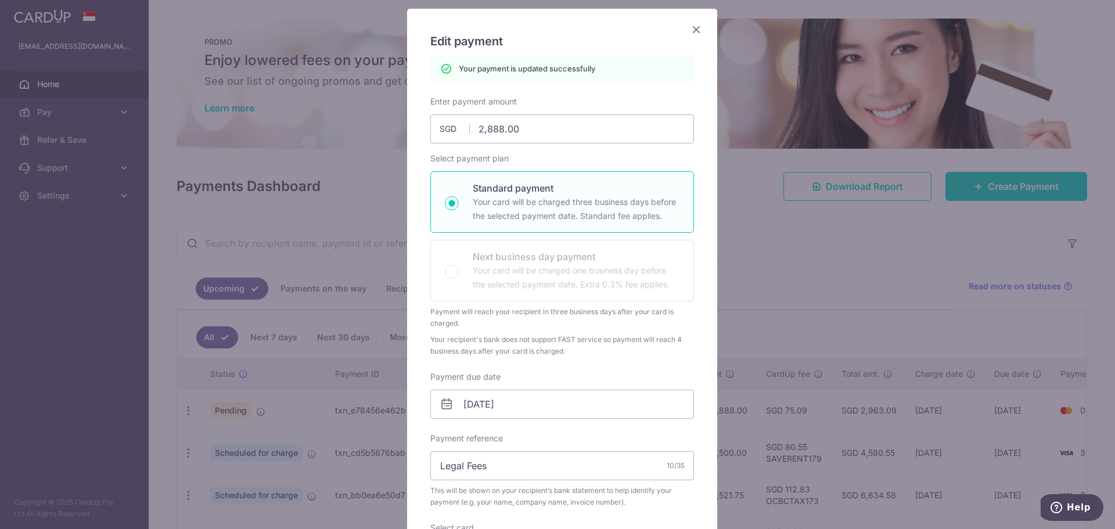
scroll to position [0, 0]
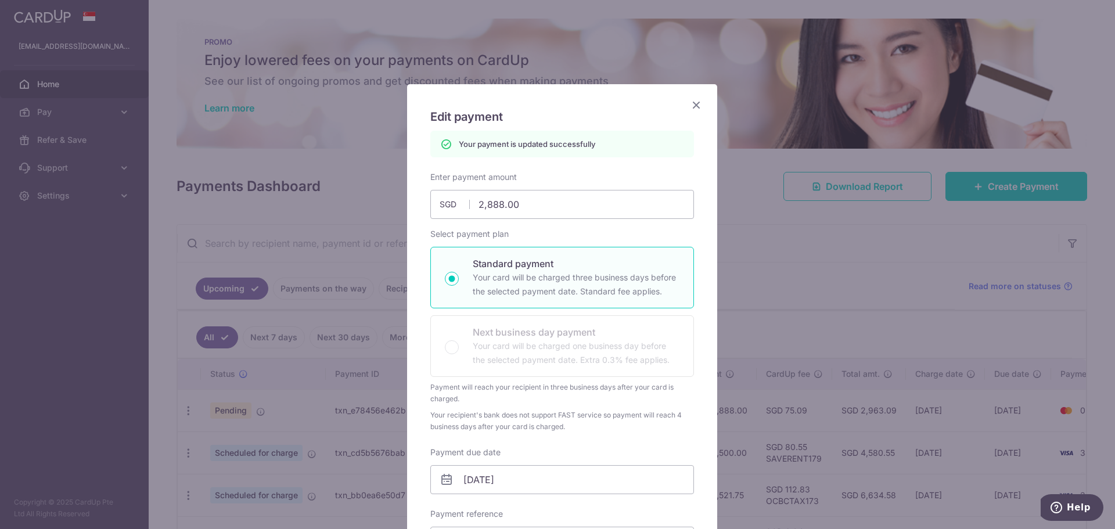
click at [691, 105] on icon "Close" at bounding box center [696, 105] width 14 height 15
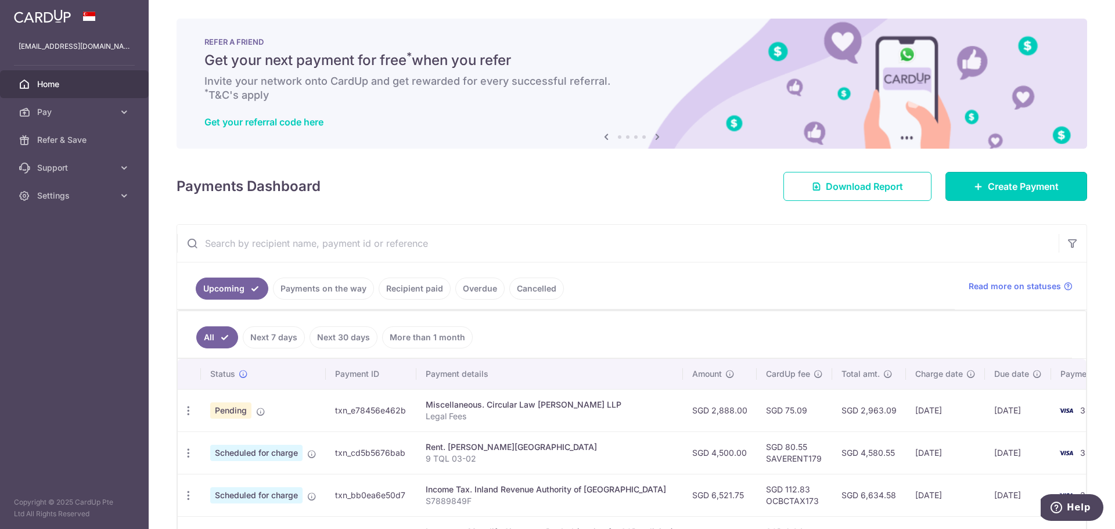
click at [1015, 187] on span "Create Payment" at bounding box center [1023, 186] width 71 height 14
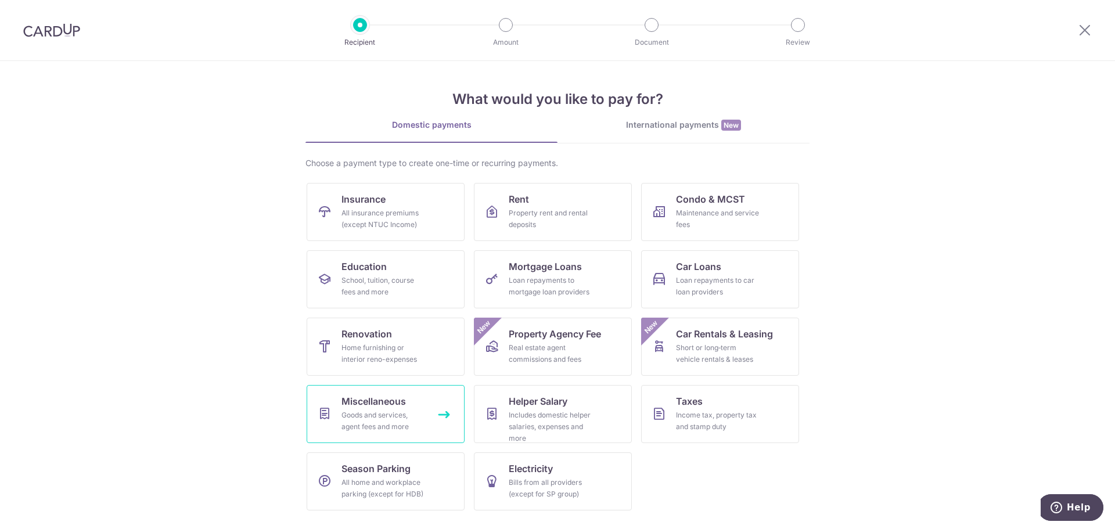
click at [404, 420] on div "Goods and services, agent fees and more" at bounding box center [384, 420] width 84 height 23
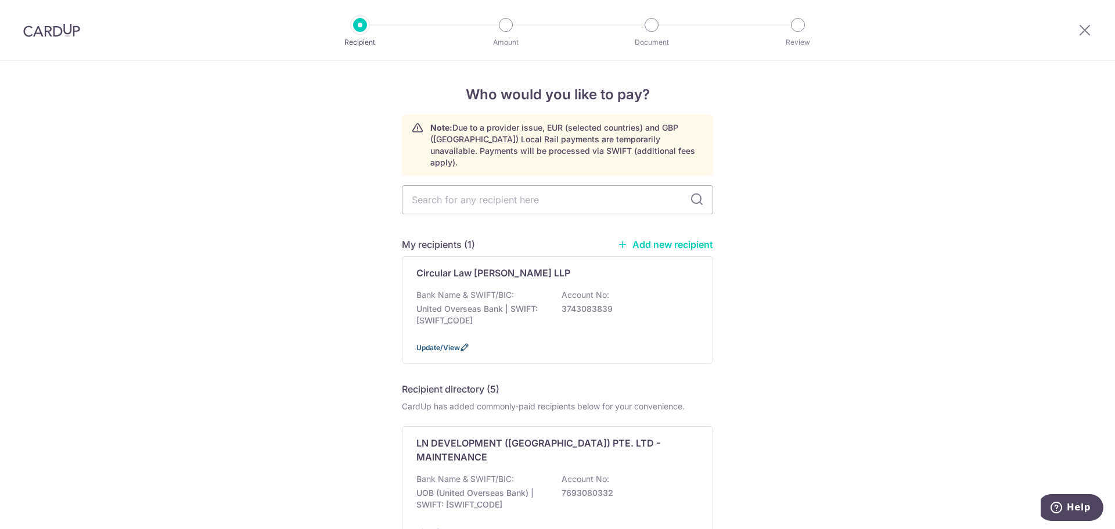
click at [441, 343] on span "Update/View" at bounding box center [438, 347] width 44 height 9
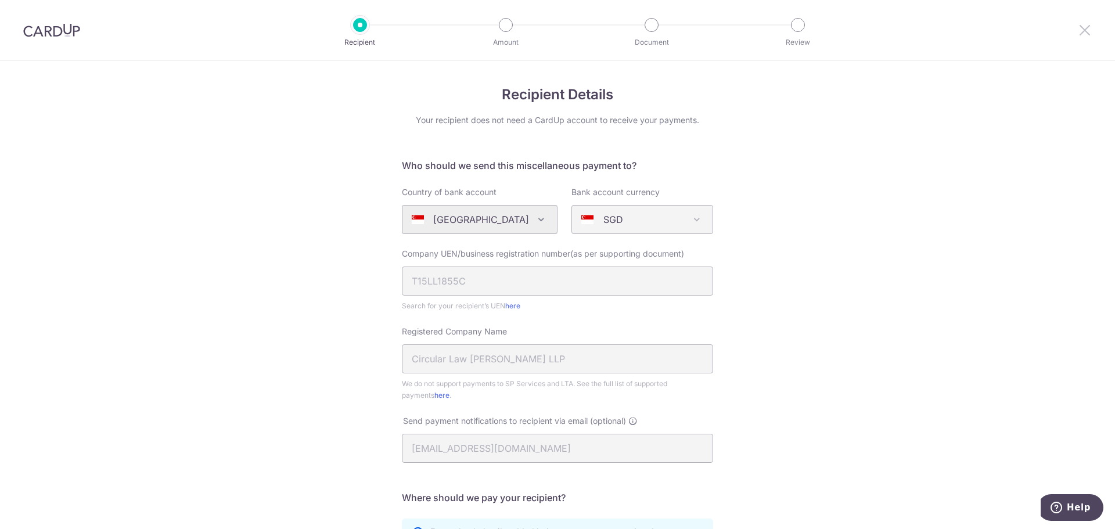
drag, startPoint x: 1084, startPoint y: 28, endPoint x: 611, endPoint y: 49, distance: 473.8
click at [1085, 28] on icon at bounding box center [1085, 30] width 14 height 15
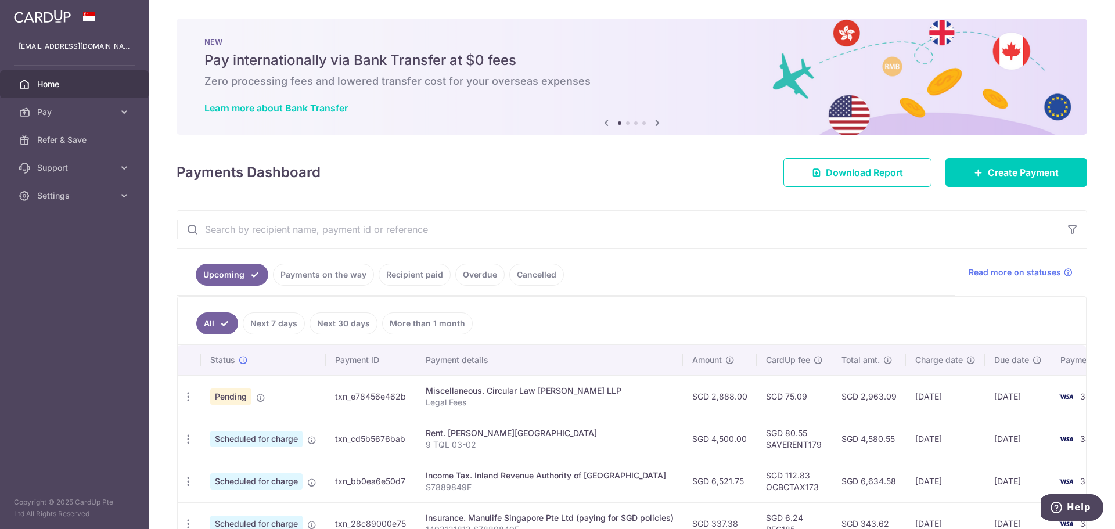
click at [70, 196] on span "Settings" at bounding box center [75, 196] width 77 height 12
click at [62, 254] on span "Logout" at bounding box center [75, 252] width 77 height 12
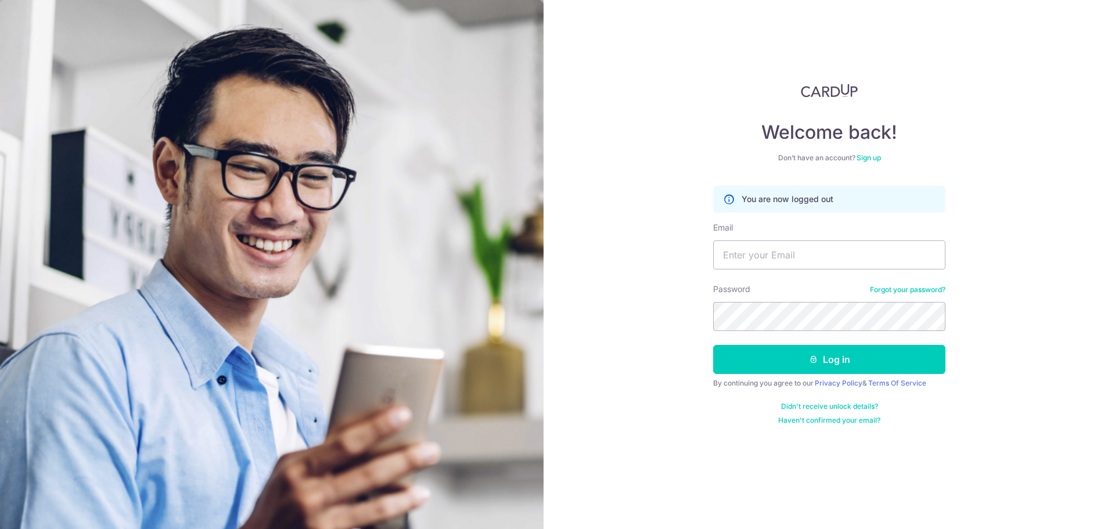
click at [997, 265] on div "Welcome back! Don’t have an account? Sign up You are now logged out Email Passw…" at bounding box center [830, 264] width 572 height 529
